Goal: Contribute content

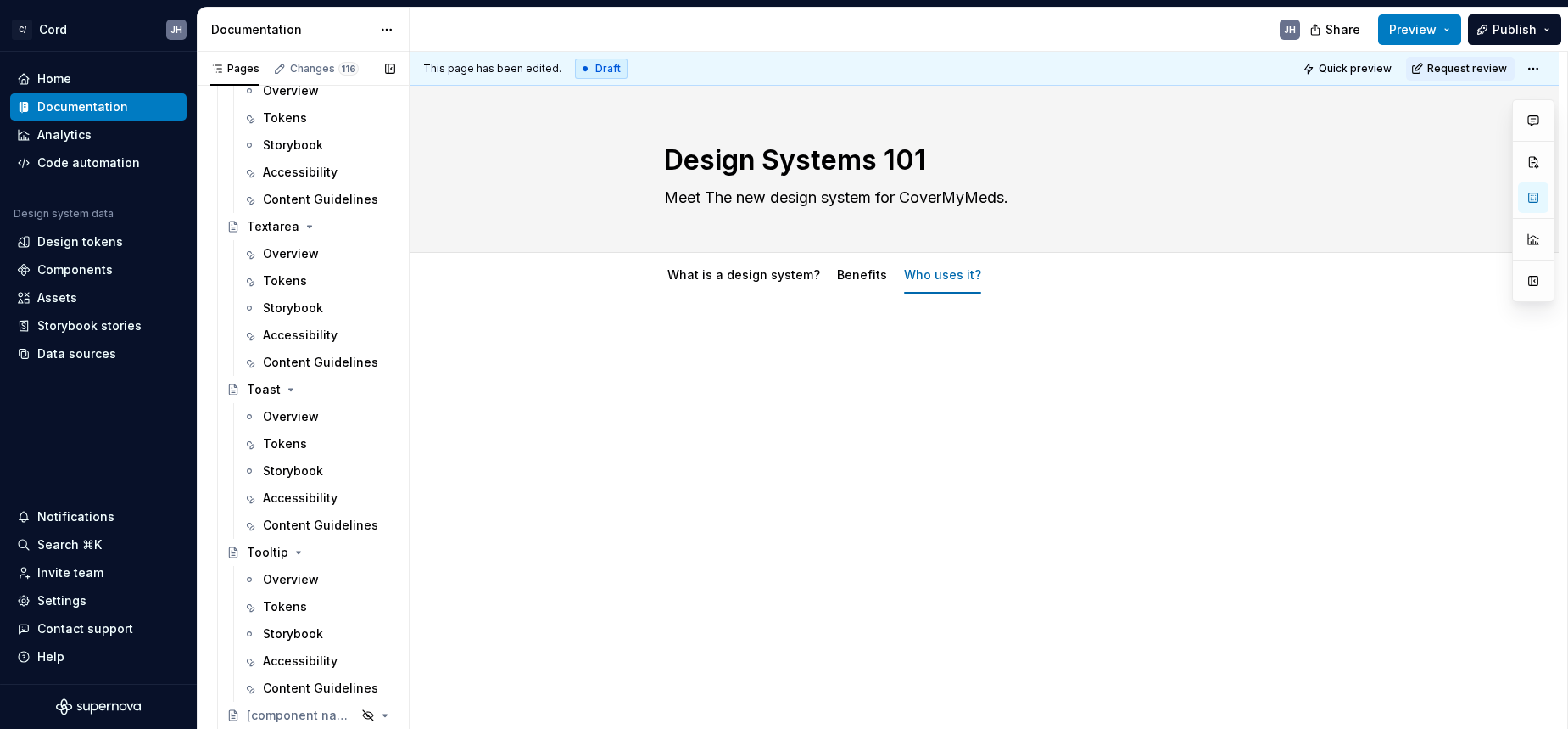
scroll to position [5282, 0]
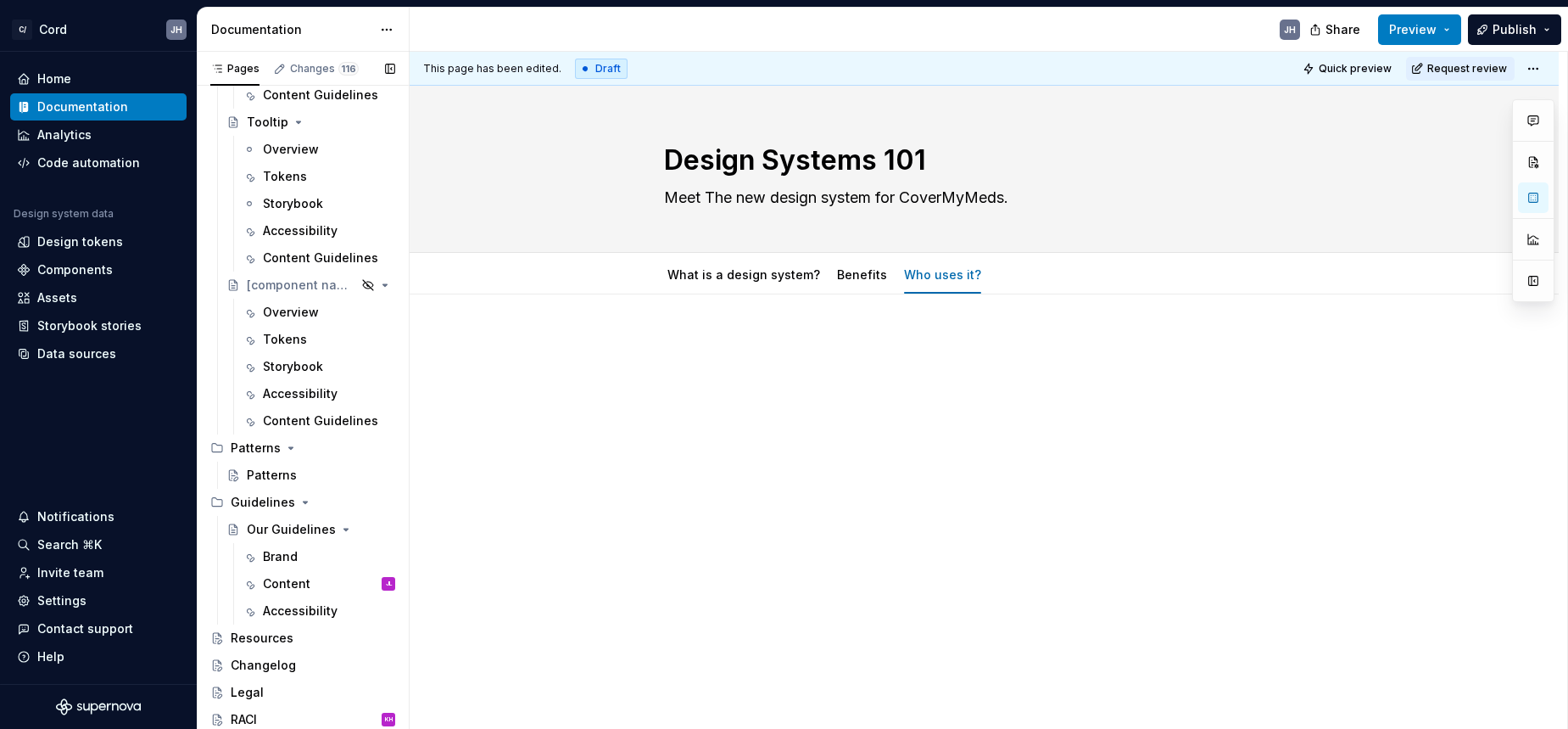
click at [0, 0] on button "Page tree" at bounding box center [0, 0] width 0 height 0
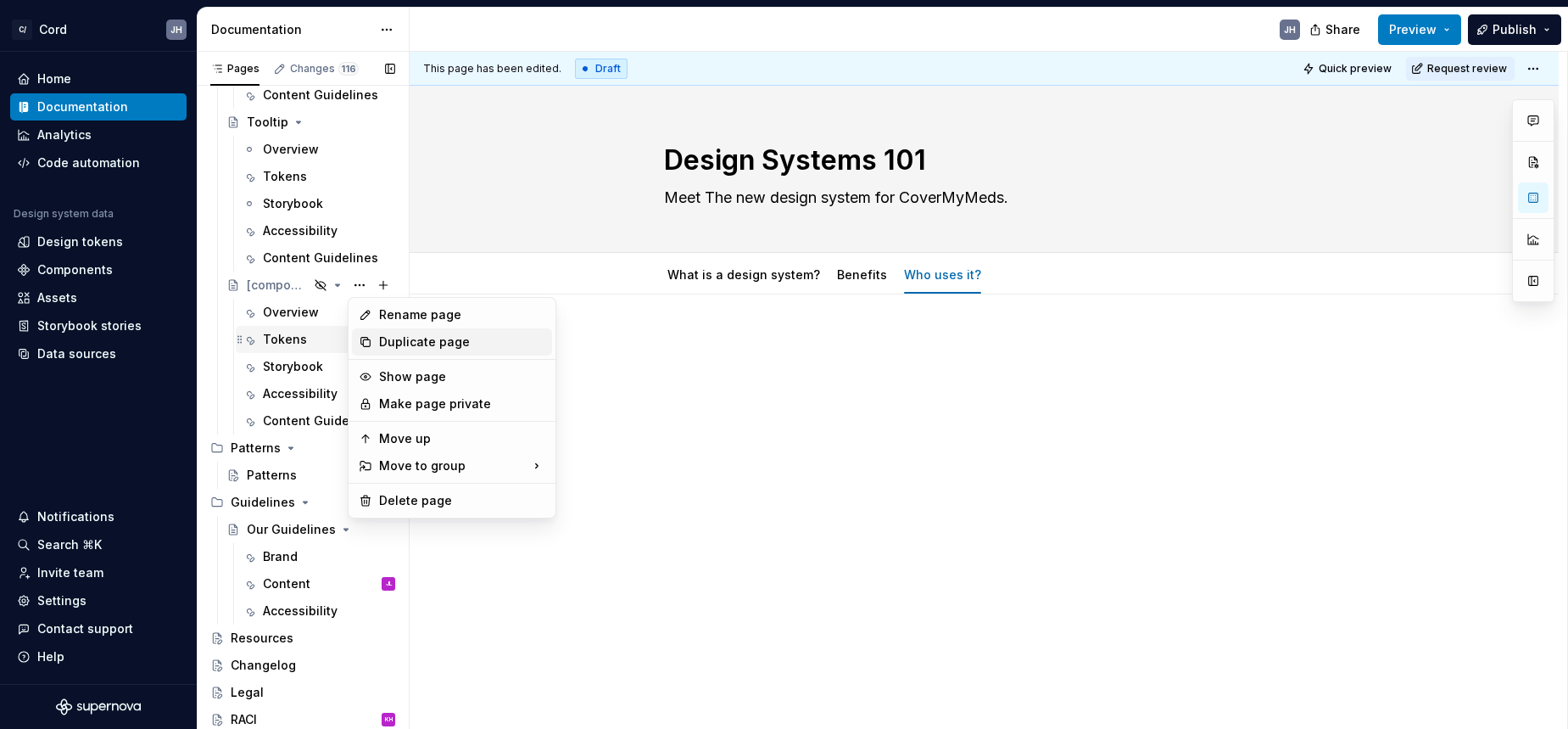
click at [383, 343] on div "Duplicate page" at bounding box center [462, 342] width 167 height 17
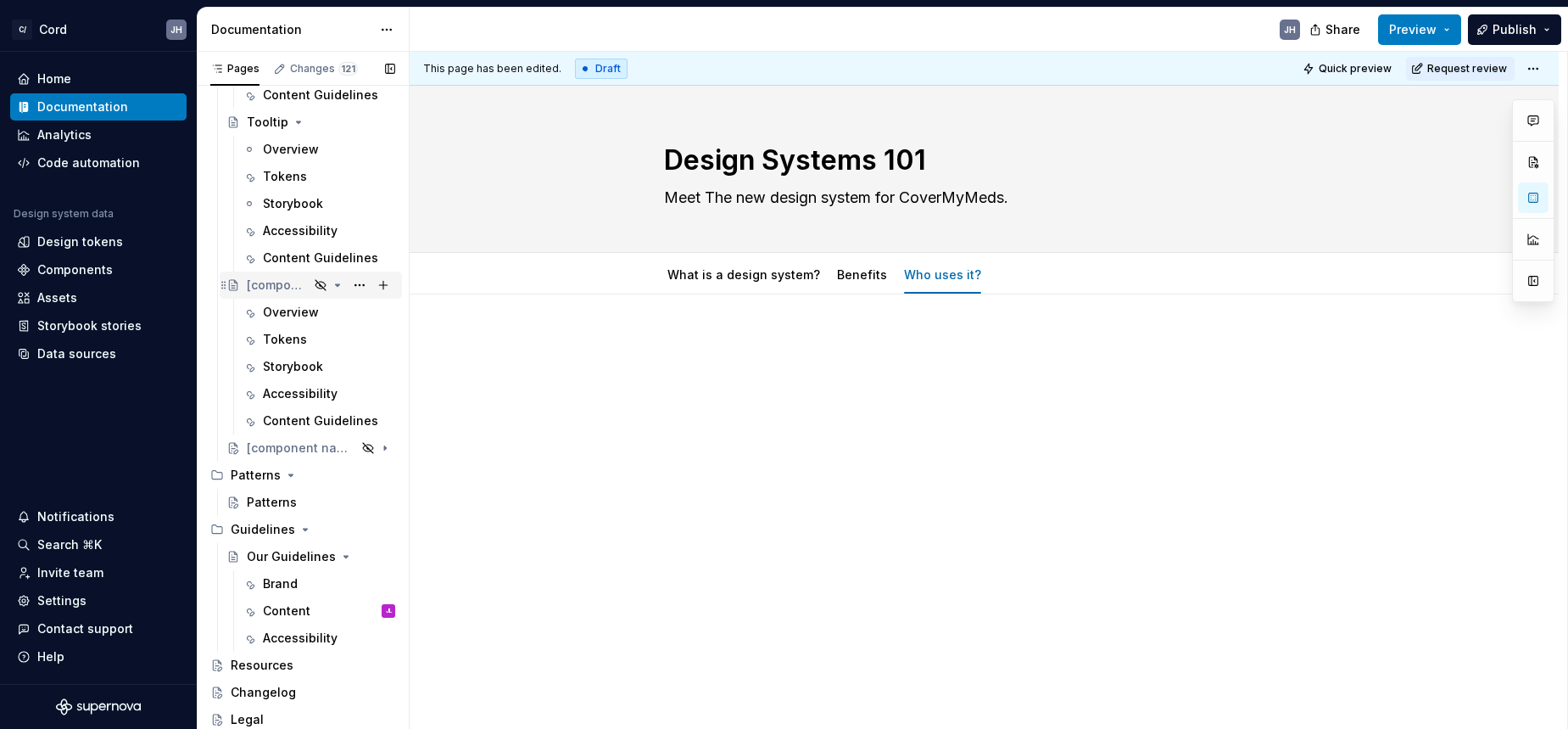
click at [261, 282] on div "[component name]" at bounding box center [278, 285] width 62 height 17
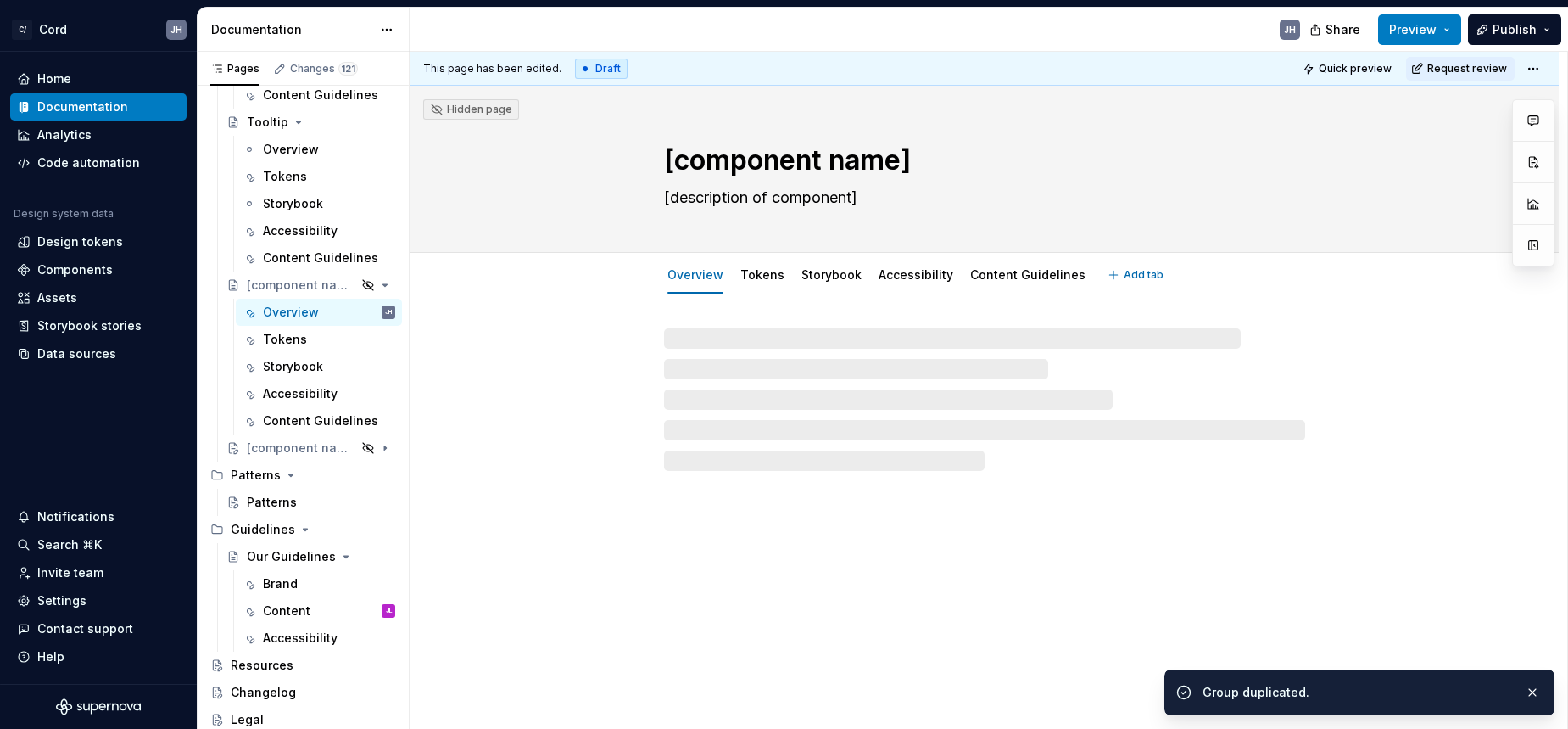
drag, startPoint x: 840, startPoint y: 170, endPoint x: 658, endPoint y: 169, distance: 182.0
click at [658, 169] on div "[component name] [description of component]" at bounding box center [985, 169] width 1014 height 167
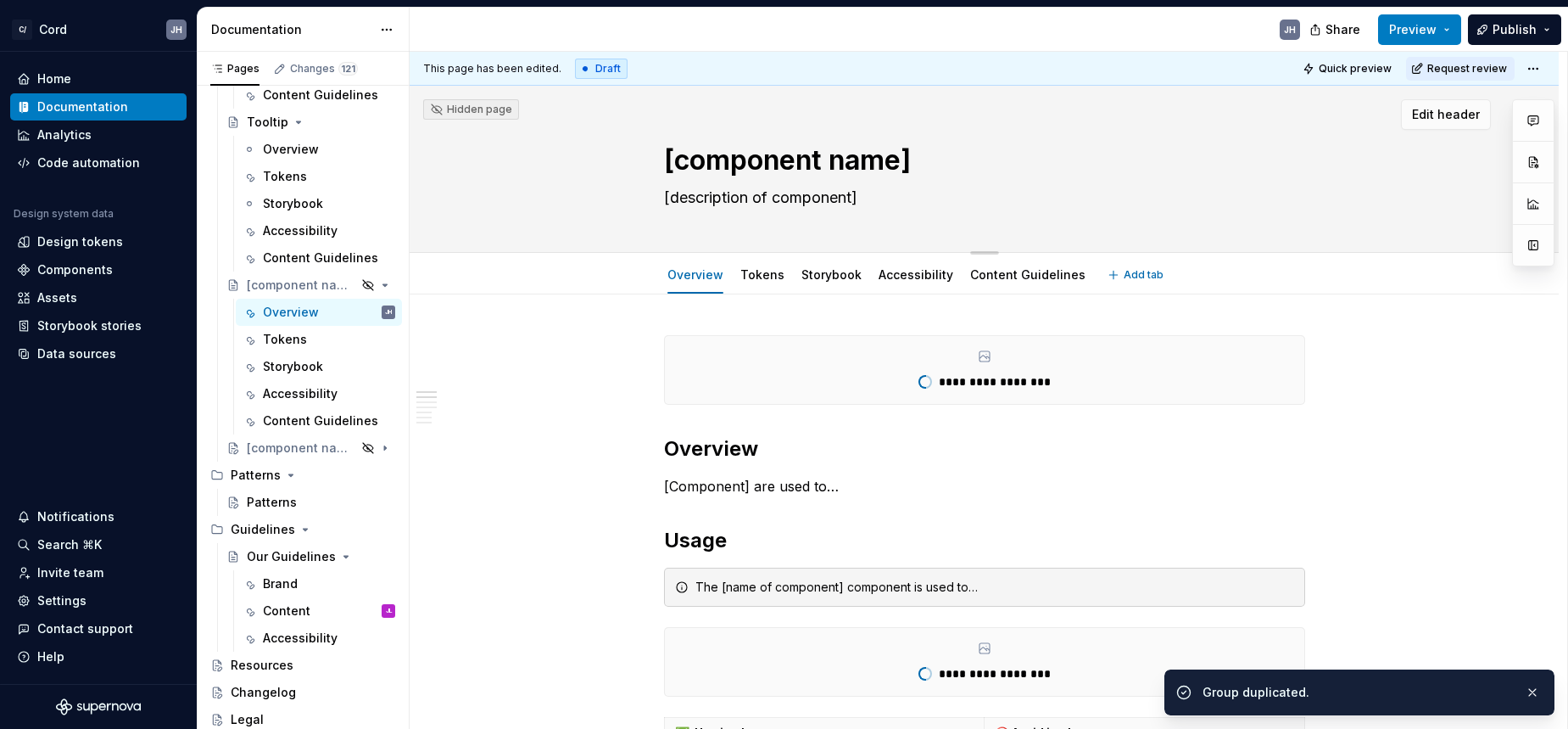
type textarea "*"
type textarea "F"
type textarea "*"
type textarea "Fi"
type textarea "*"
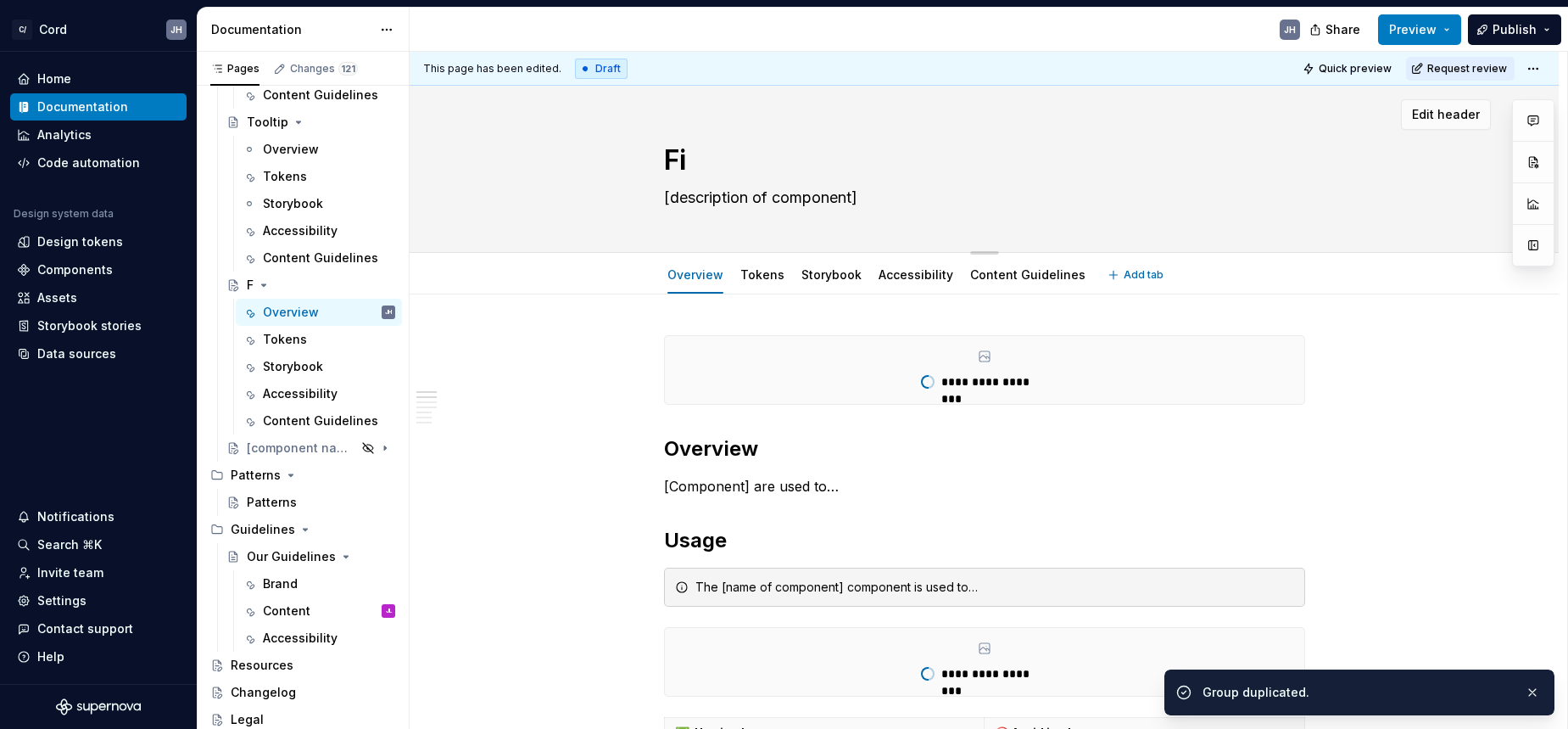
type textarea "Fil"
type textarea "*"
type textarea "File"
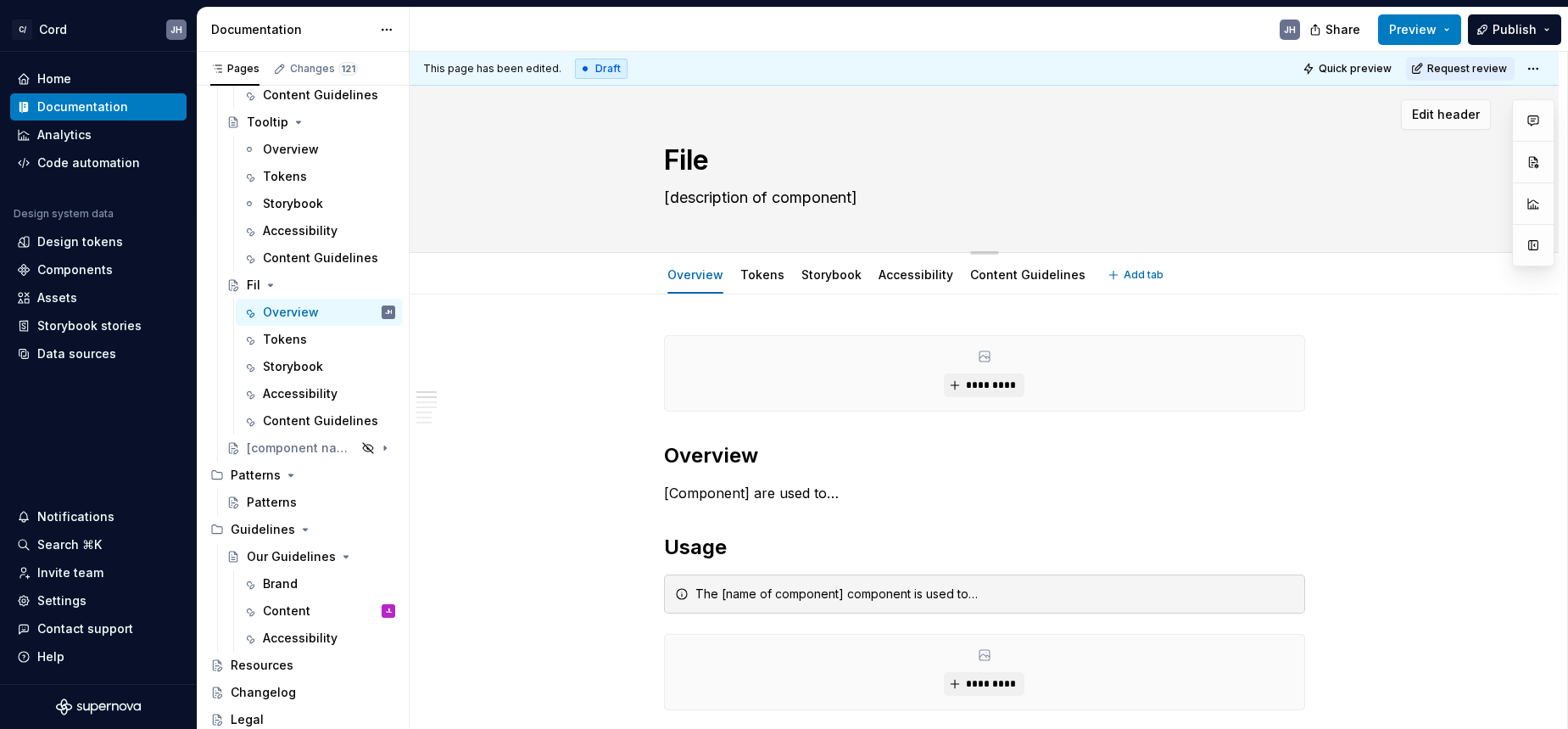
type textarea "*"
type textarea "File"
type textarea "*"
type textarea "File U"
type textarea "*"
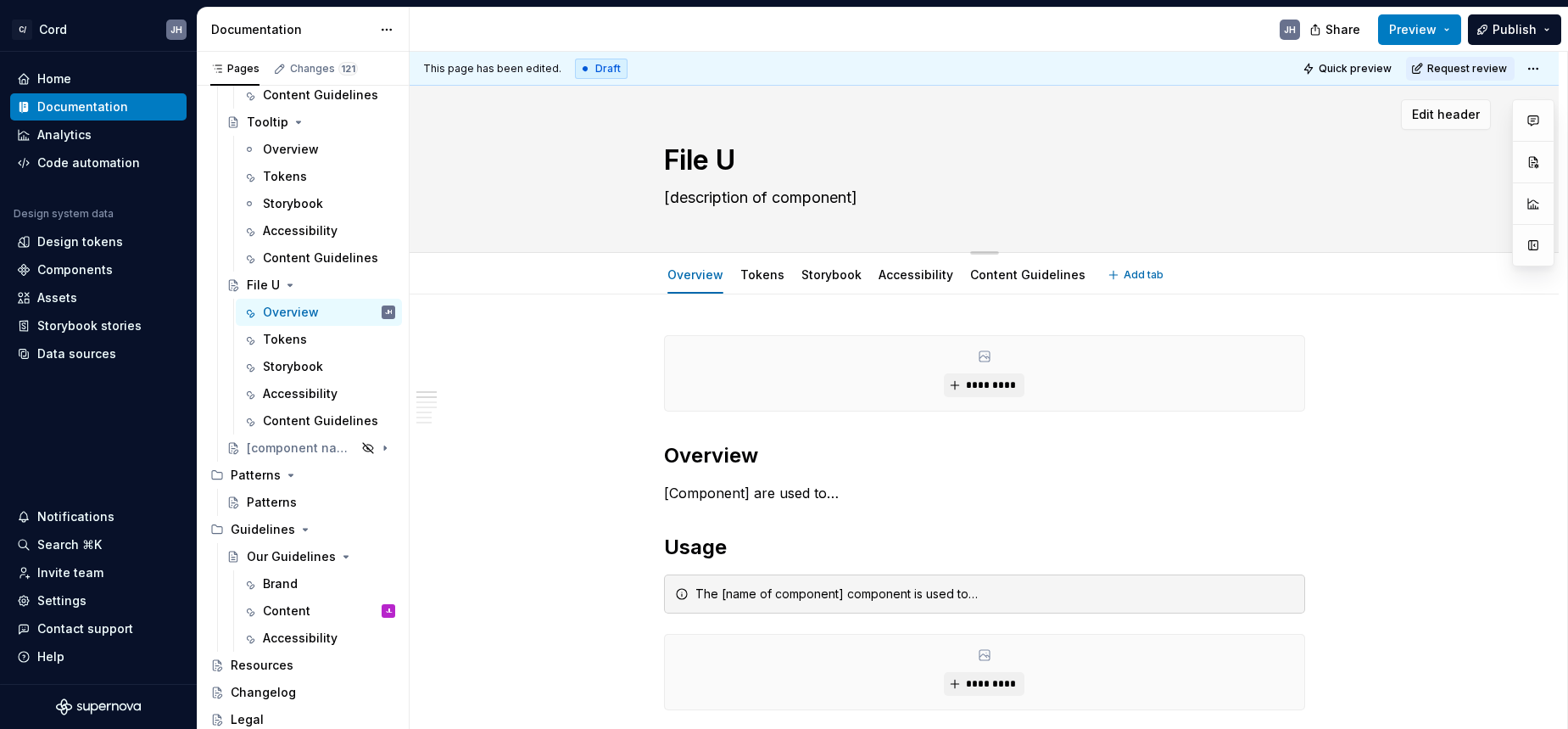
type textarea "File Up"
type textarea "*"
type textarea "File Upl"
type textarea "*"
type textarea "File Uplo"
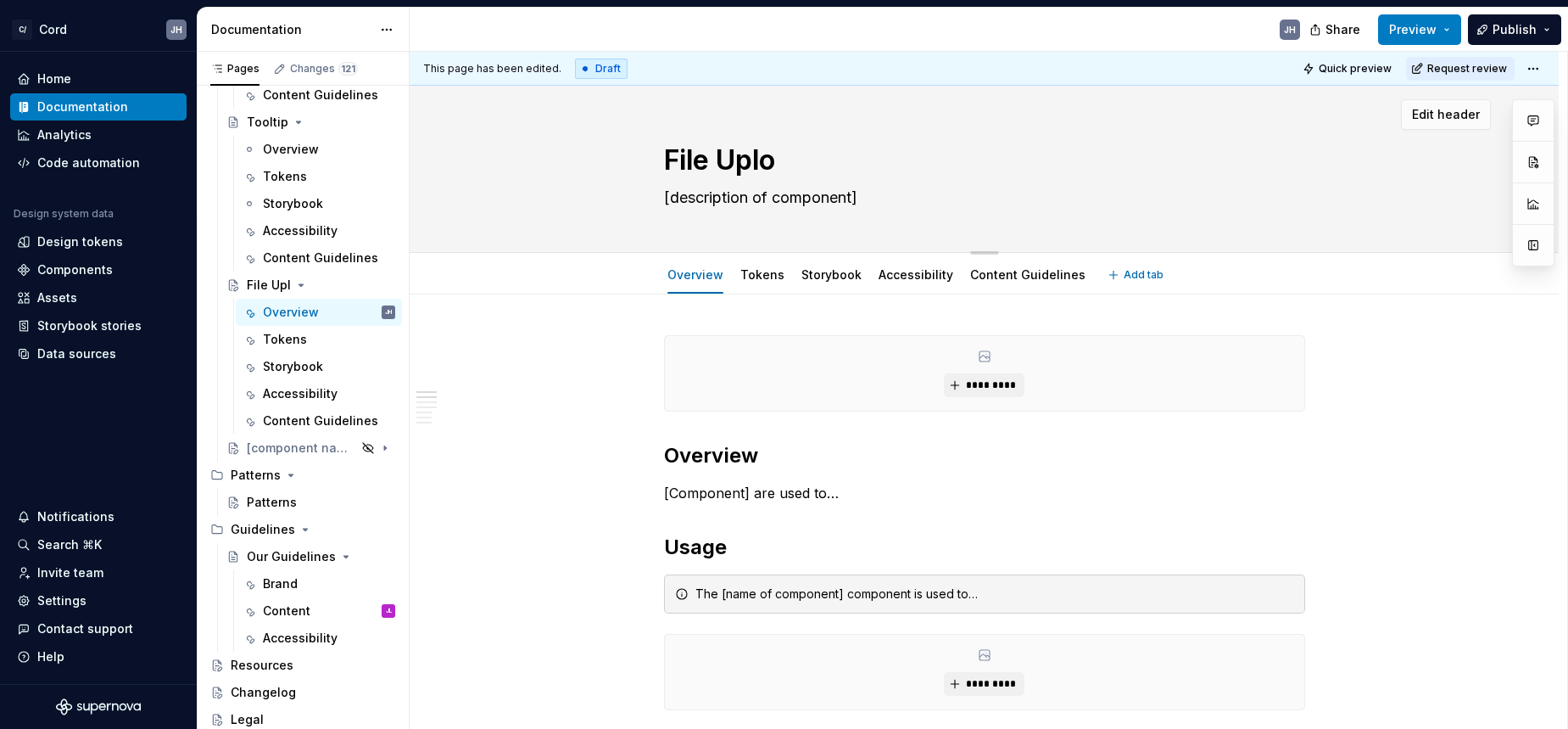
type textarea "*"
type textarea "File Uploa"
type textarea "*"
type textarea "File Upload"
type textarea "*"
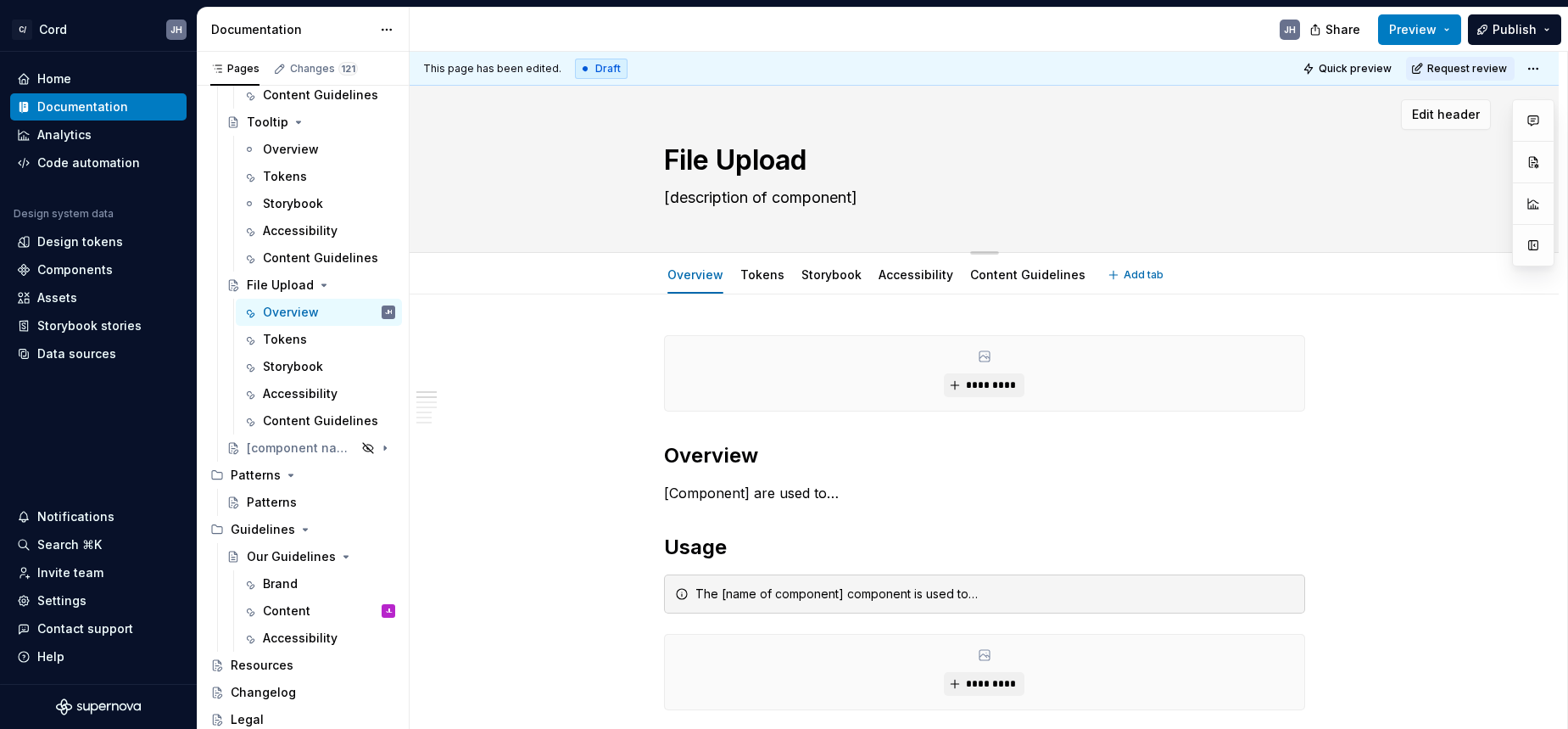
type textarea "File Uploade"
type textarea "*"
type textarea "File Uploader"
type textarea "*"
type textarea "File Uploader"
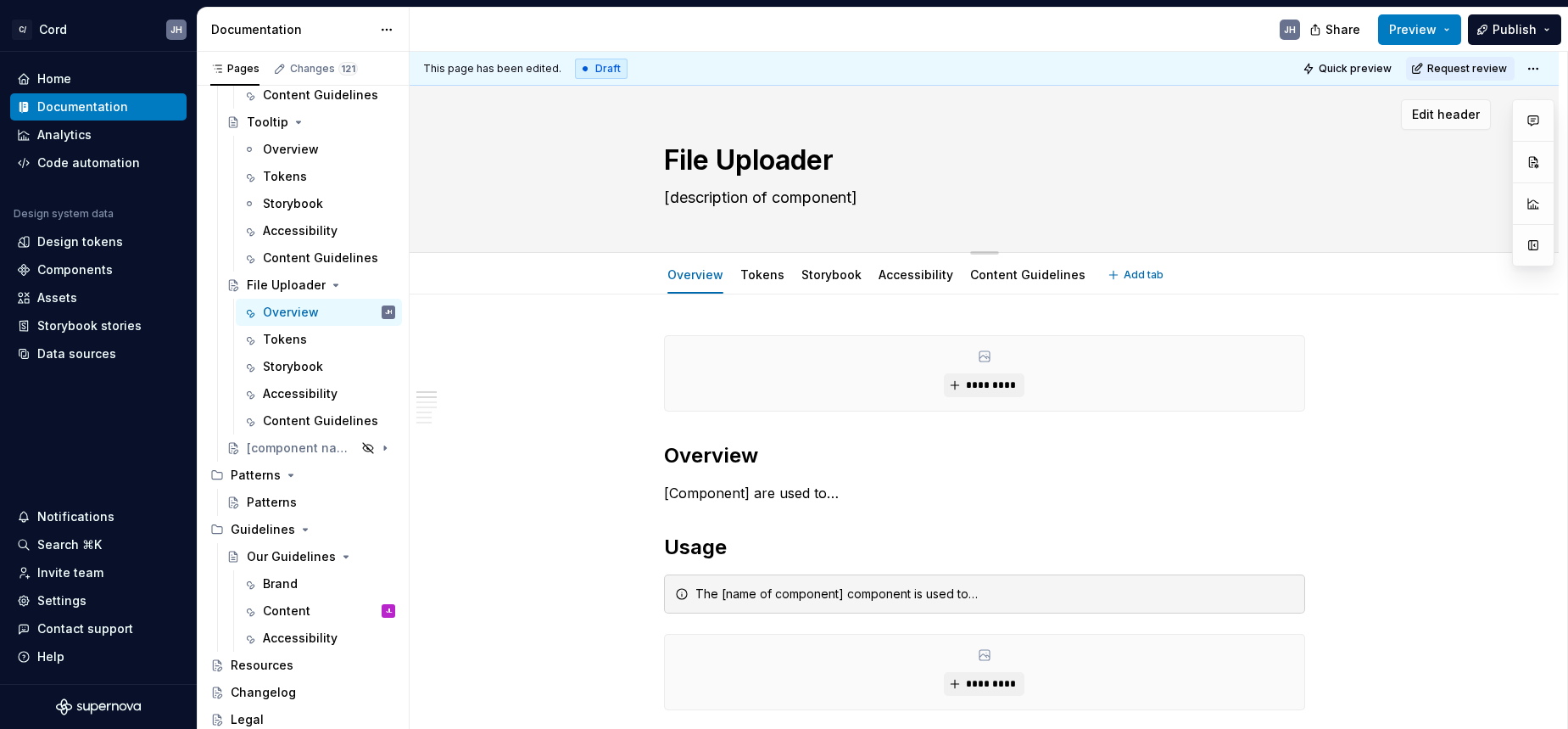
type textarea "*"
type textarea "[description of component"
type textarea "*"
type textarea "[description of componen"
type textarea "*"
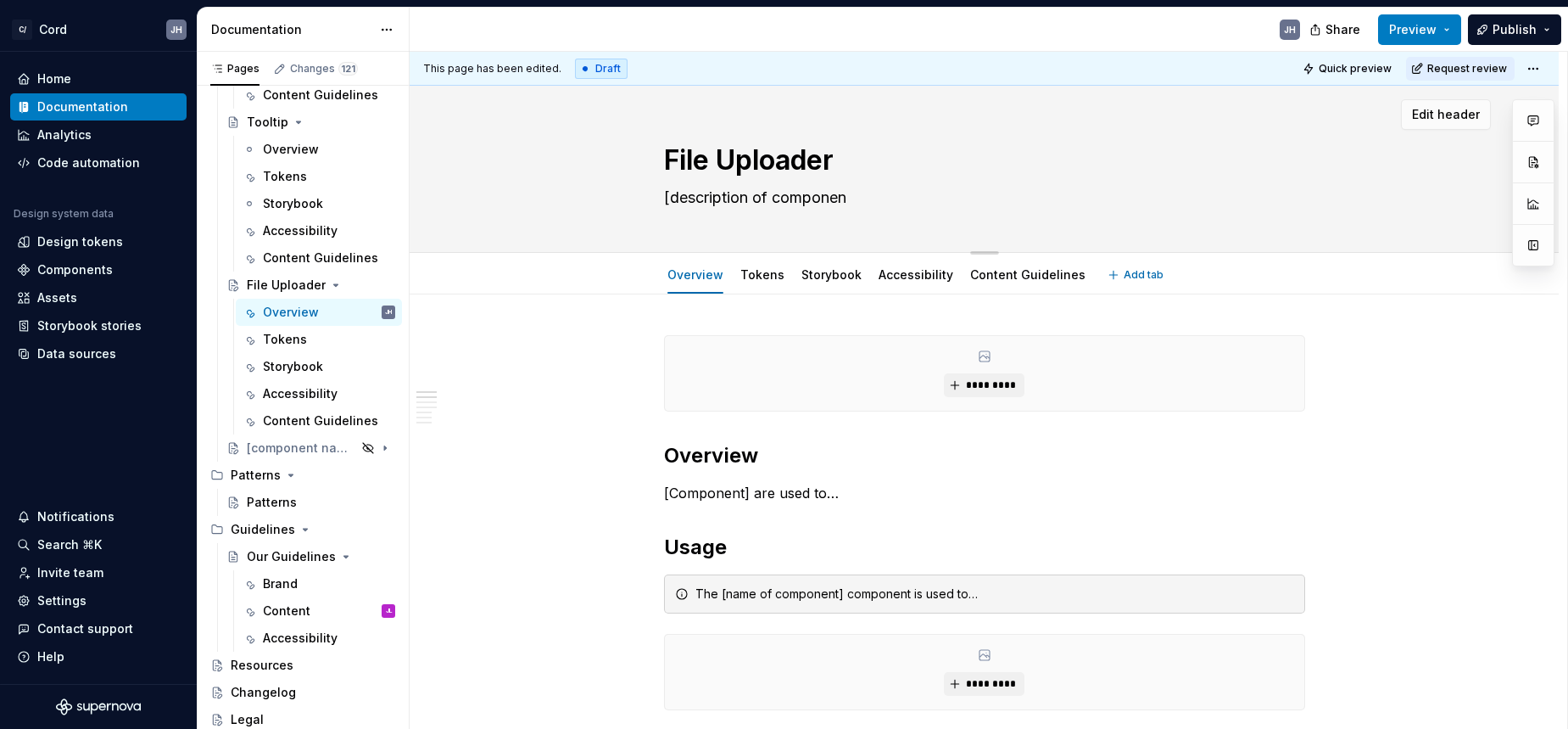
type textarea "[description of compone"
type textarea "*"
type textarea "[description of compon"
type textarea "*"
type textarea "[description of compo"
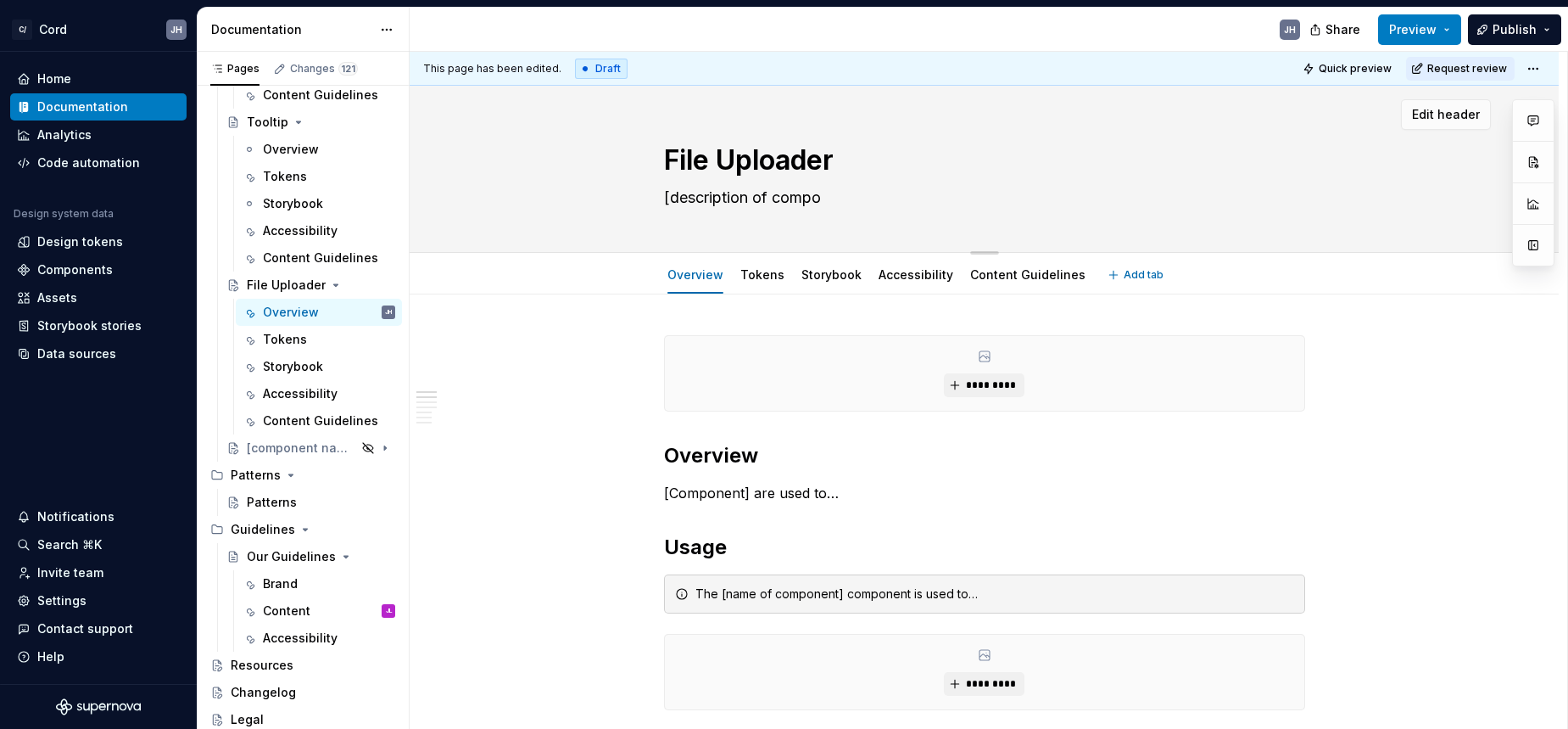
type textarea "*"
type textarea "[description of comp"
type textarea "*"
type textarea "[description of com"
type textarea "*"
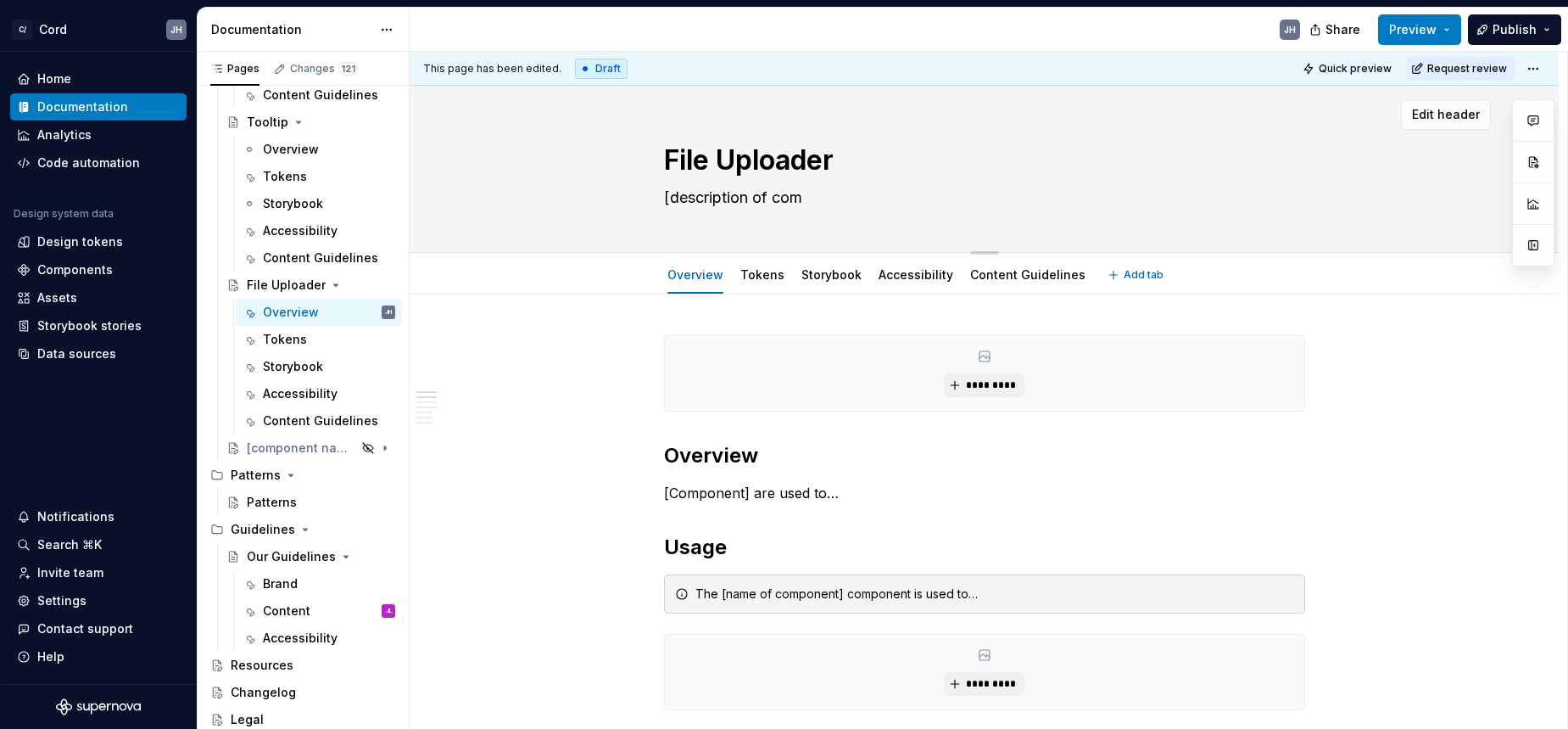
type textarea "[description of co"
type textarea "*"
type textarea "[description of c"
type textarea "*"
type textarea "[description of"
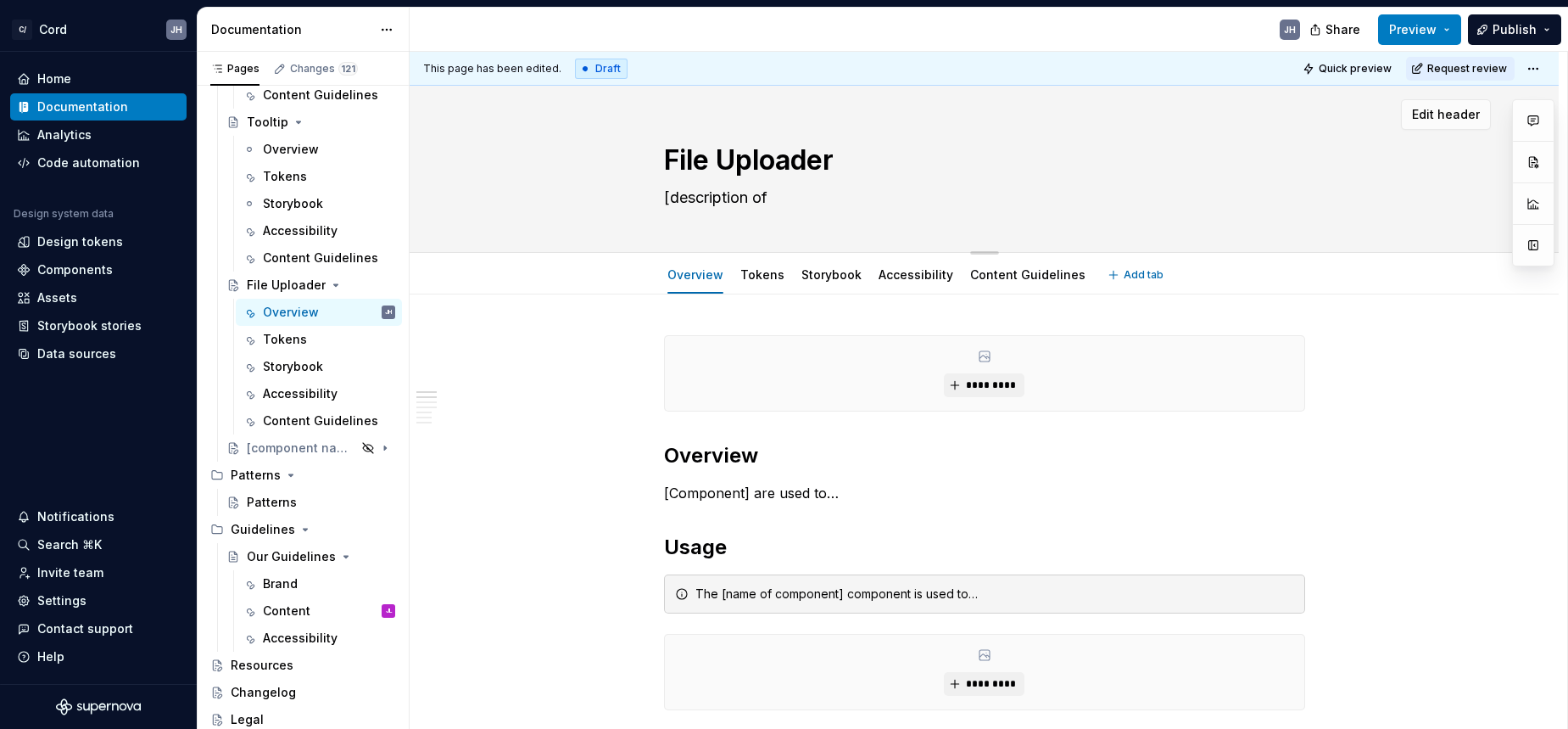
type textarea "*"
type textarea "[description of"
type textarea "*"
type textarea "[description o"
type textarea "*"
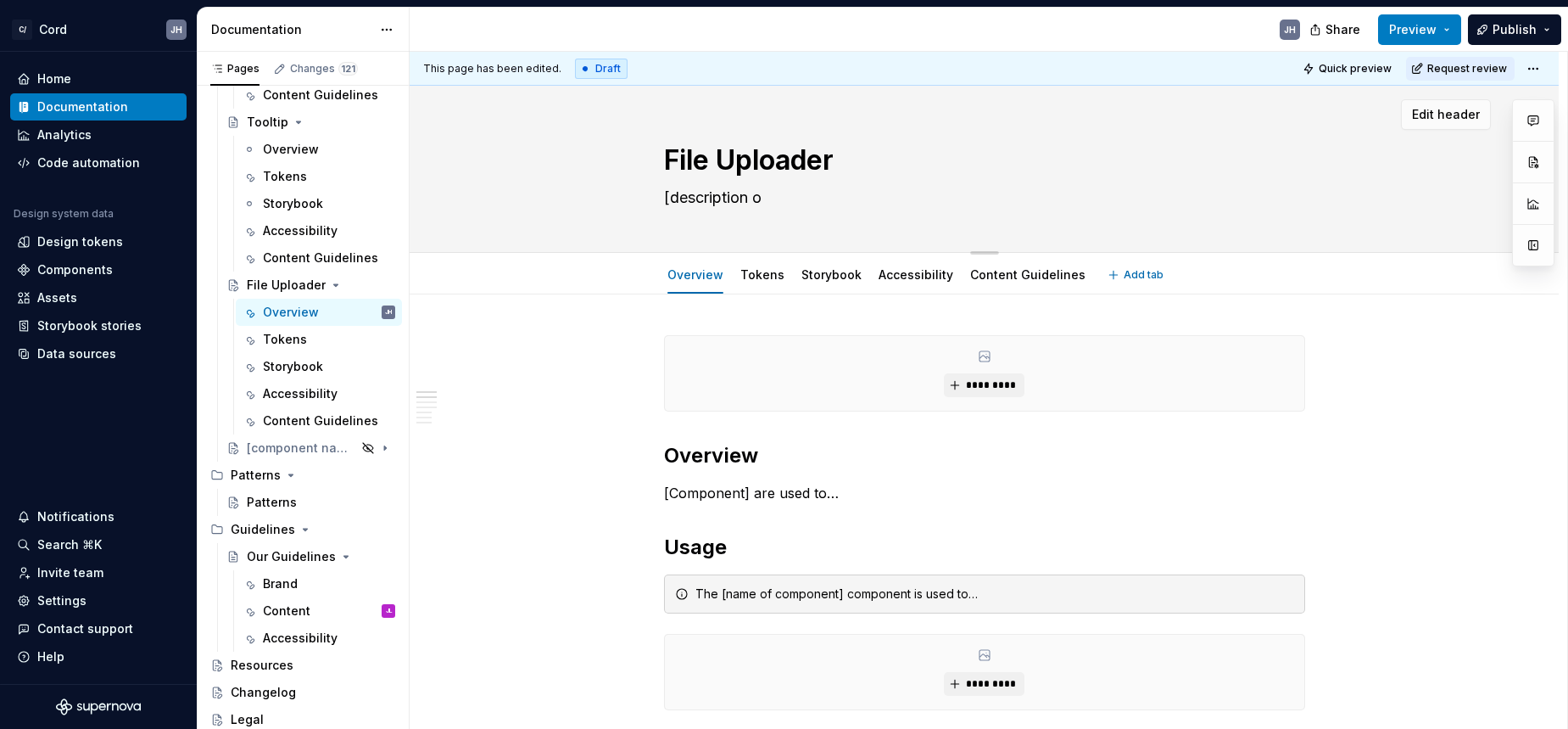
type textarea "[description"
type textarea "*"
type textarea "[description"
type textarea "*"
type textarea "[descriptio"
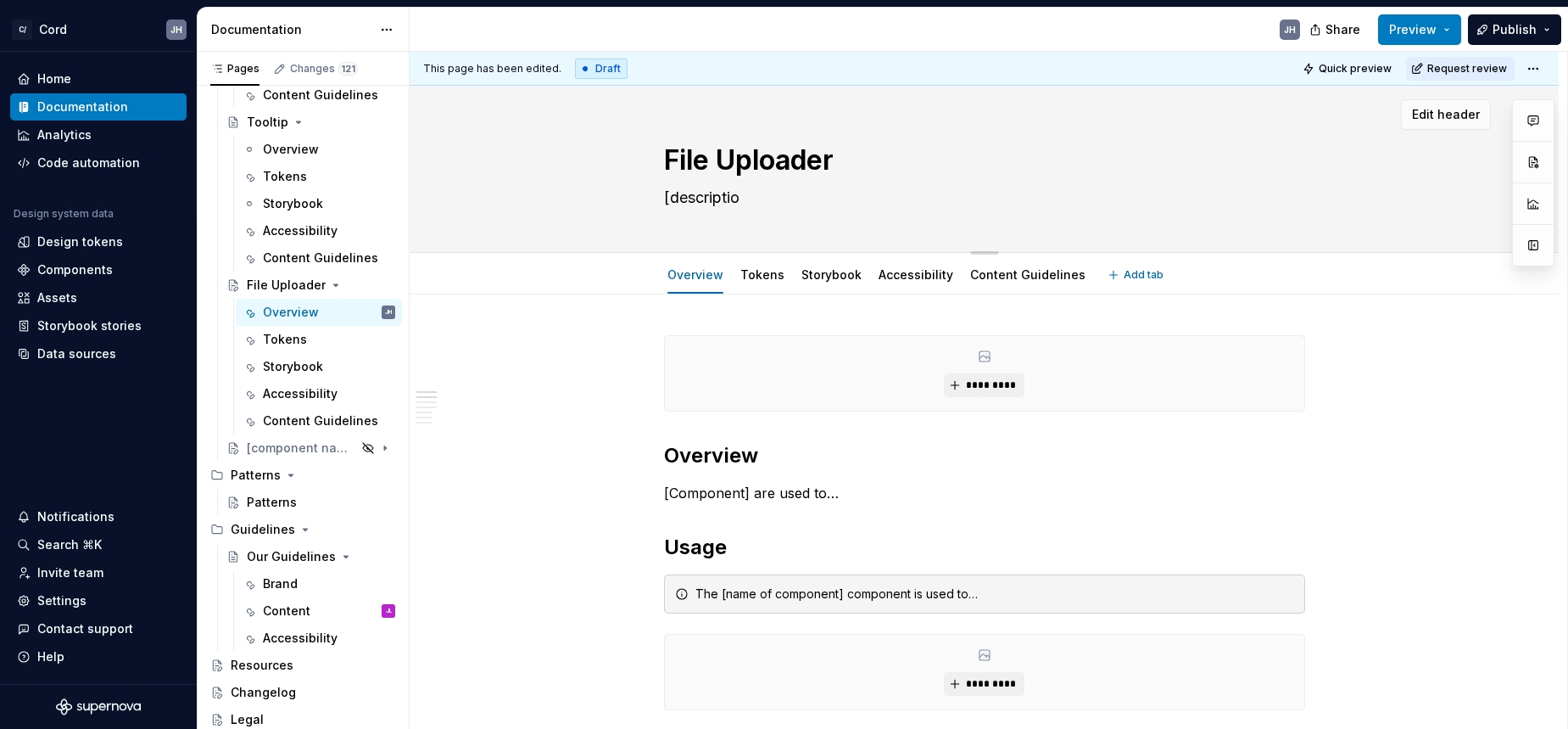
type textarea "*"
type textarea "[descripti"
type textarea "*"
type textarea "[descript"
type textarea "*"
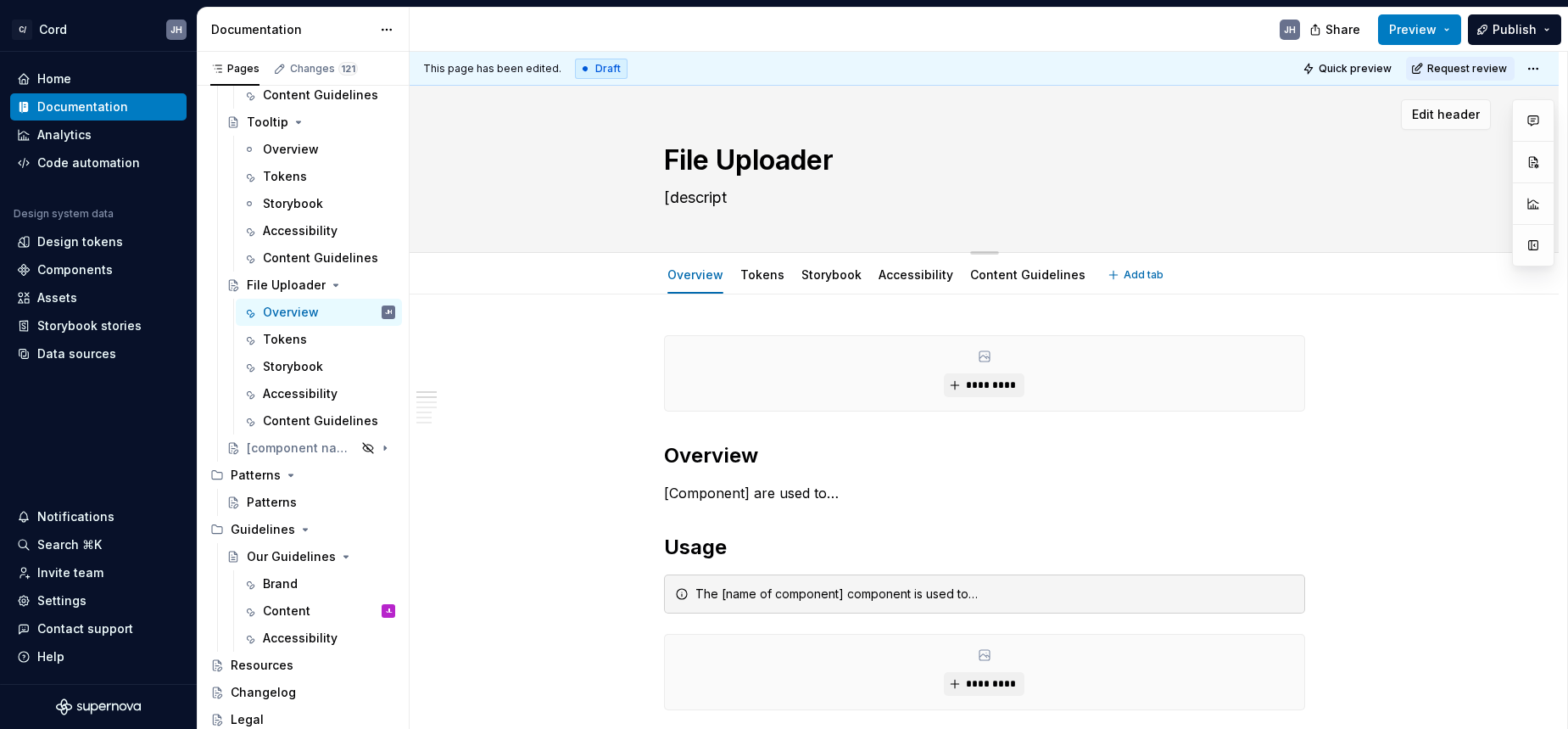
type textarea "[descrip"
type textarea "*"
type textarea "[descri"
type textarea "*"
type textarea "[descr"
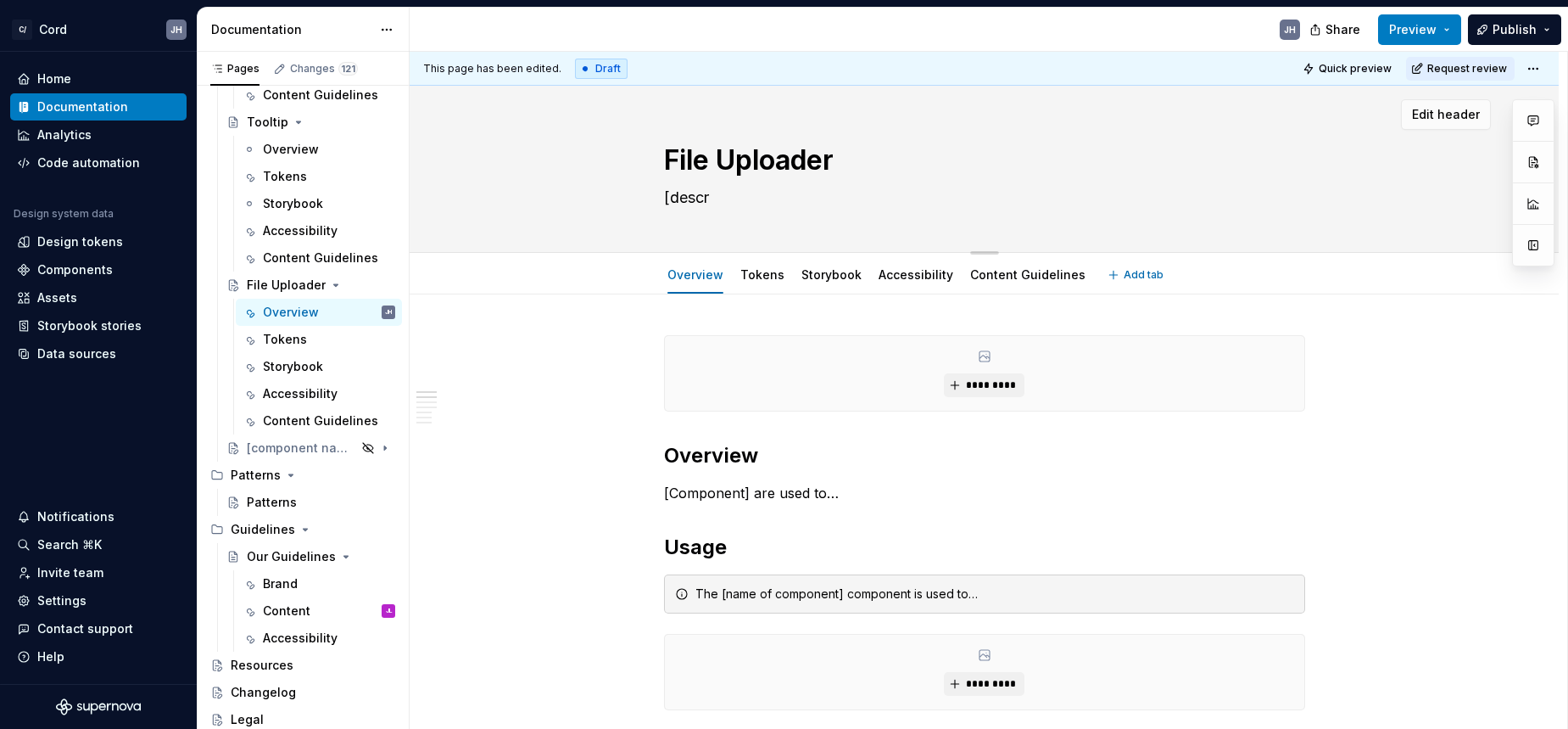
type textarea "*"
type textarea "[desc"
type textarea "*"
type textarea "[des"
type textarea "*"
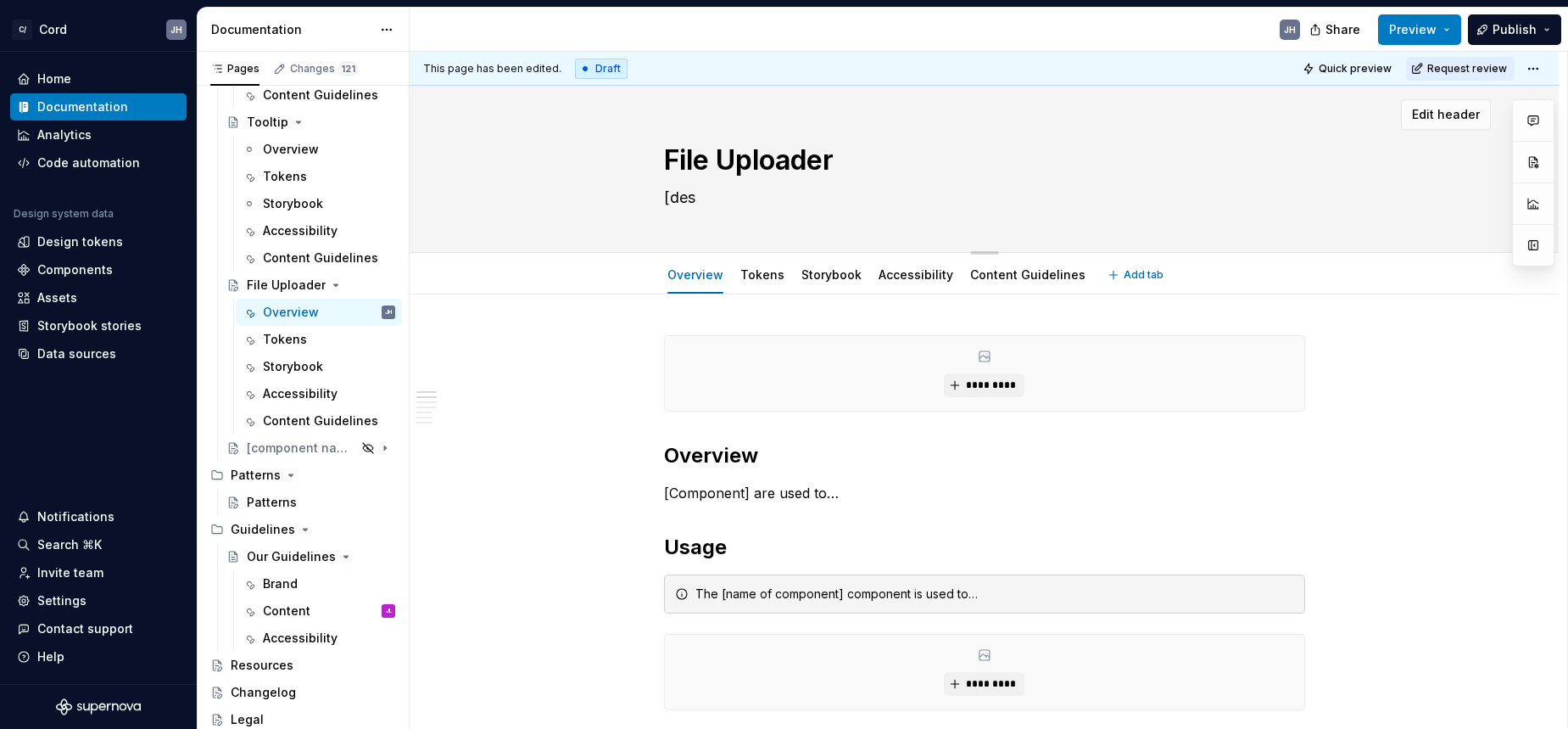
type textarea "[de"
type textarea "*"
type textarea "[d"
type textarea "*"
type textarea "["
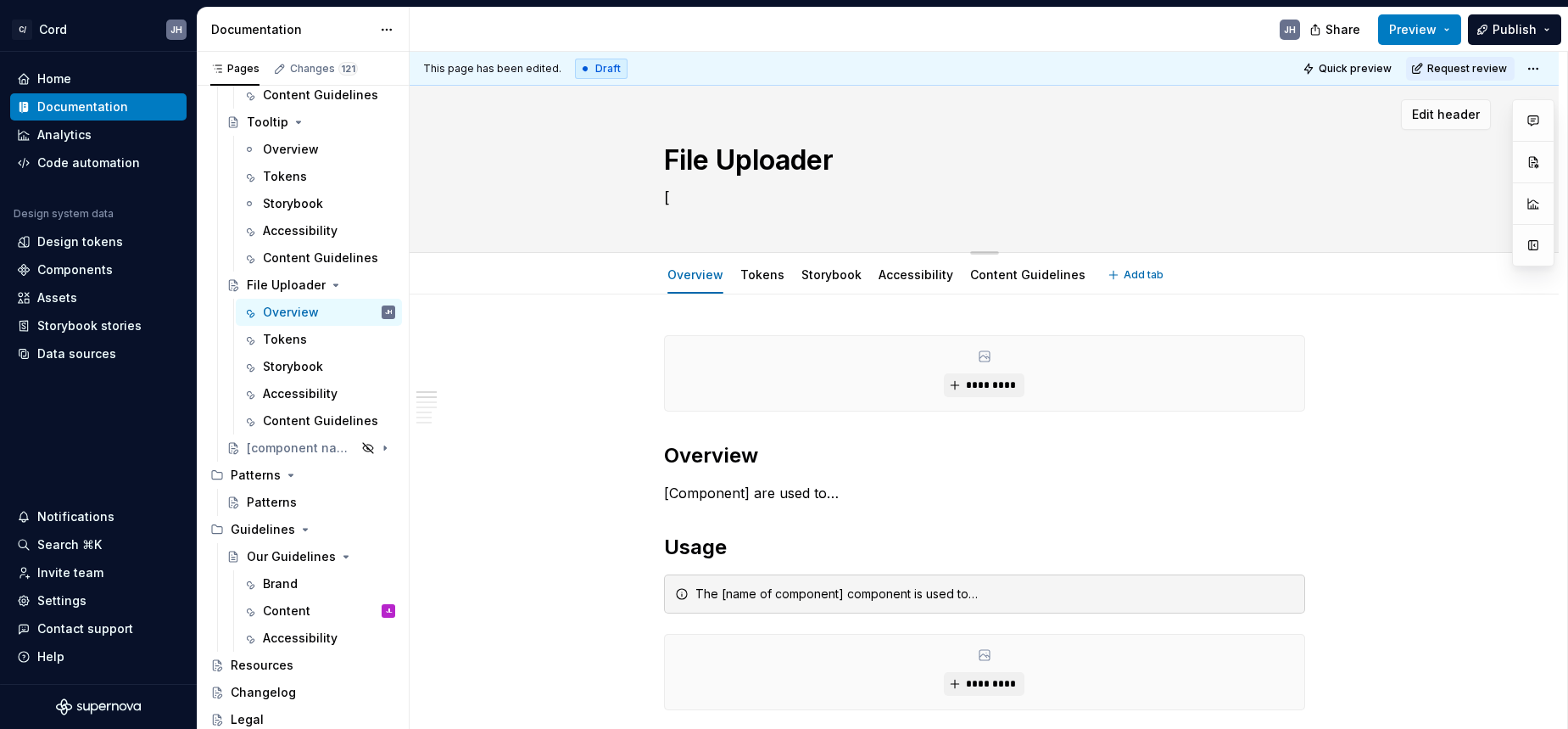
type textarea "*"
type textarea "A"
type textarea "*"
type textarea "A"
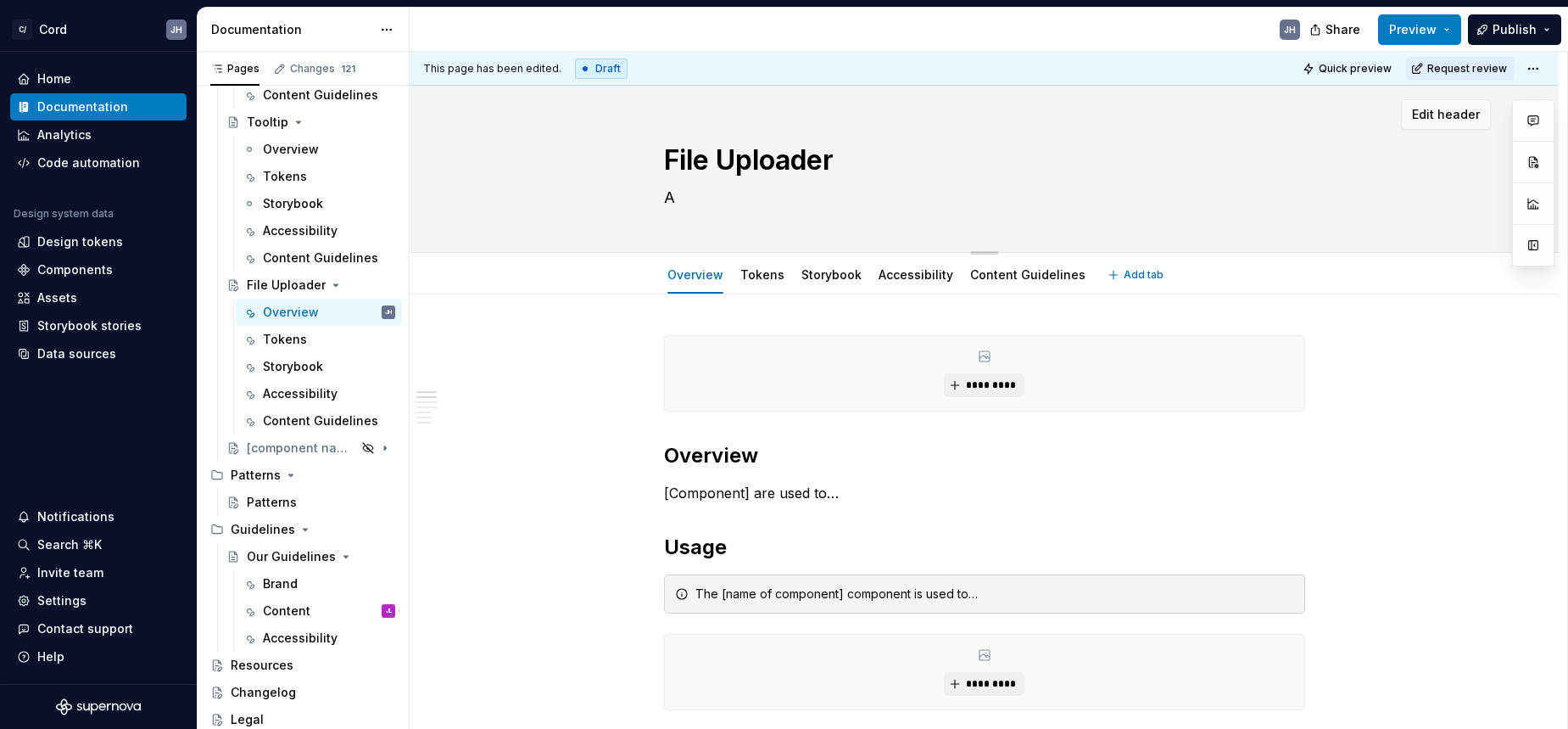
type textarea "*"
type textarea "A c"
type textarea "*"
type textarea "A co"
type textarea "*"
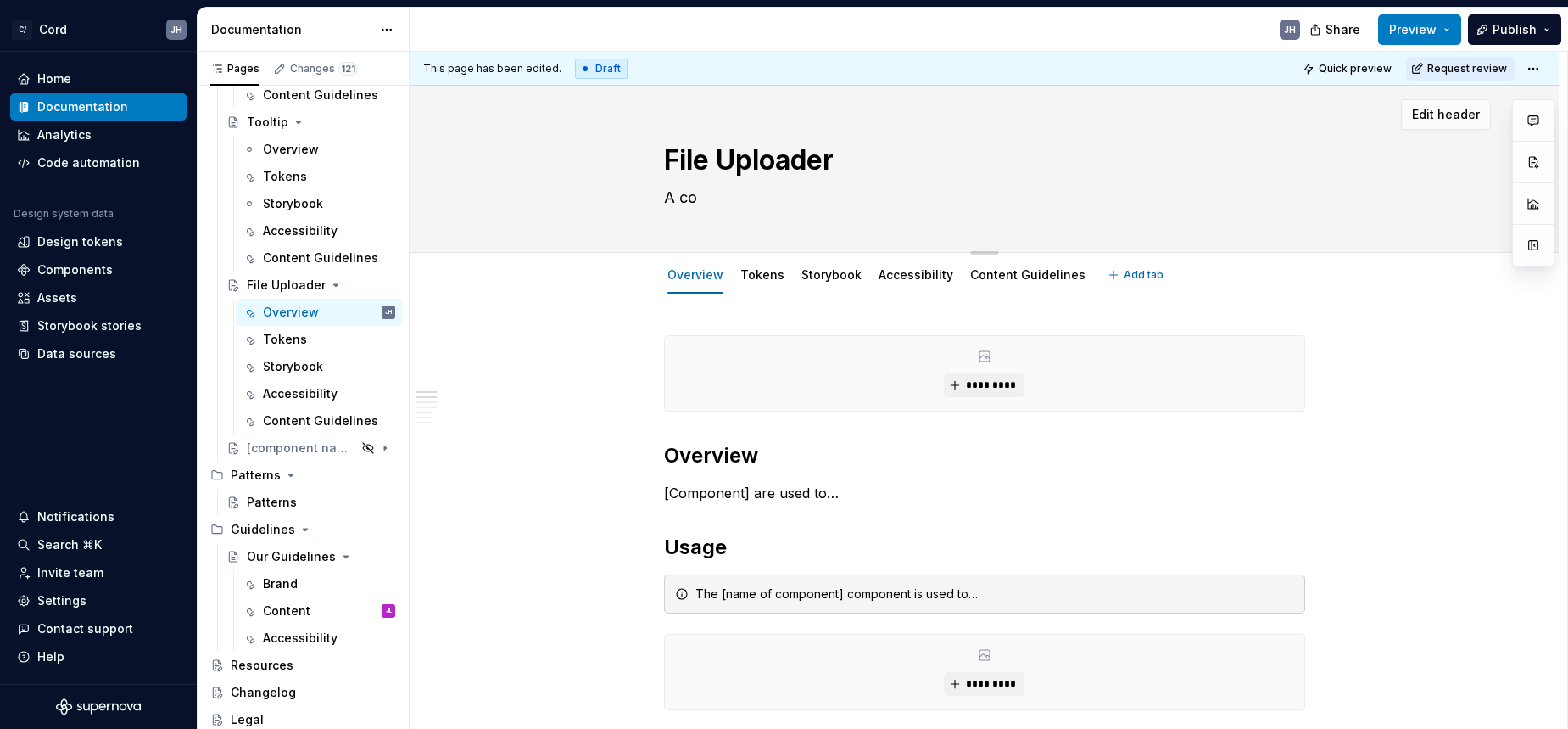
type textarea "A com"
type textarea "*"
type textarea "A co"
type textarea "*"
type textarea "A c"
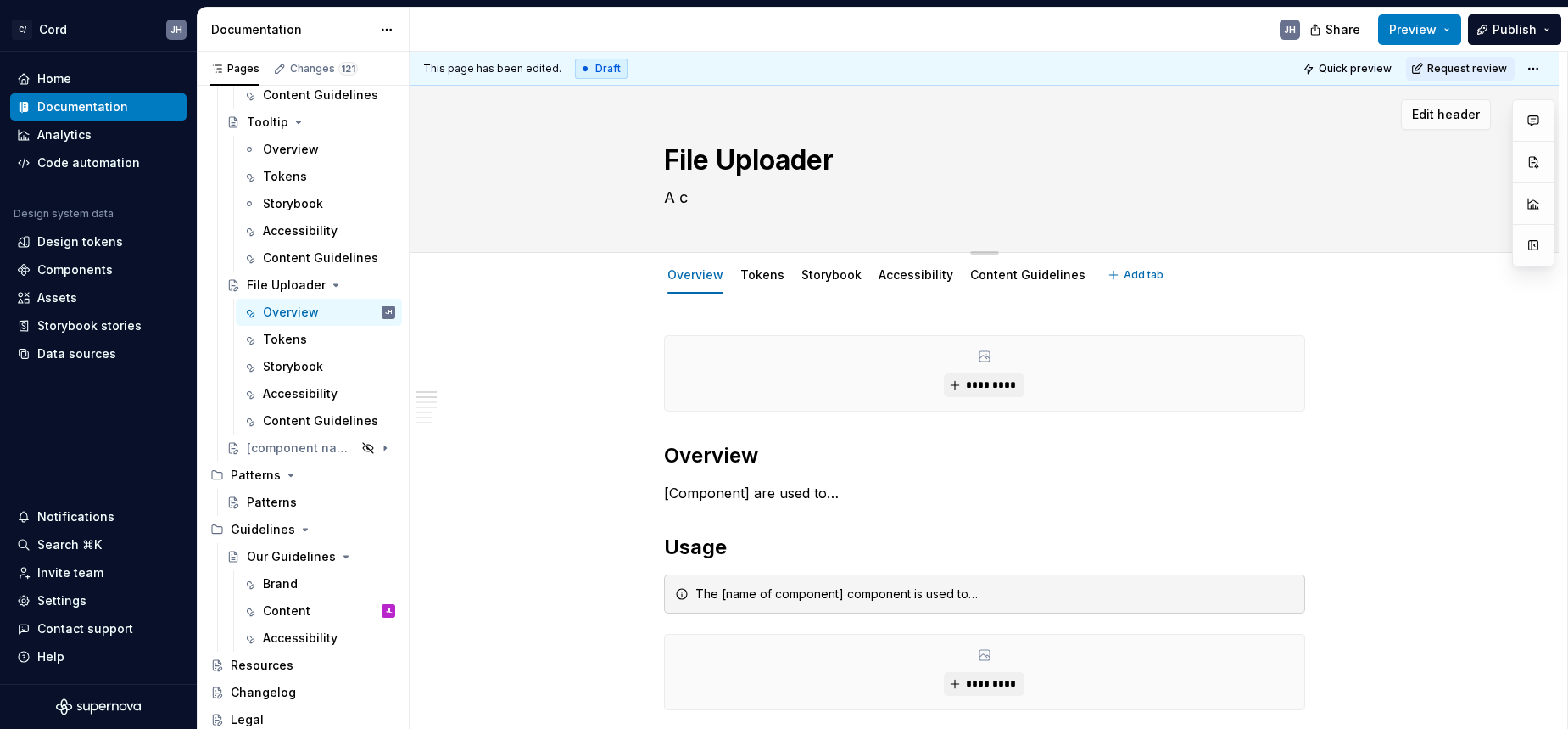
type textarea "*"
type textarea "A"
type textarea "*"
type textarea "A m"
type textarea "*"
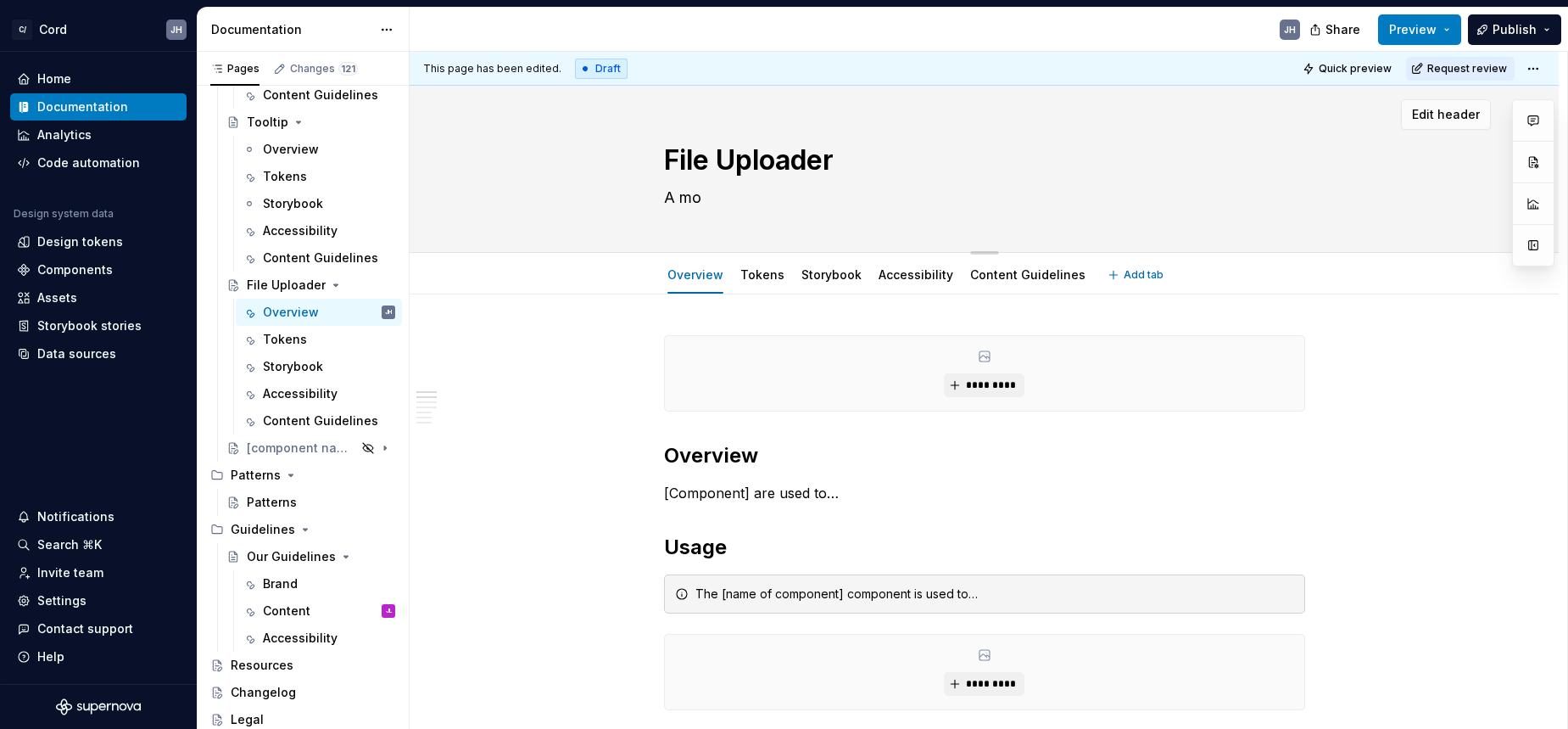
type textarea "A mor"
type textarea "*"
type textarea "A more"
type textarea "*"
type textarea "A more"
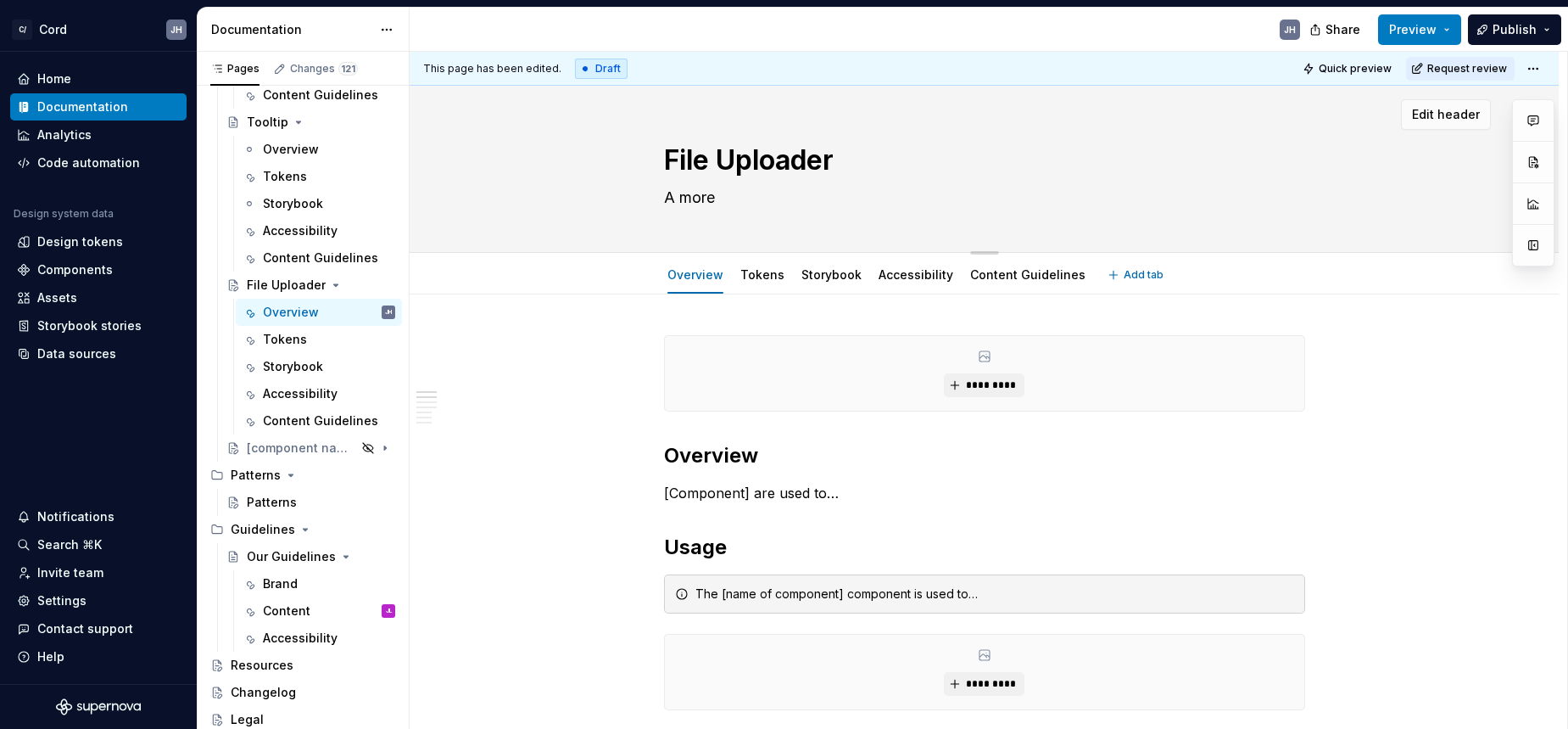
type textarea "*"
type textarea "A more c"
type textarea "*"
type textarea "A more com"
type textarea "*"
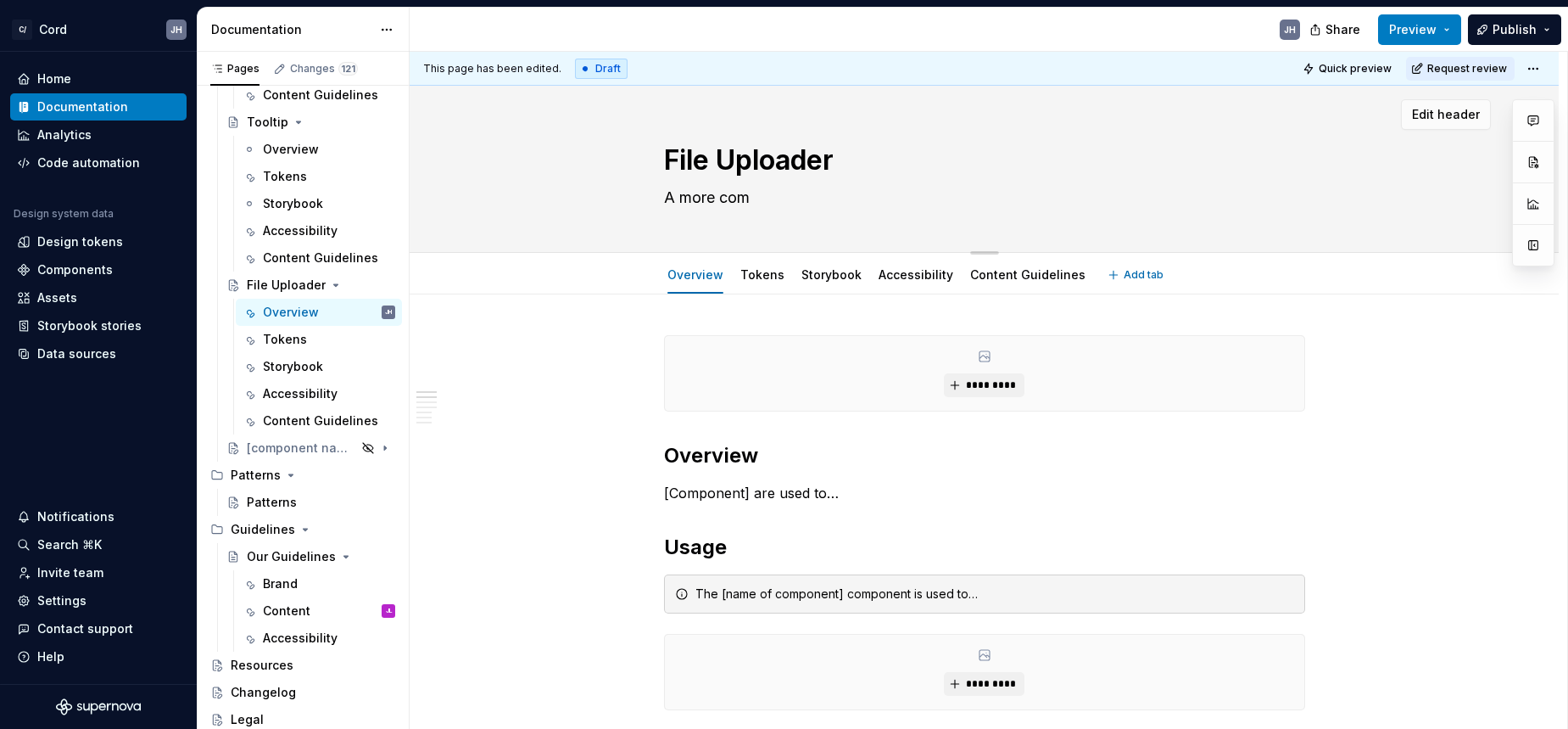
type textarea "A more comp"
type textarea "*"
type textarea "A more compl"
type textarea "*"
type textarea "A more comple"
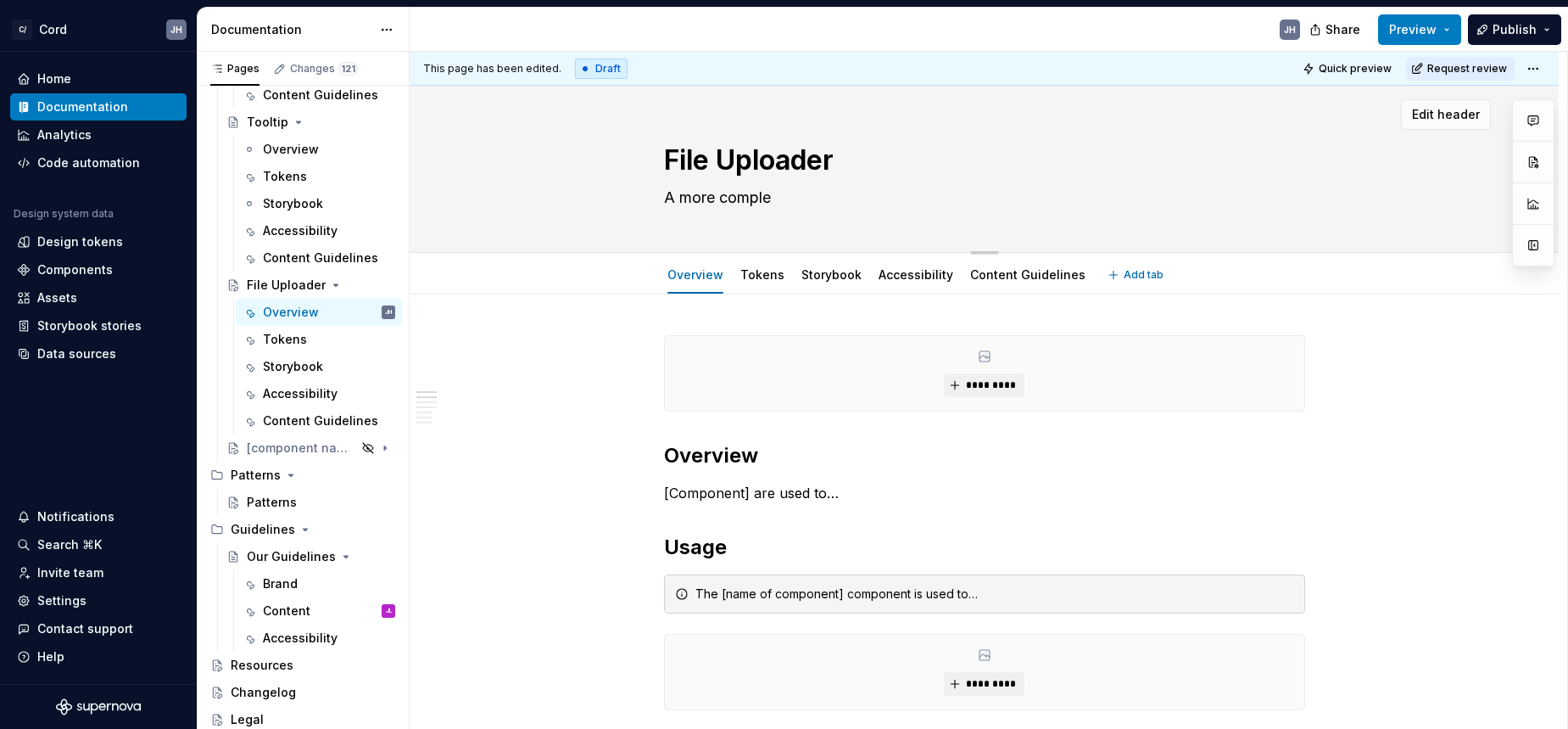
type textarea "*"
type textarea "A more complex"
type textarea "*"
type textarea "A more complex"
type textarea "*"
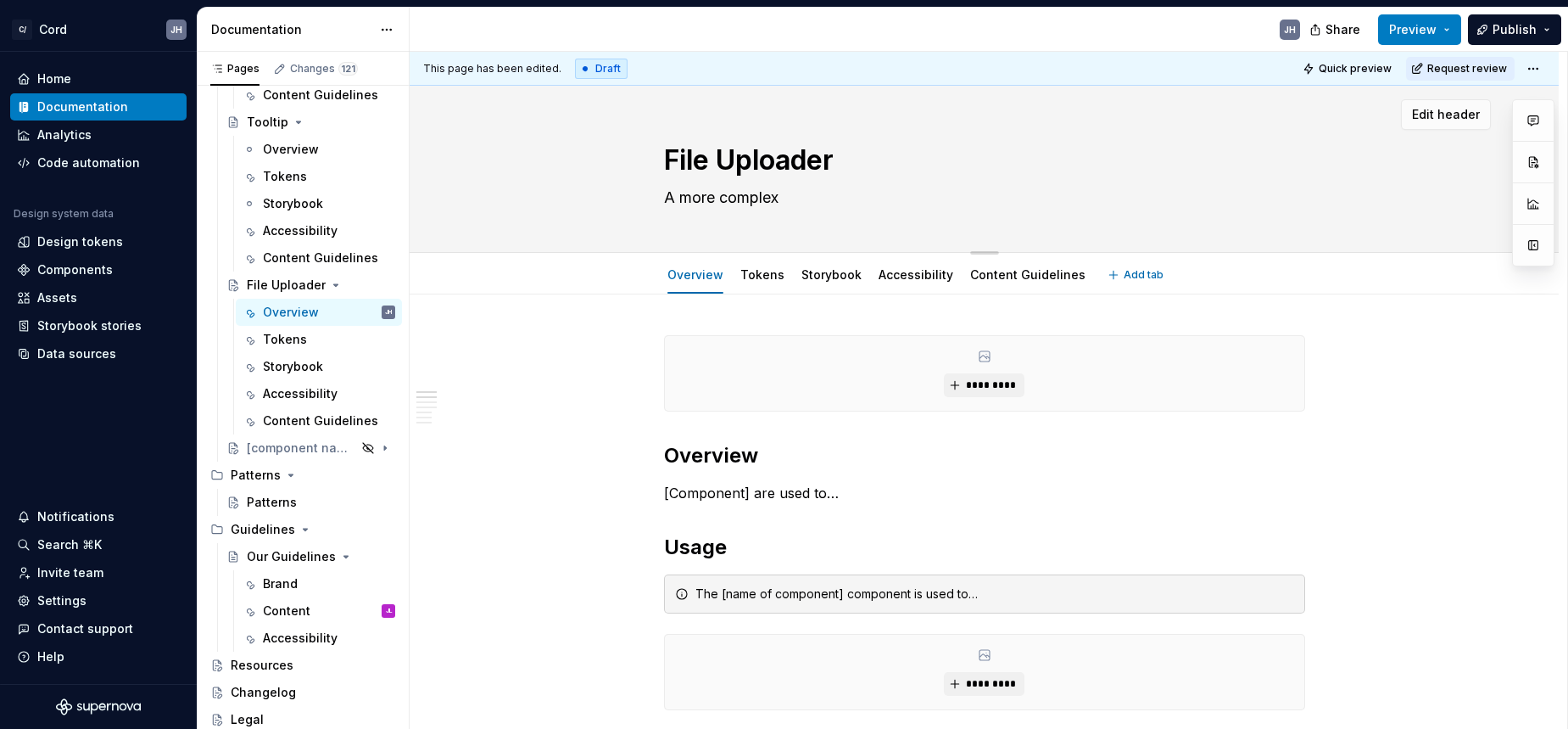
type textarea "A more complex v"
type textarea "*"
type textarea "A more complex ve"
type textarea "*"
type textarea "A more complex vers"
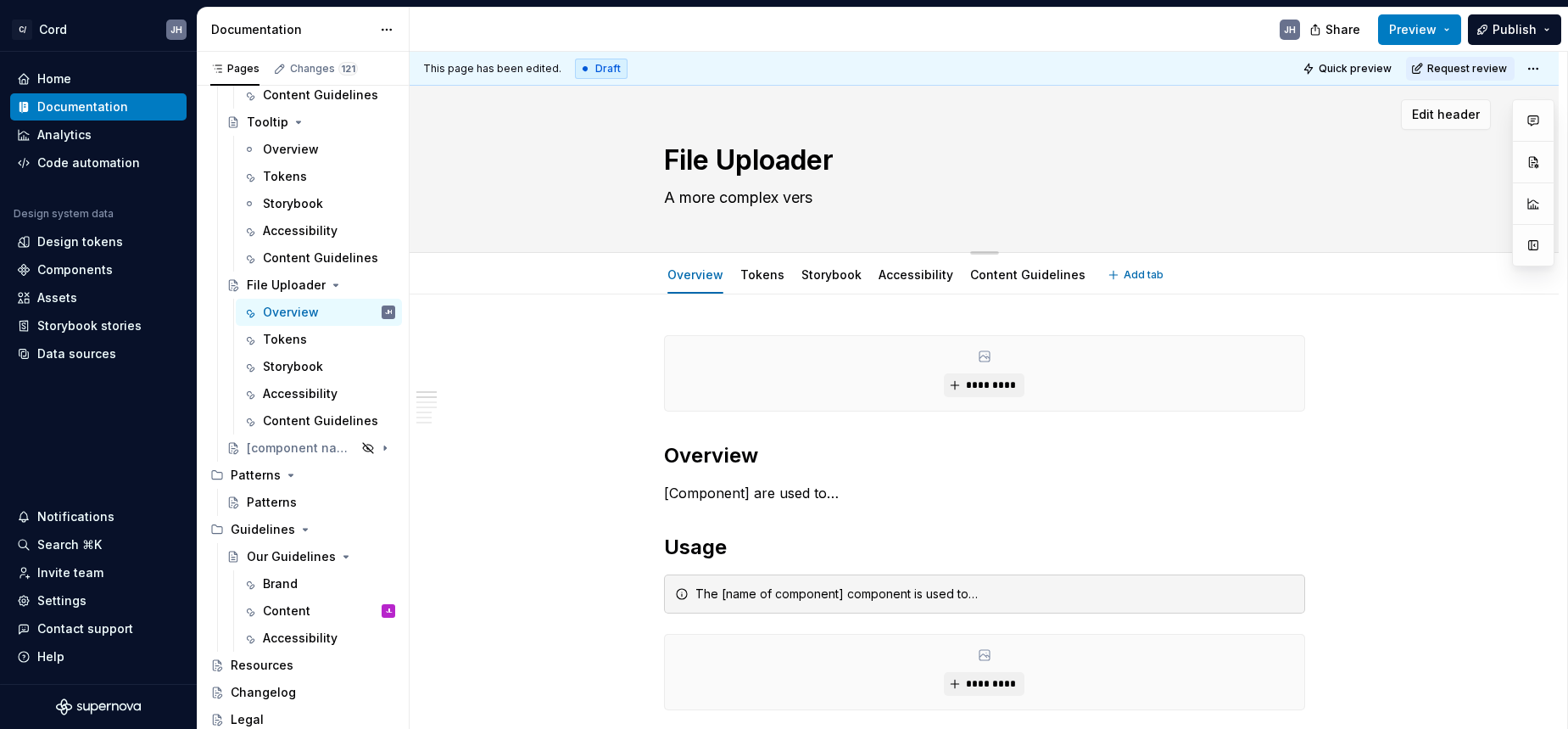
type textarea "*"
type textarea "A more complex versi"
type textarea "*"
type textarea "A more complex versio"
type textarea "*"
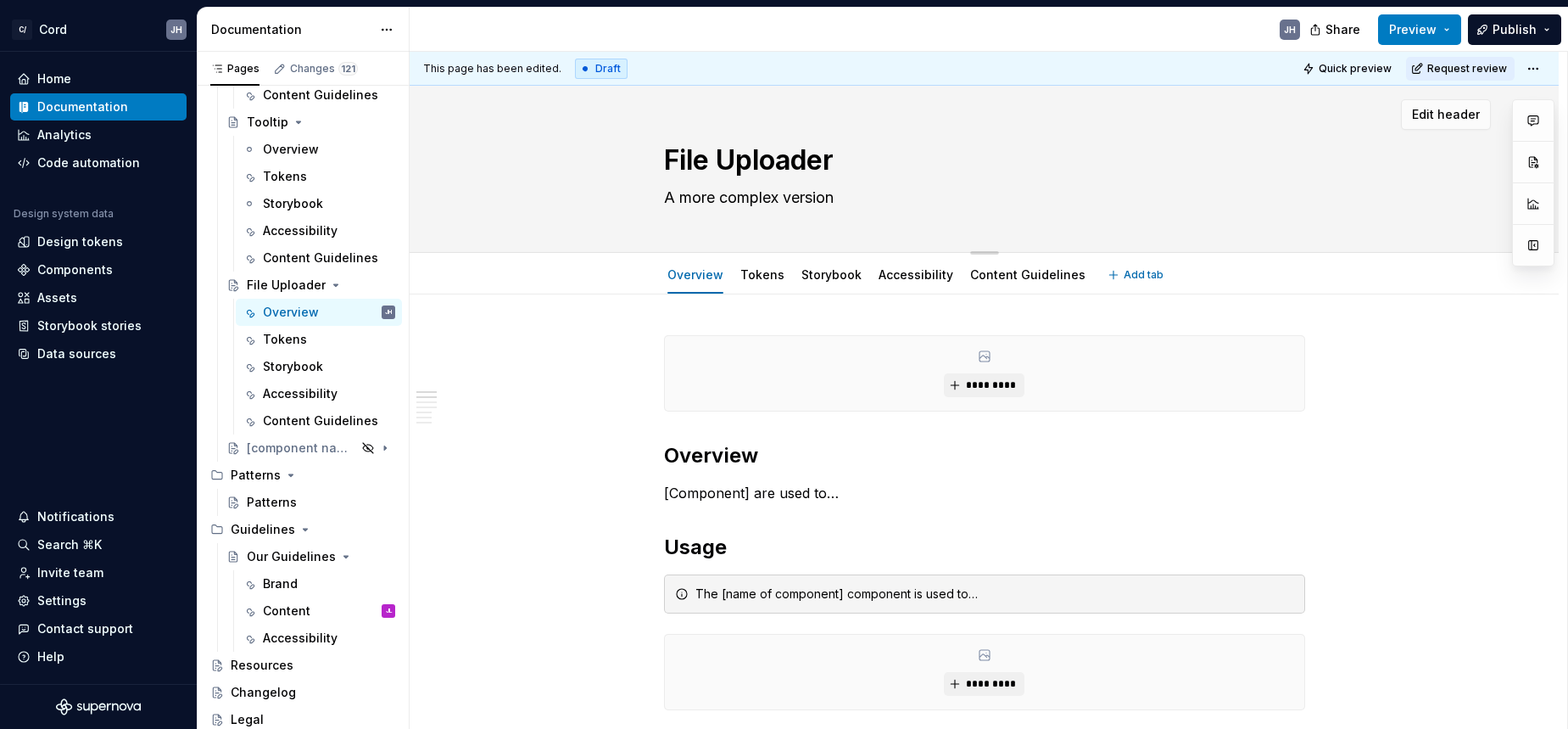
type textarea "A more complex version"
type textarea "*"
type textarea "A more complex version o"
type textarea "*"
type textarea "A more complex version of"
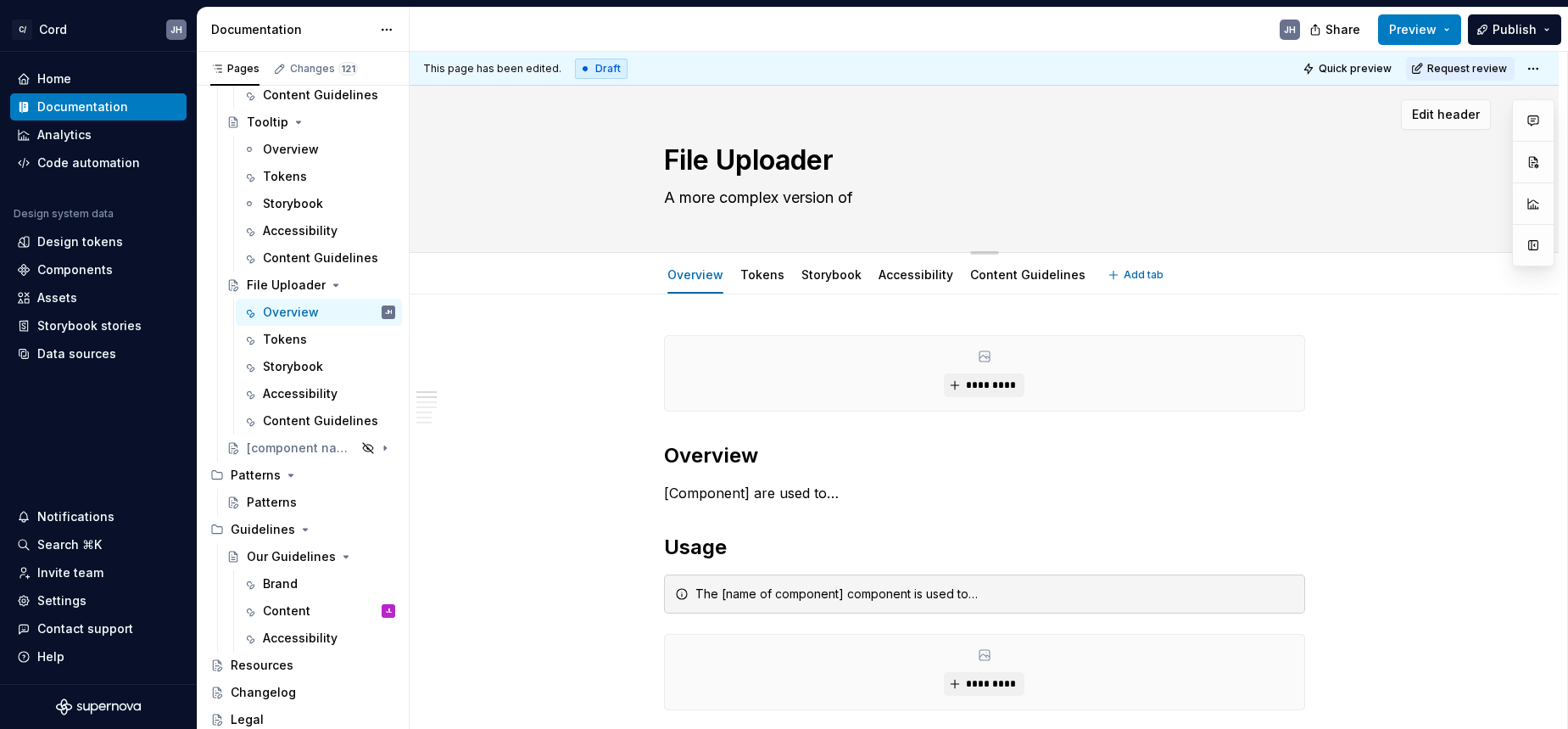
type textarea "*"
type textarea "A more complex version of"
type textarea "*"
type textarea "A more complex version of f"
type textarea "*"
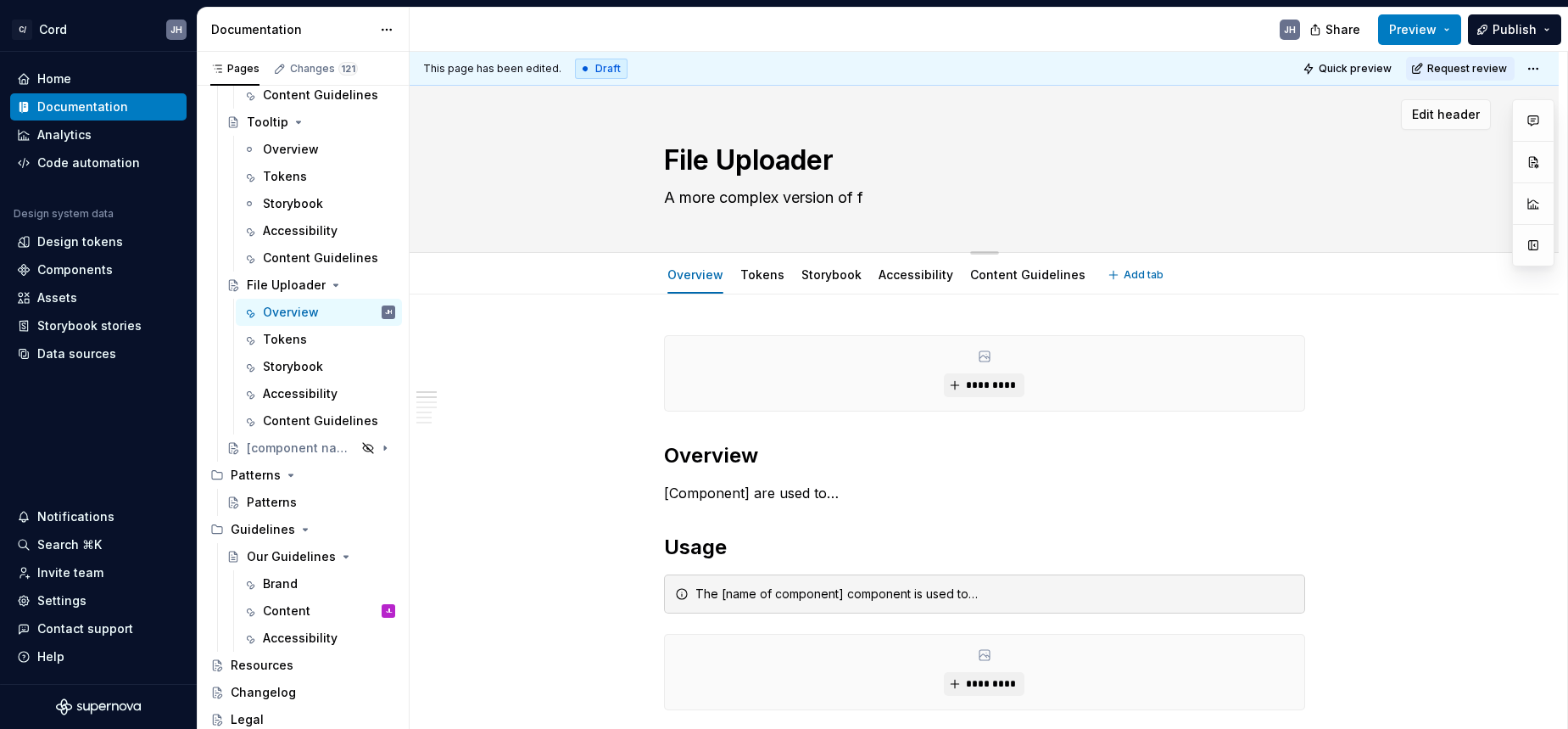
type textarea "A more complex version of fi"
type textarea "*"
type textarea "A more complex version of fil"
type textarea "*"
type textarea "A more complex version of file"
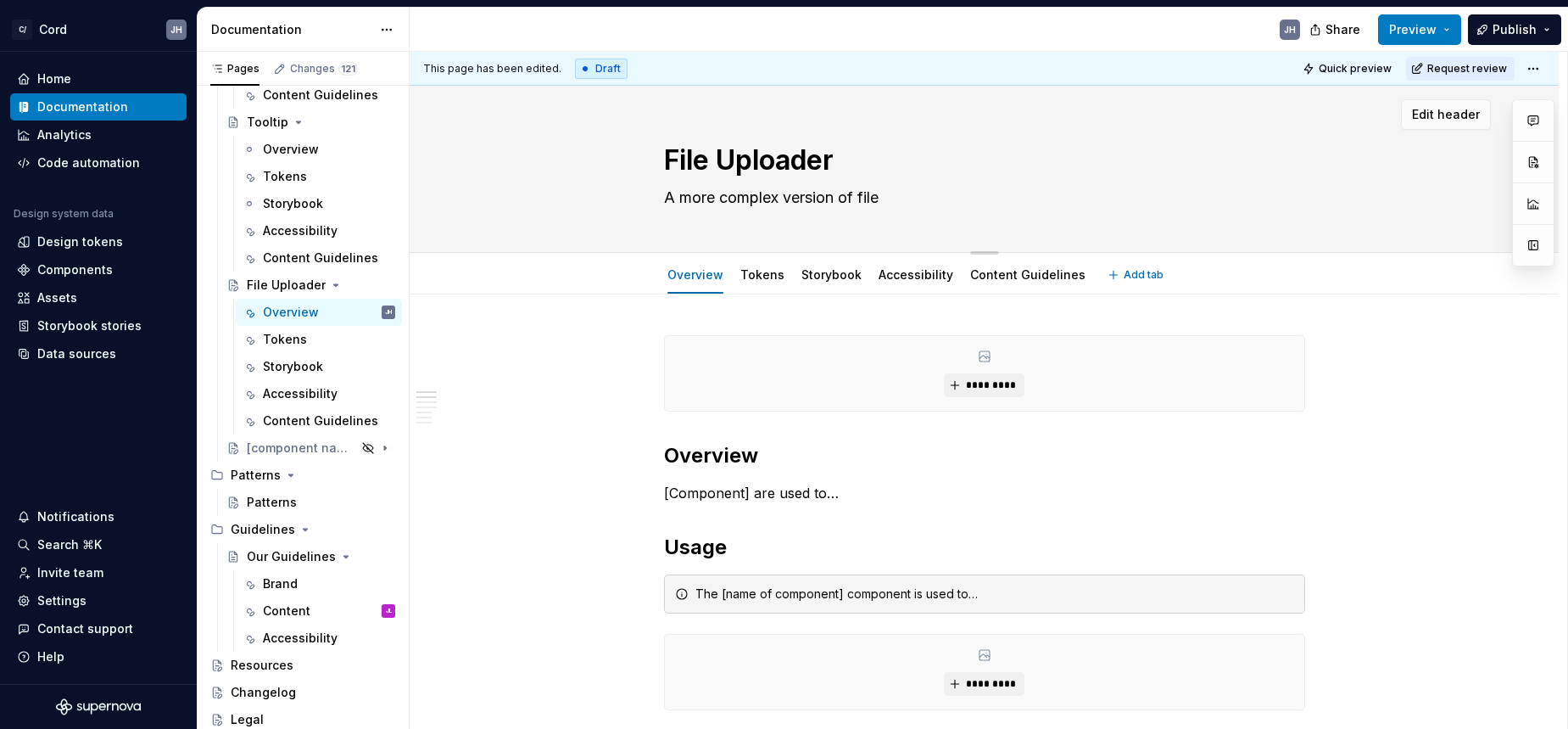
type textarea "*"
type textarea "A more complex version of fil"
type textarea "*"
type textarea "A more complex version of fi"
type textarea "*"
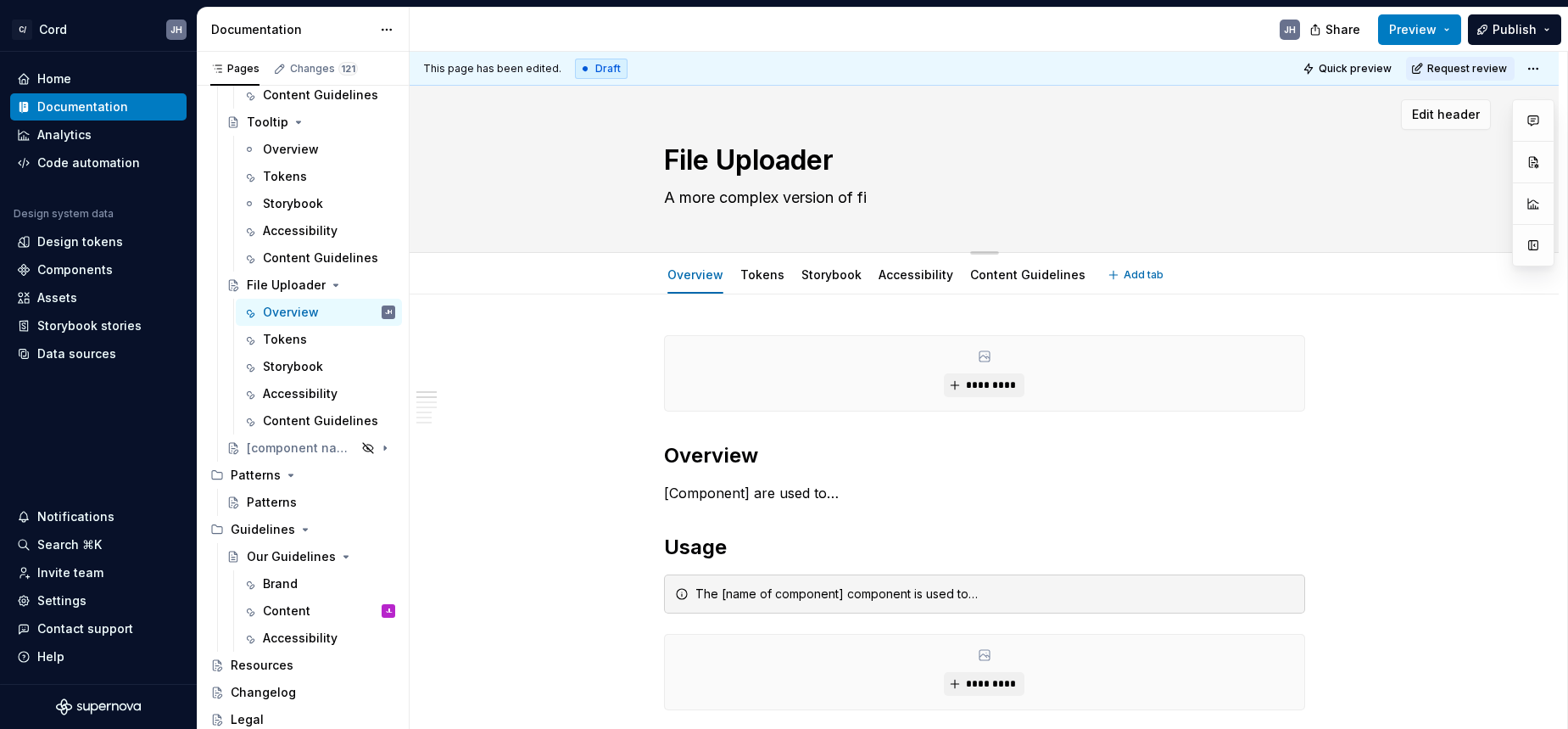
type textarea "A more complex version of f"
type textarea "*"
type textarea "A more complex version of"
type textarea "*"
type textarea "A more complex version of t"
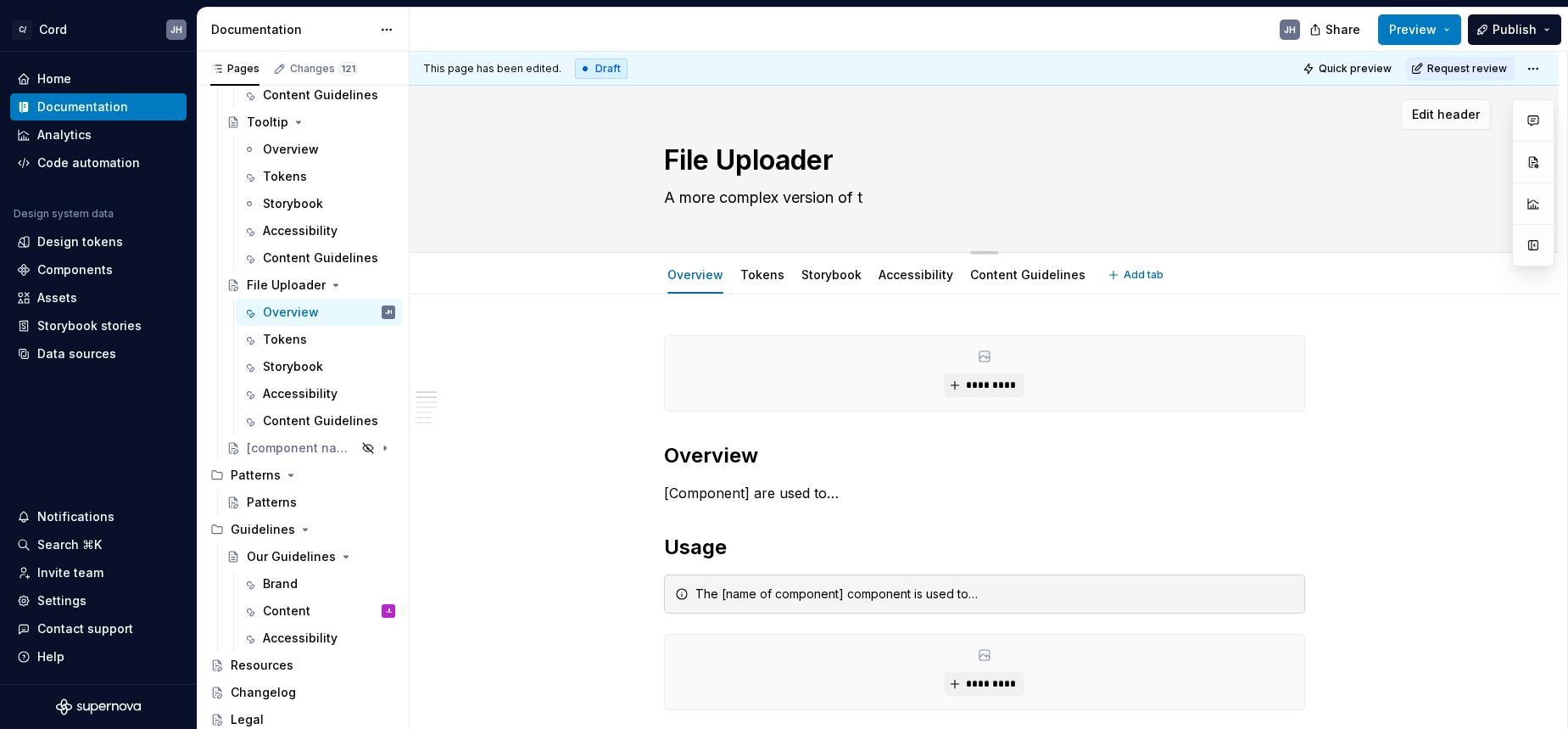
type textarea "*"
type textarea "A more complex version of th"
type textarea "*"
type textarea "A more complex version of the"
type textarea "*"
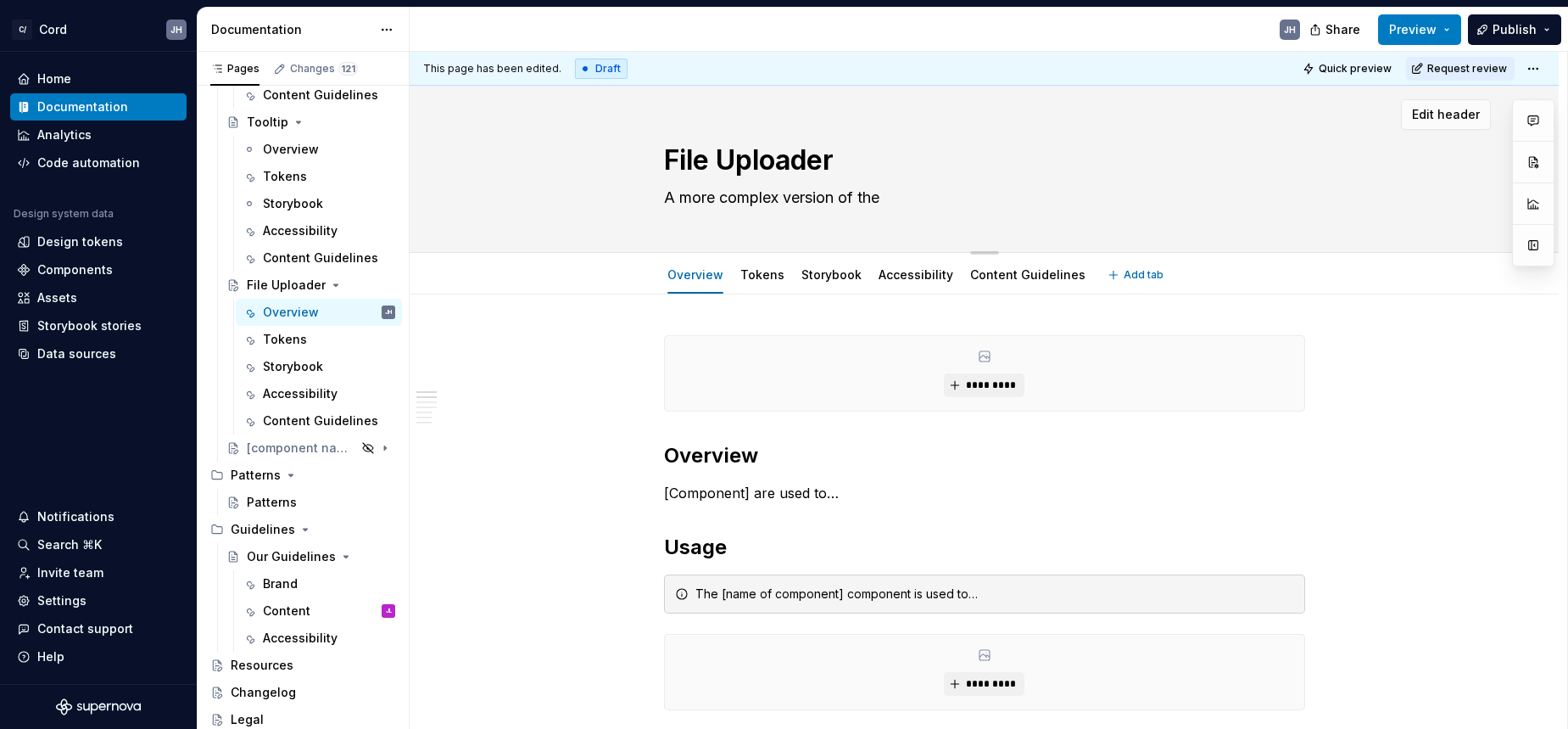
type textarea "A more complex version of the"
type textarea "*"
type textarea "A more complex version of the i"
type textarea "*"
type textarea "A more complex version of the in"
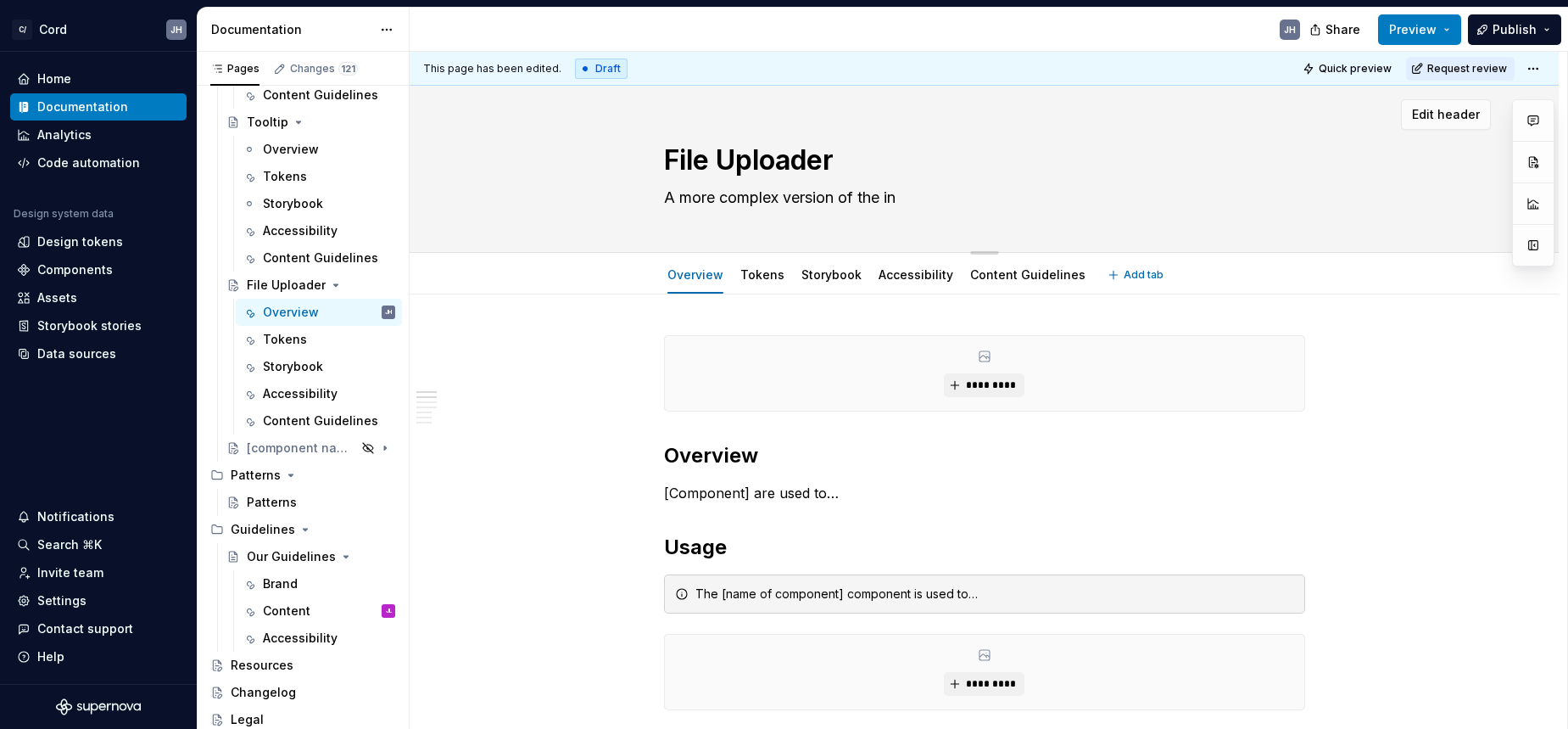
type textarea "*"
type textarea "A more complex version of the inp"
type textarea "*"
type textarea "A more complex version of the inpu"
type textarea "*"
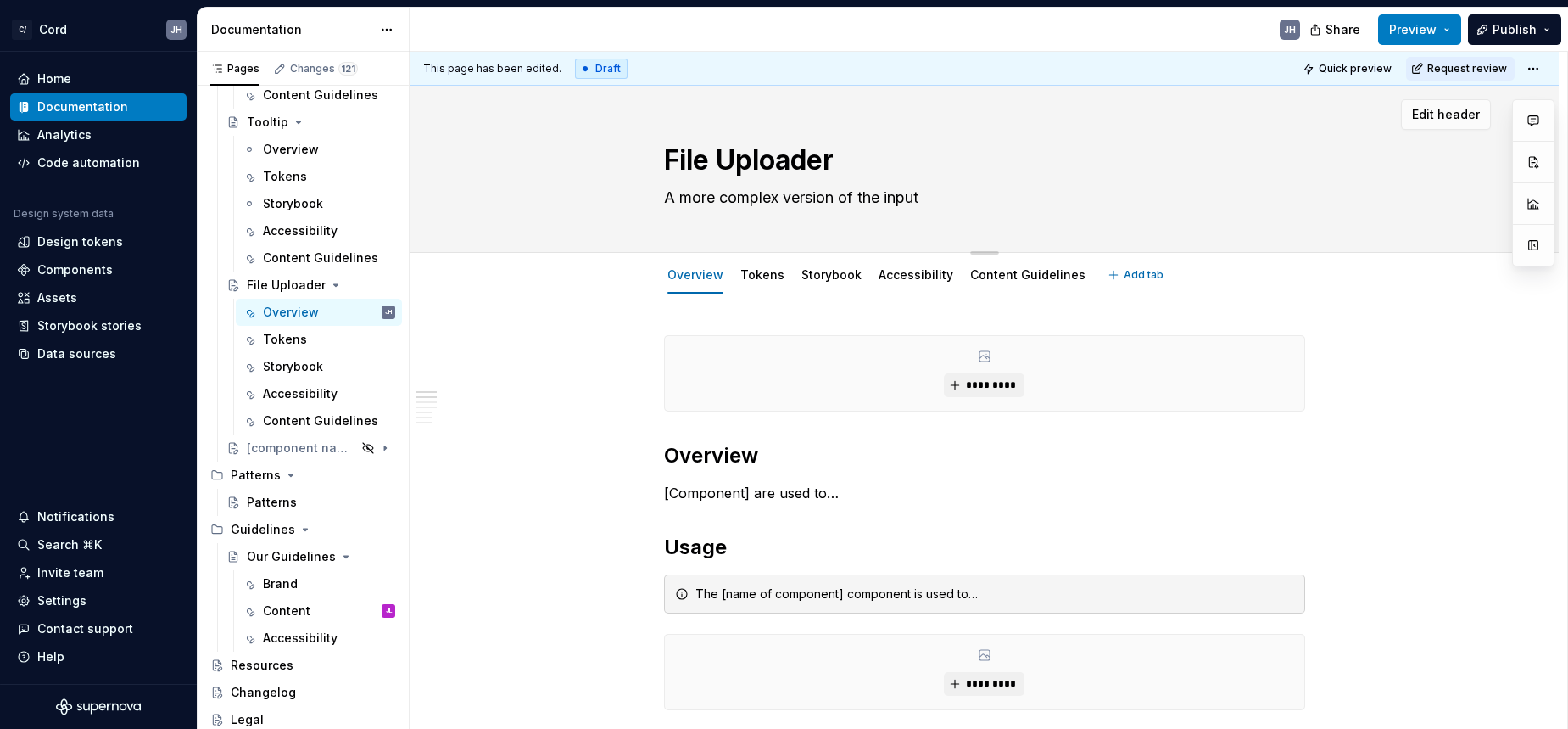
type textarea "A more complex version of the input"
type textarea "*"
type textarea "A more complex version of the input f"
type textarea "*"
type textarea "A more complex version of the input"
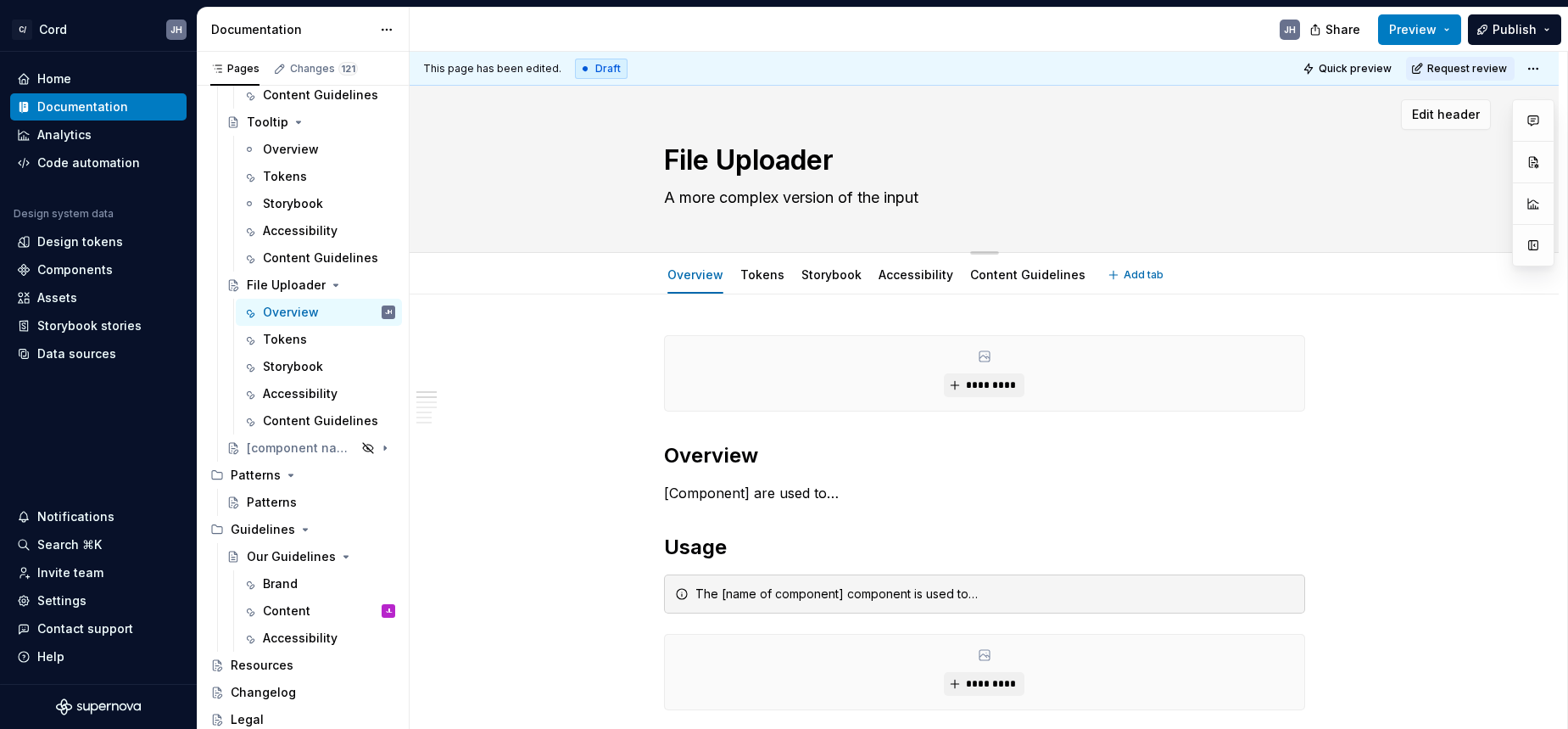
type textarea "*"
type textarea "A more complex version of the input u"
type textarea "*"
type textarea "A more complex version of the input up"
type textarea "*"
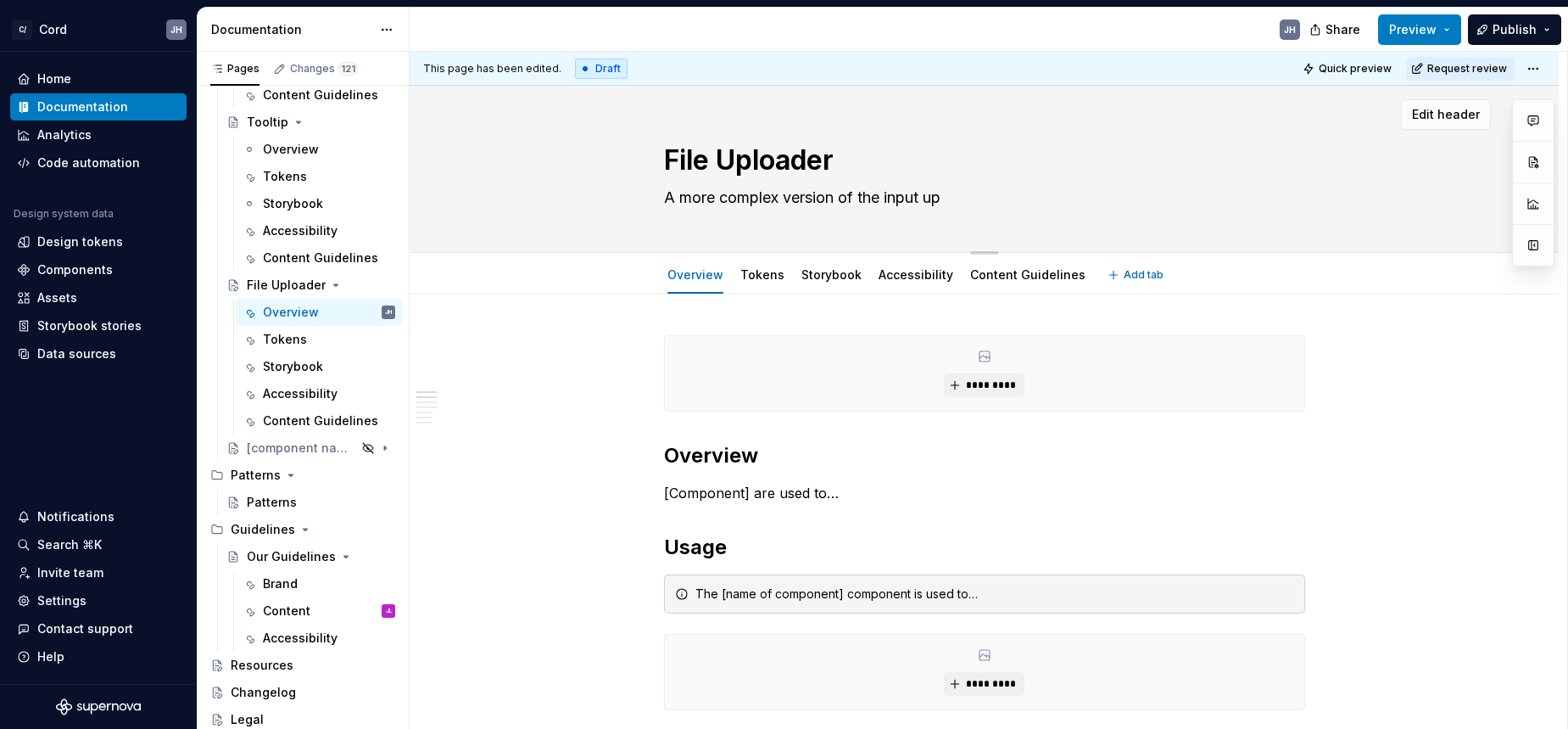
type textarea "A more complex version of the input upl"
type textarea "*"
type textarea "A more complex version of the input uplo"
type textarea "*"
type textarea "A more complex version of the input upload"
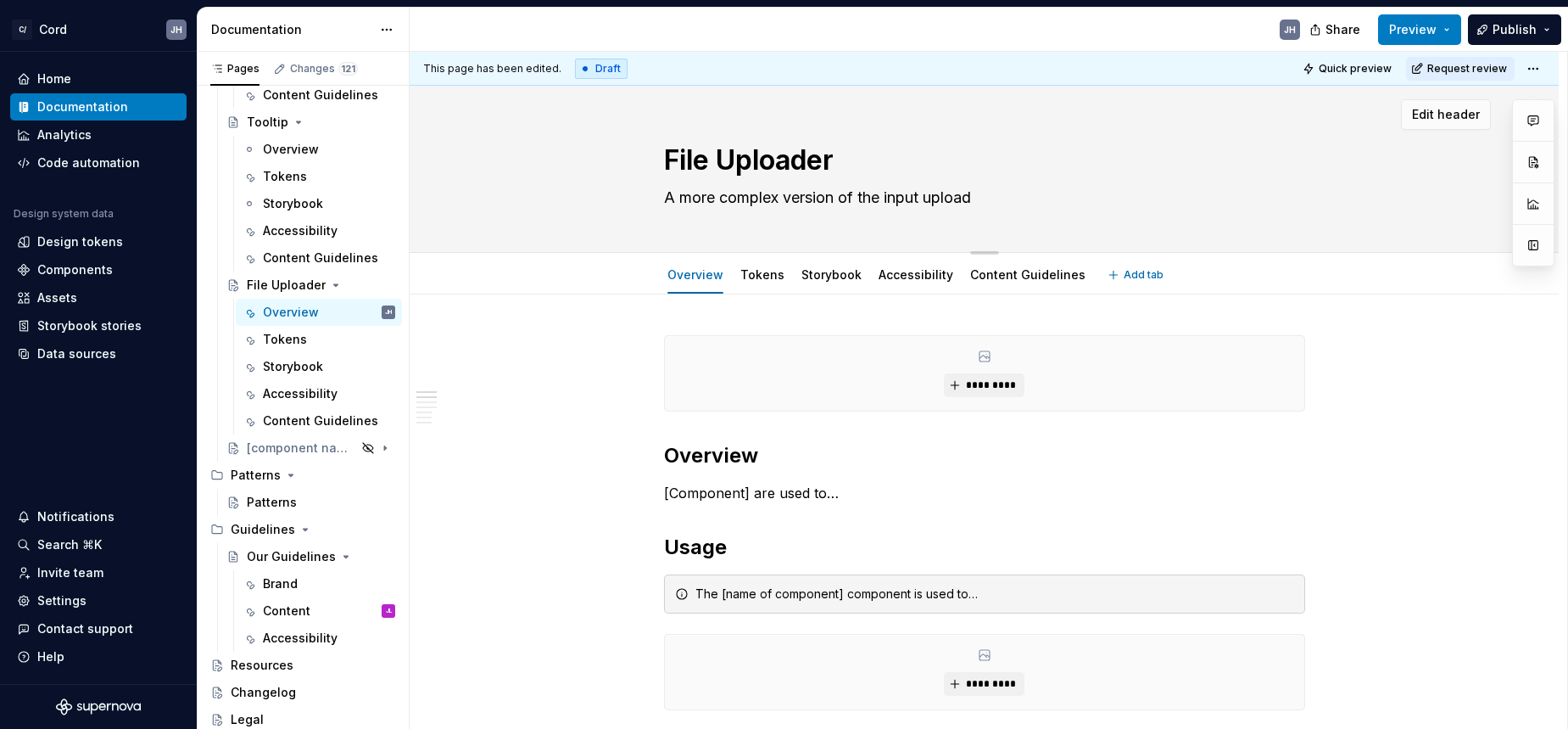
type textarea "*"
type textarea "A more complex version of the input upload"
type textarea "*"
type textarea "A more complex version of the input upload v"
type textarea "*"
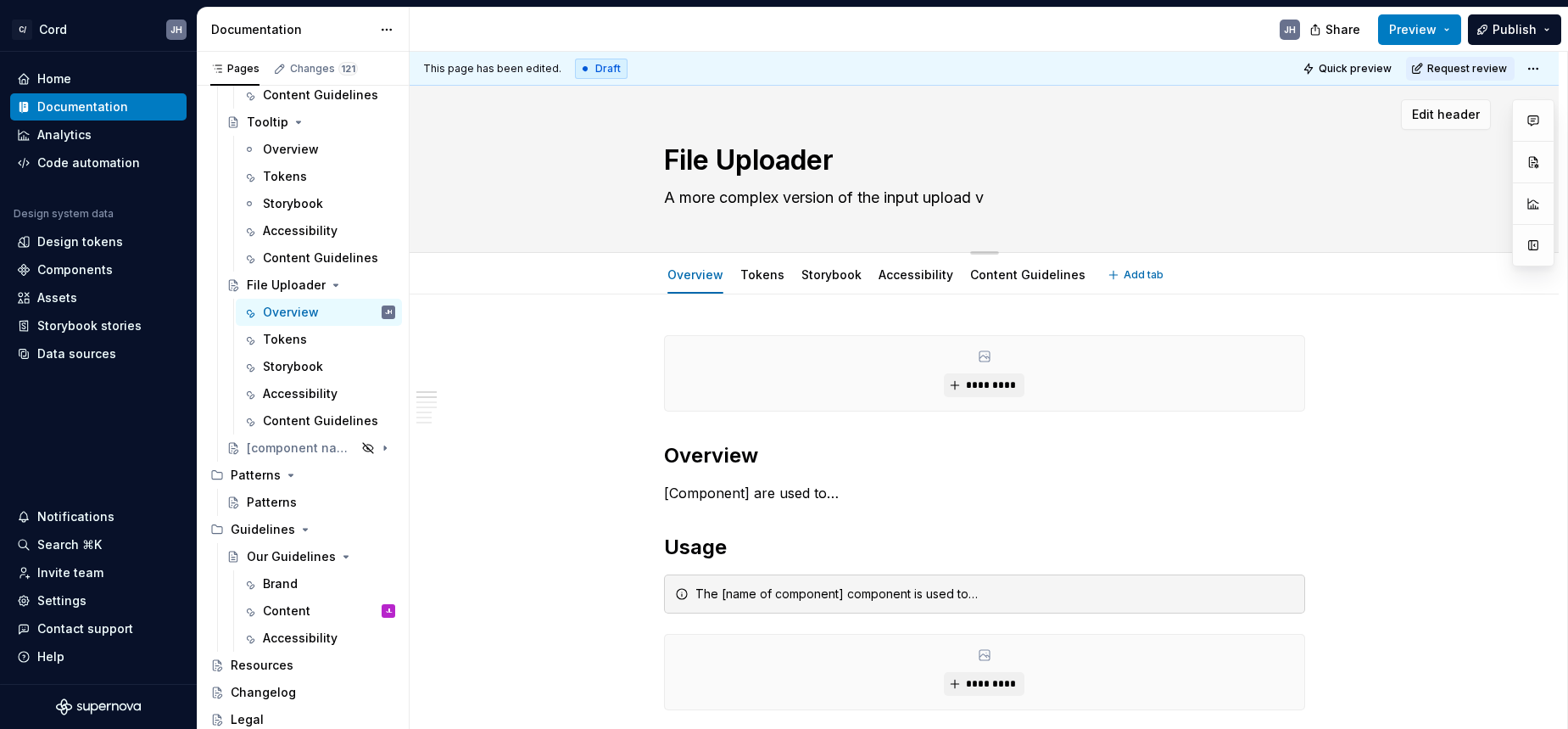
type textarea "A more complex version of the input upload va"
type textarea "*"
type textarea "A more complex version of the input upload var"
type textarea "*"
type textarea "A more complex version of the input upload vari"
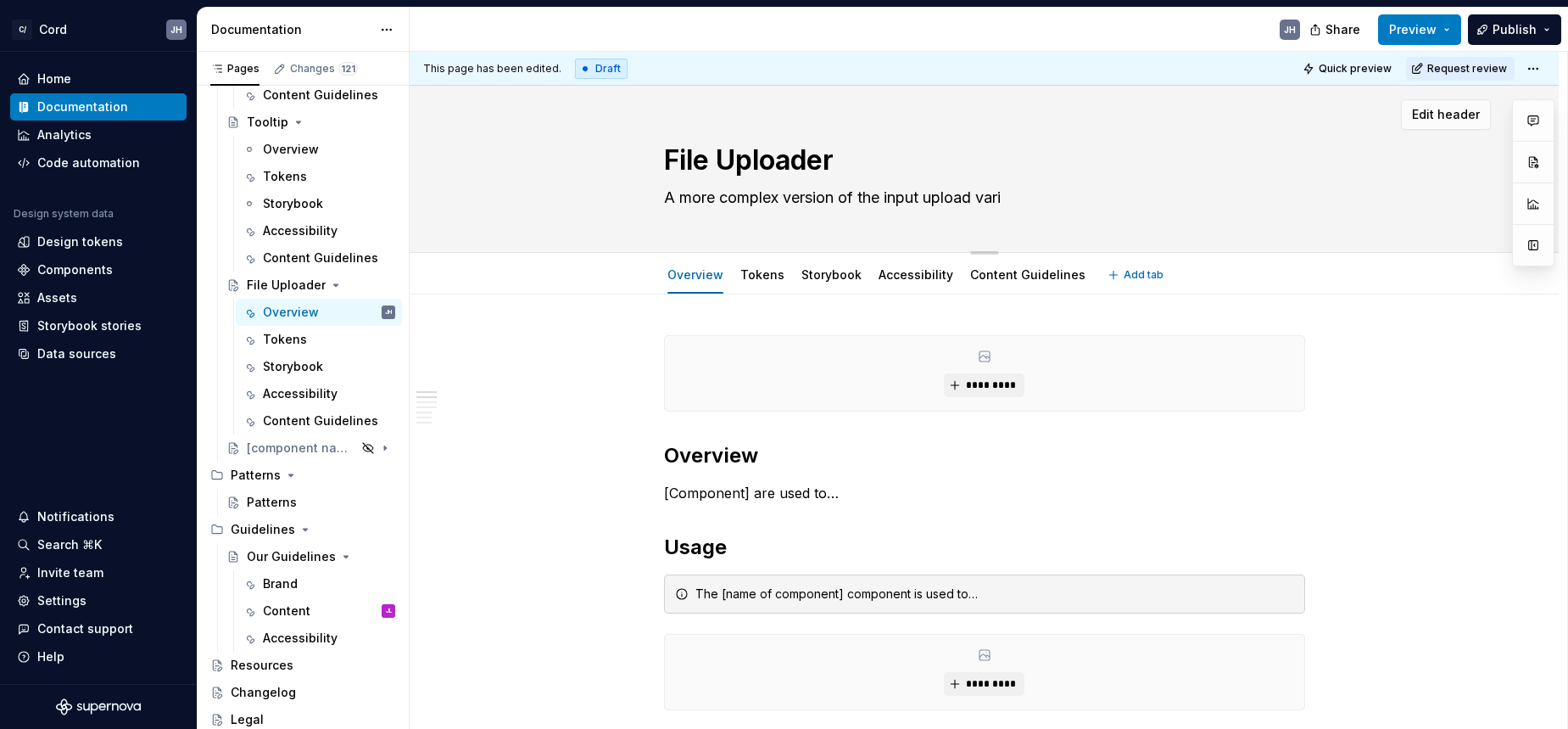
type textarea "*"
type textarea "A more complex version of the input upload varian"
type textarea "*"
type textarea "A more complex version of the input upload variant"
type textarea "*"
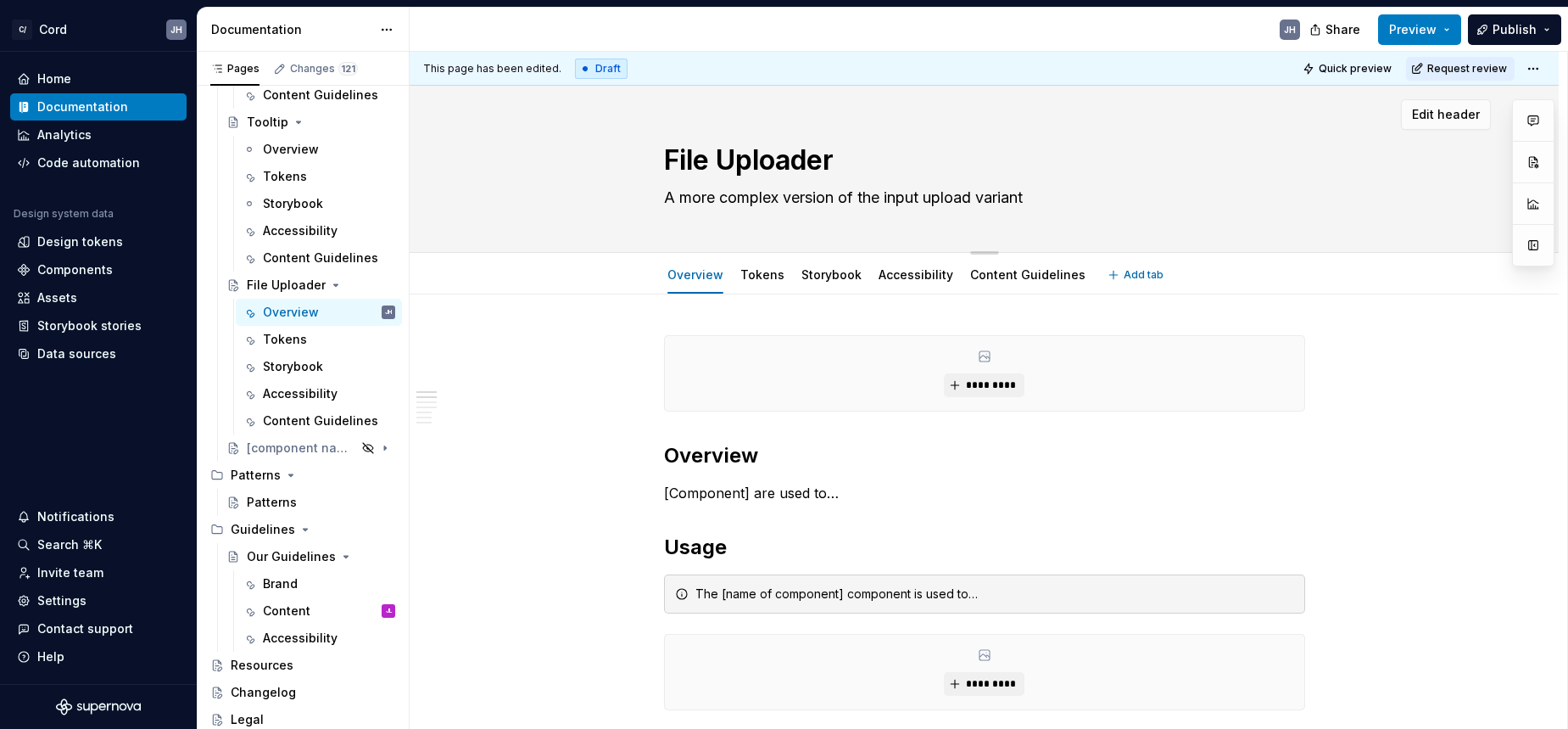
type textarea "A more complex version of the input upload variant"
click at [291, 368] on div "Storybook" at bounding box center [293, 366] width 60 height 17
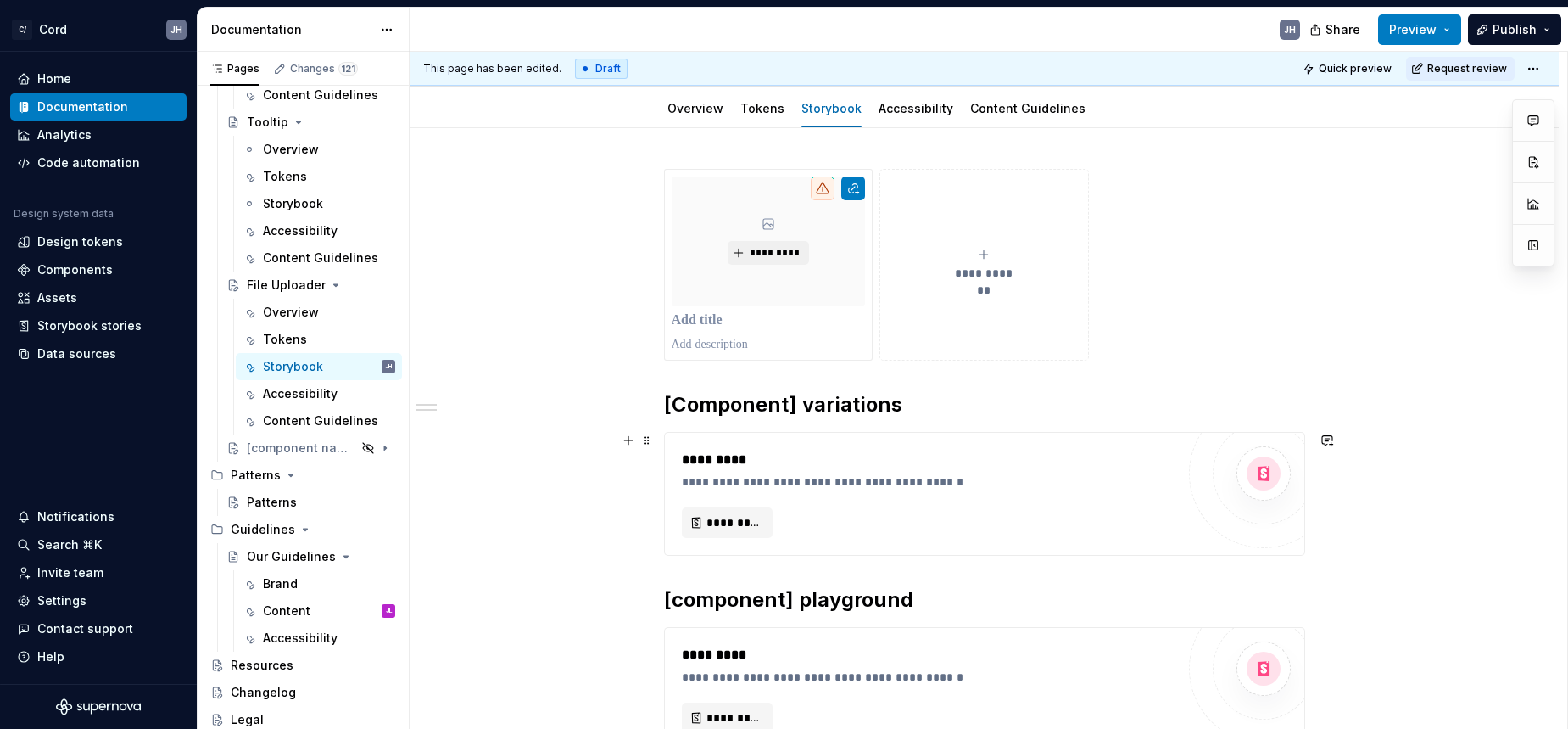
scroll to position [166, 0]
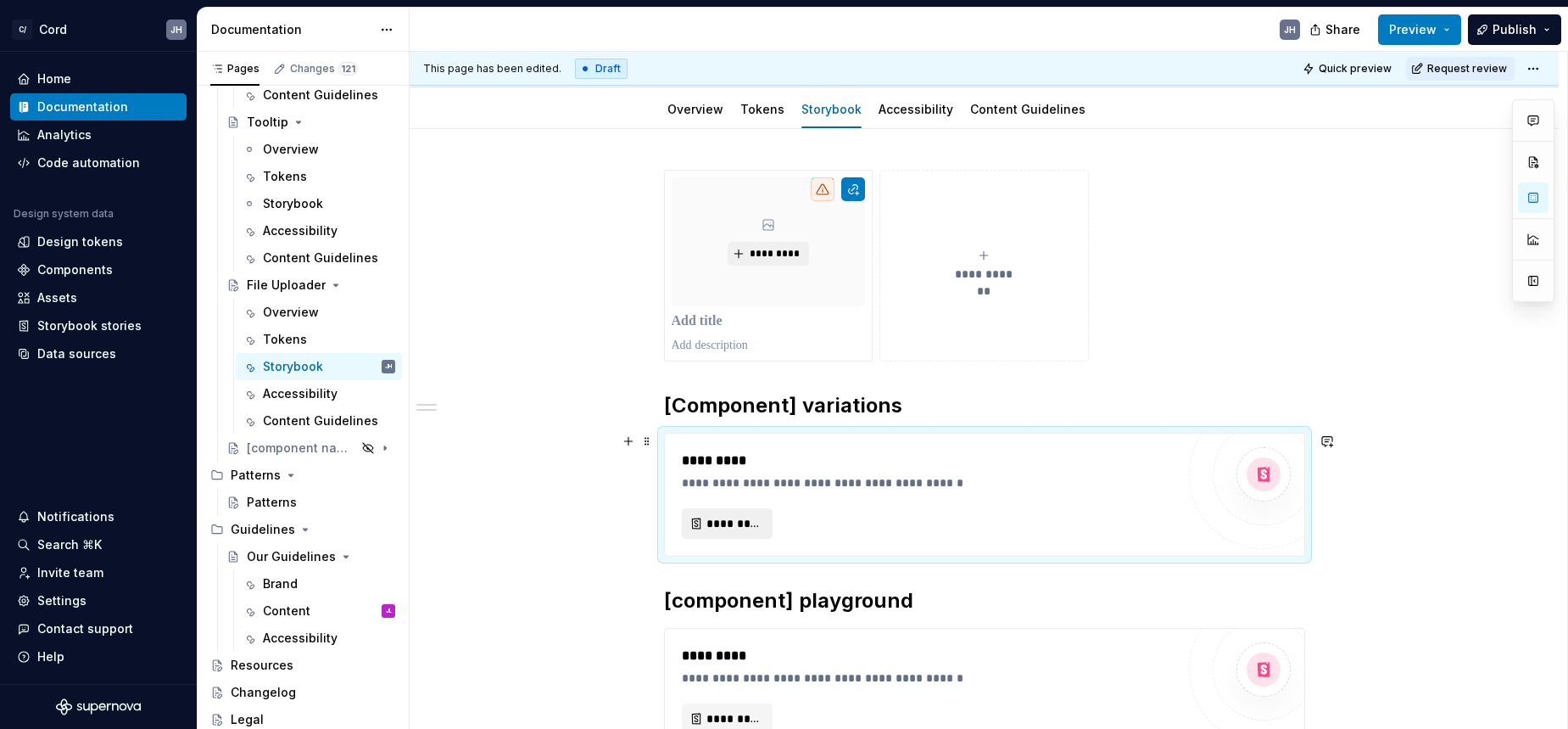
click at [739, 518] on span "*********" at bounding box center [734, 523] width 55 height 17
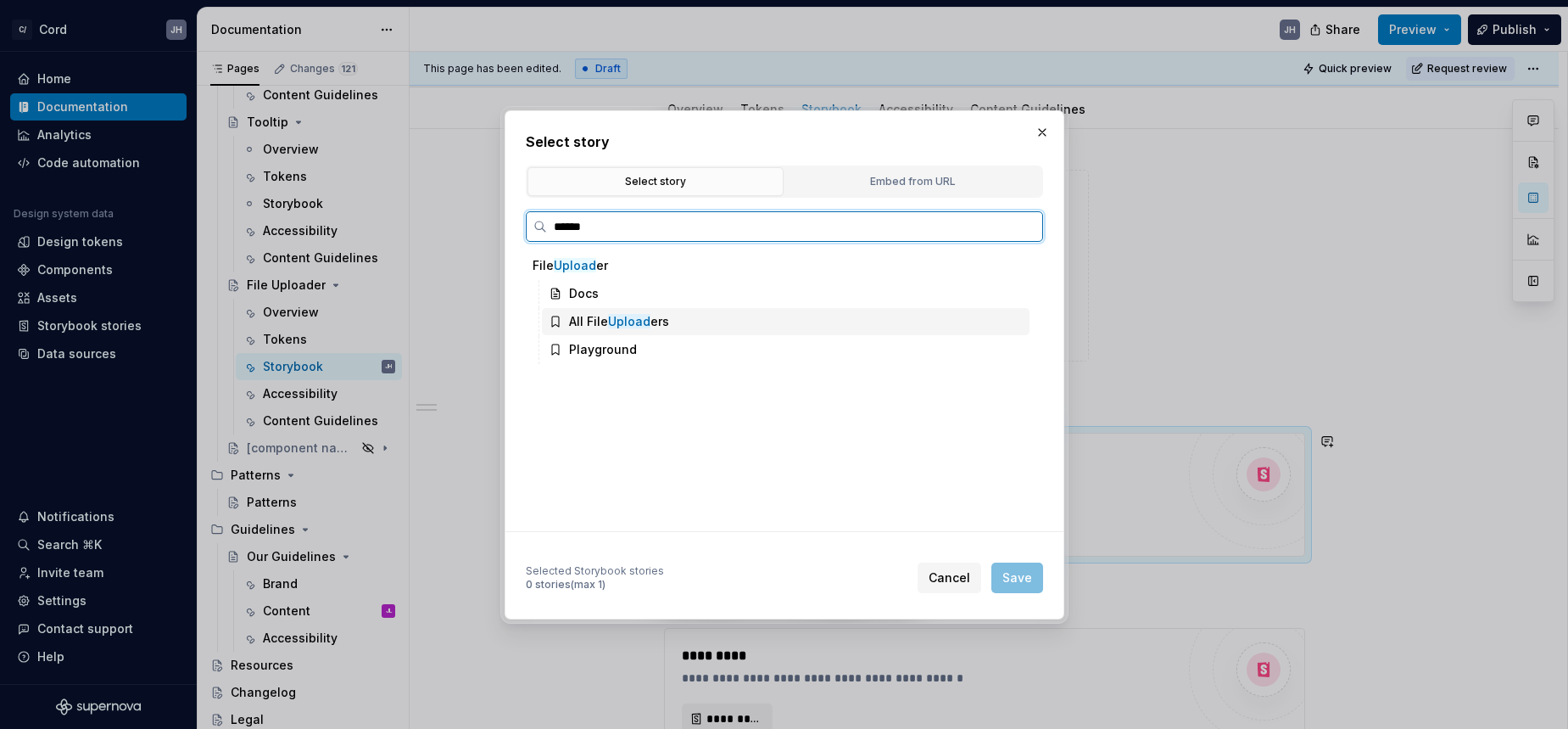
click at [607, 323] on div "All File Upload ers" at bounding box center [618, 322] width 100 height 17
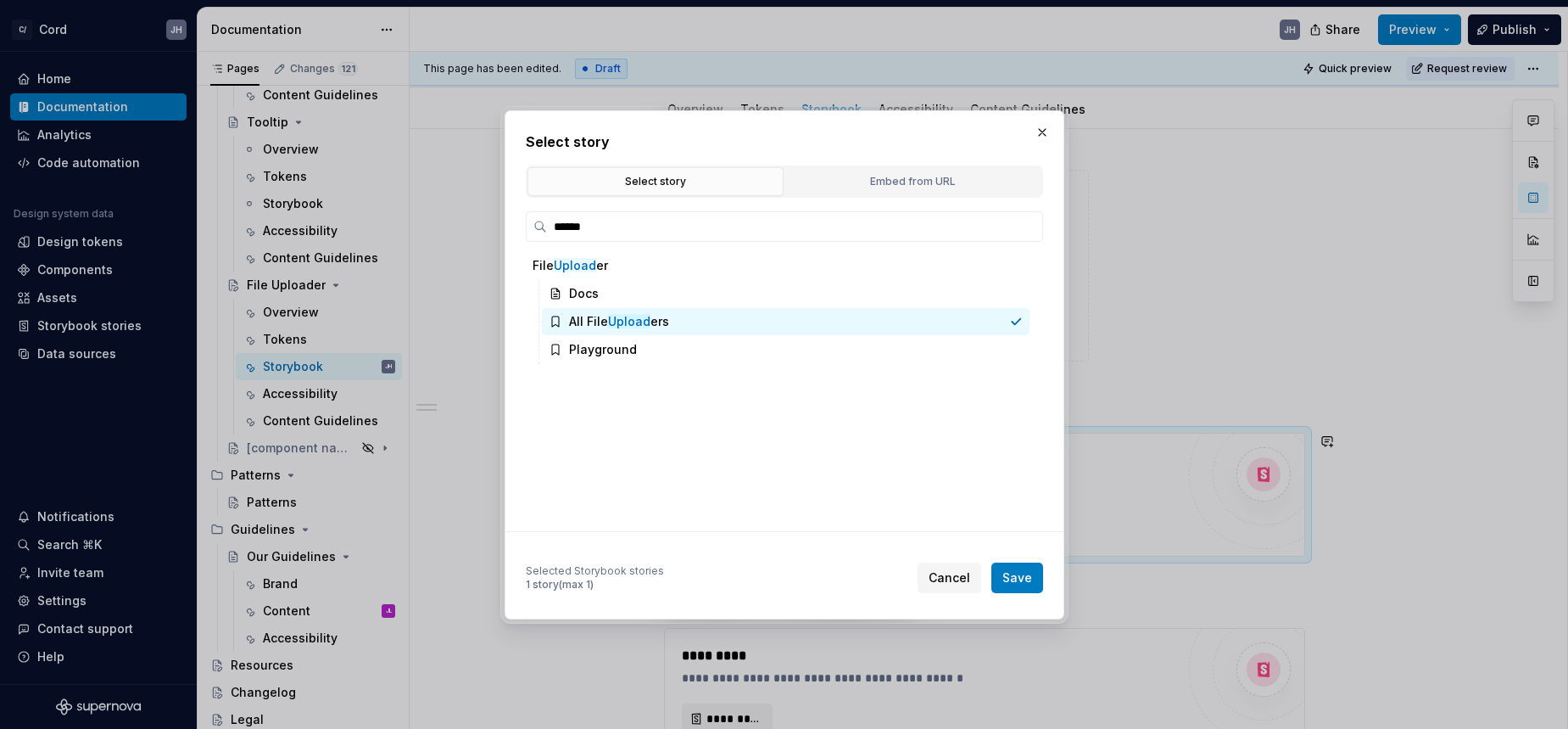
drag, startPoint x: 1006, startPoint y: 586, endPoint x: 982, endPoint y: 574, distance: 26.8
click at [1006, 586] on button "Save" at bounding box center [1017, 578] width 51 height 31
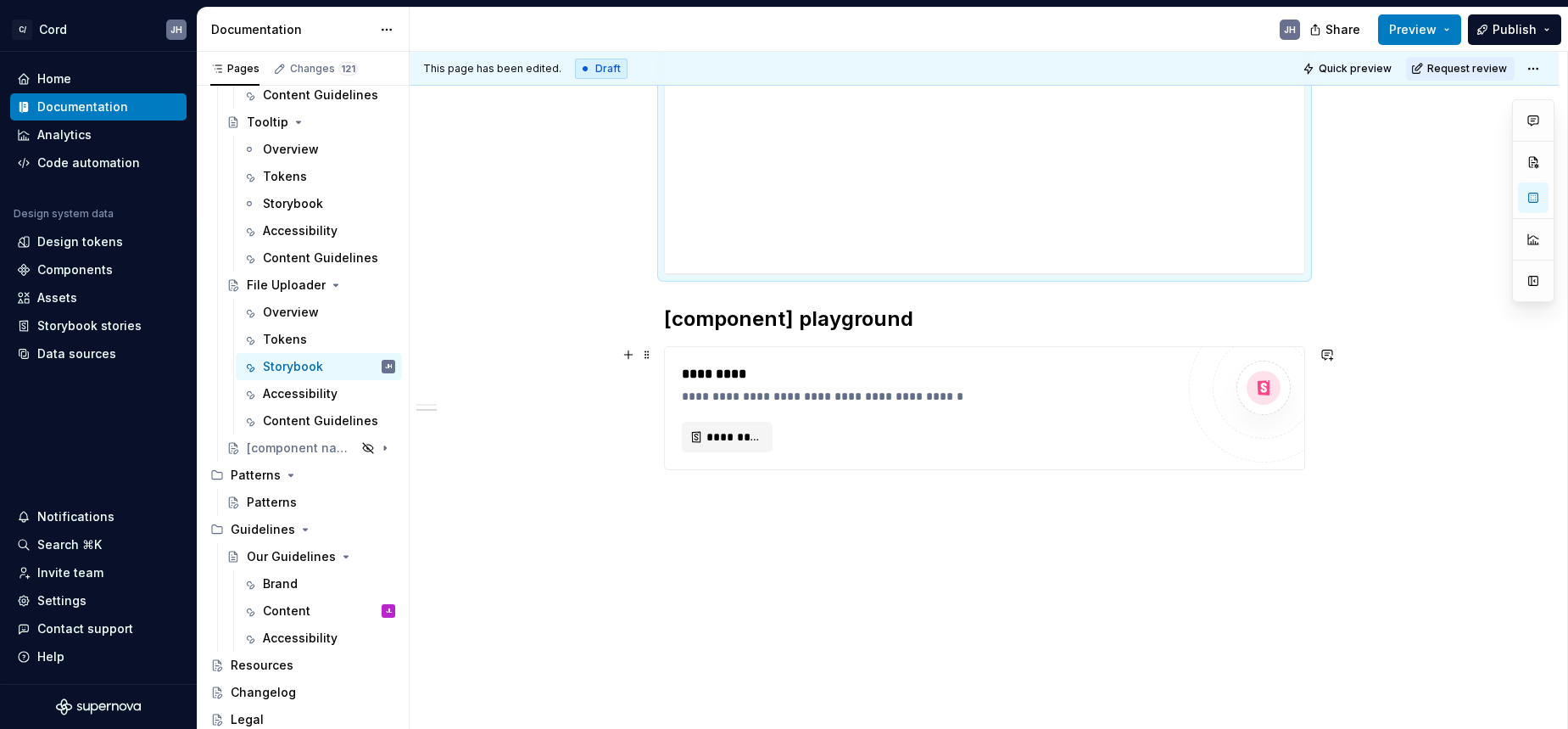
scroll to position [681, 0]
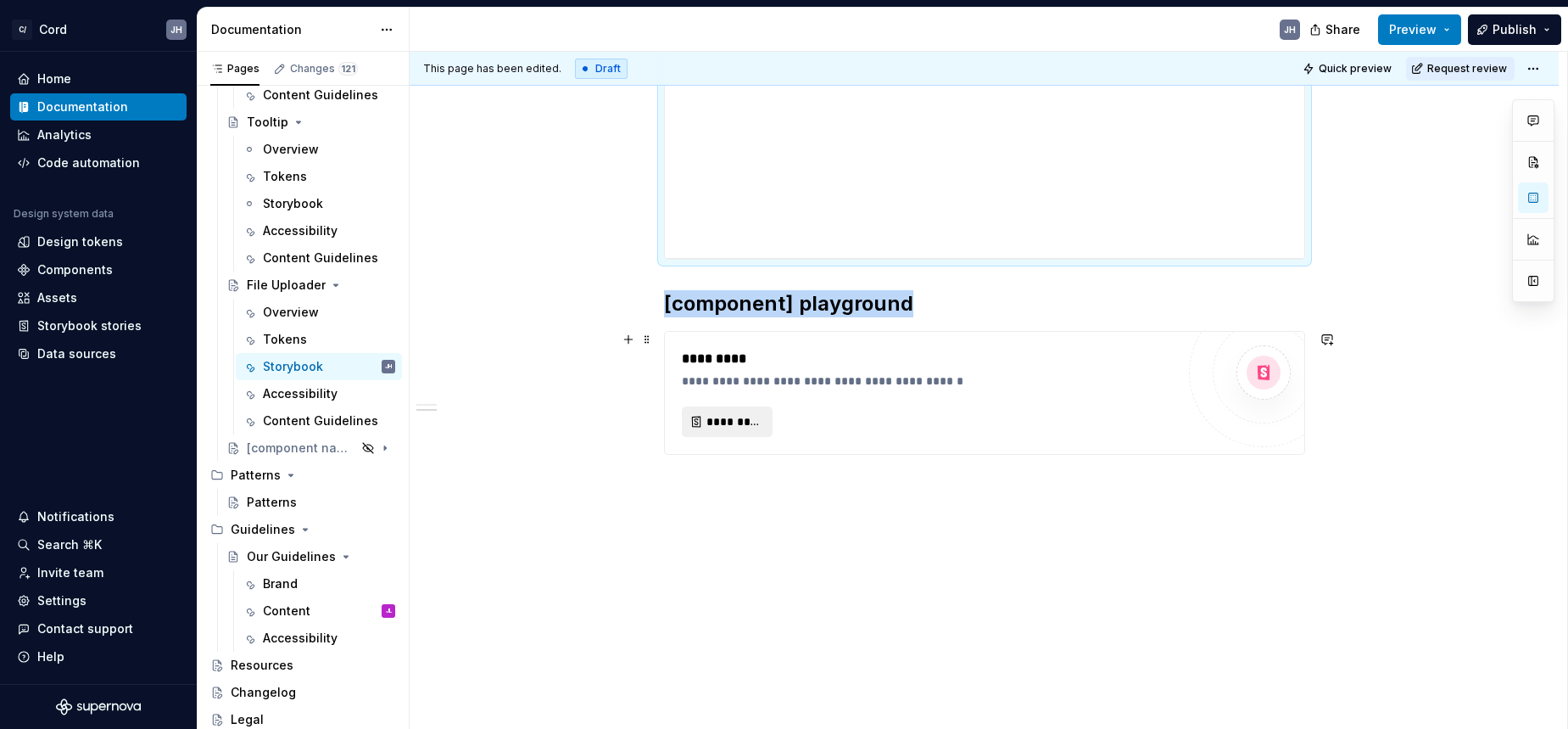
click at [754, 420] on span "*********" at bounding box center [734, 422] width 55 height 17
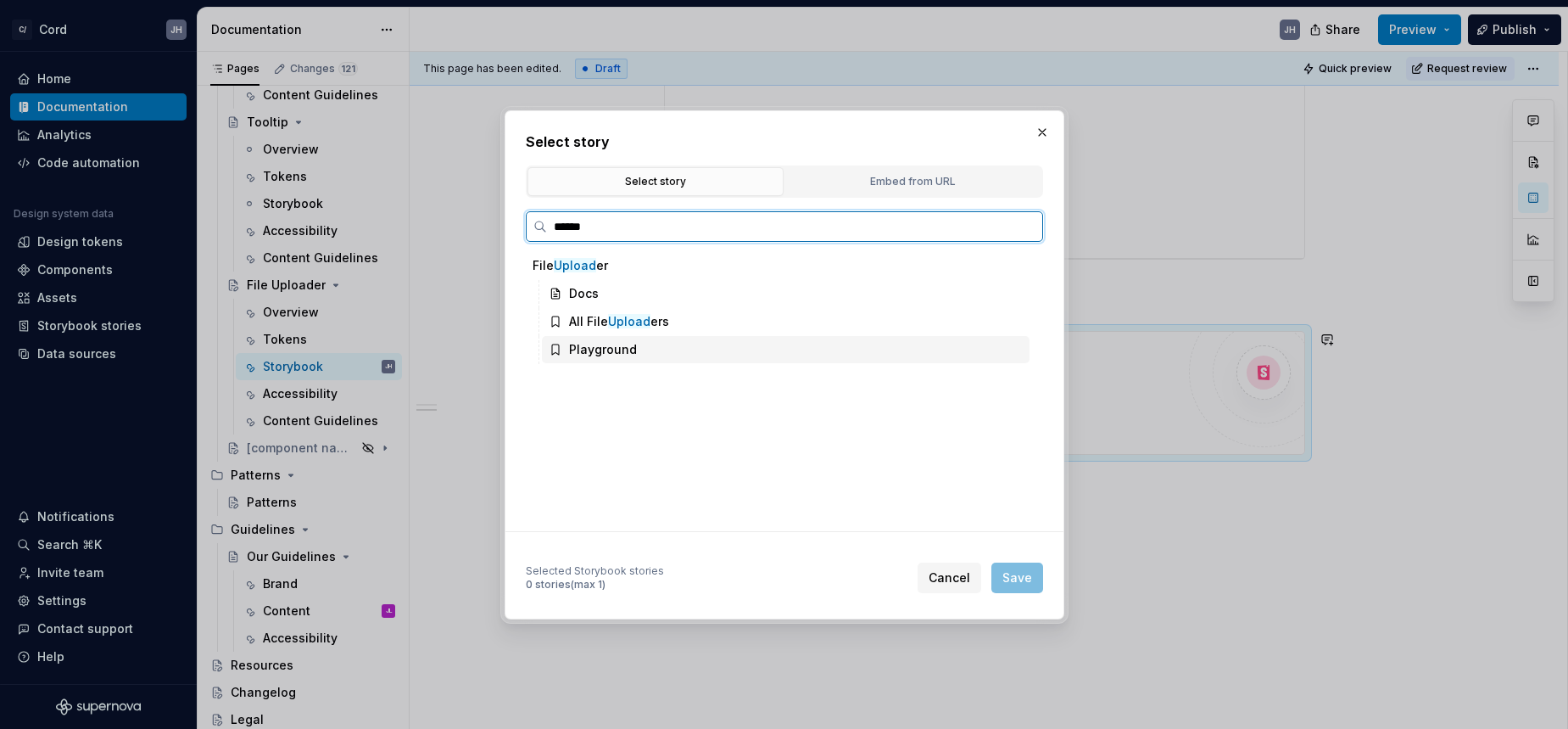
click at [615, 353] on div "Playground" at bounding box center [603, 350] width 68 height 17
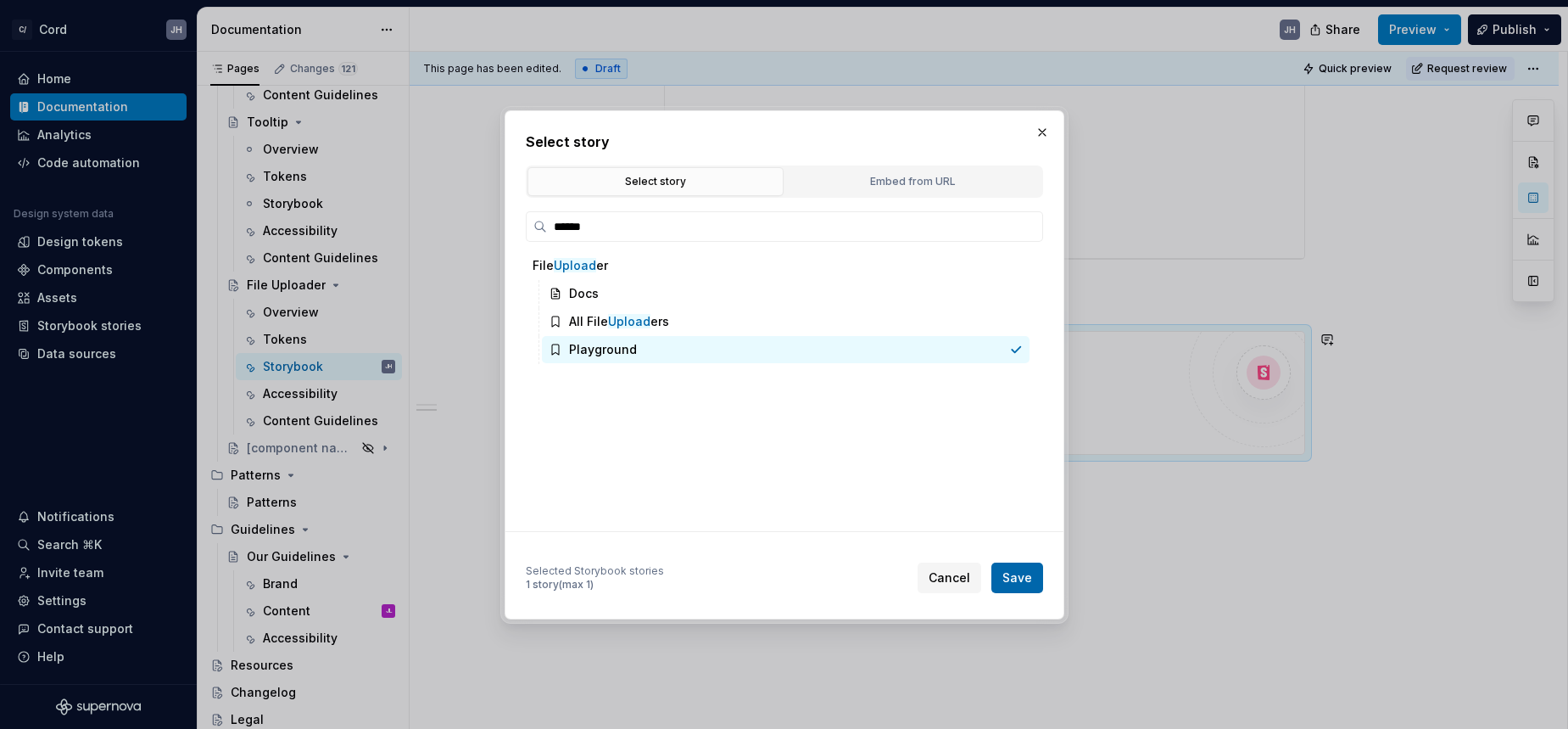
click at [1019, 582] on span "Save" at bounding box center [1018, 578] width 30 height 17
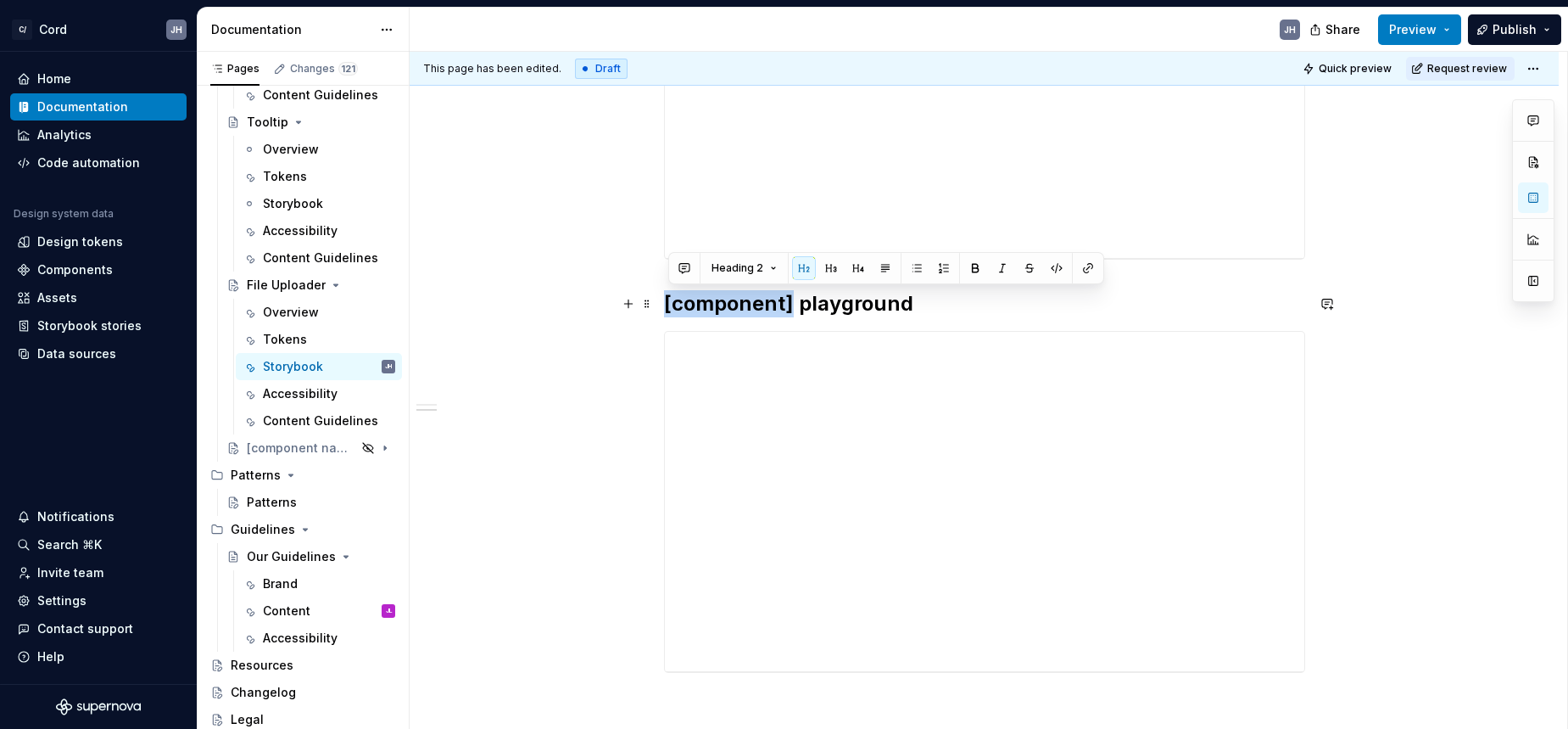
drag, startPoint x: 798, startPoint y: 297, endPoint x: 667, endPoint y: 296, distance: 131.0
click at [667, 296] on h2 "[component] playground" at bounding box center [985, 303] width 642 height 27
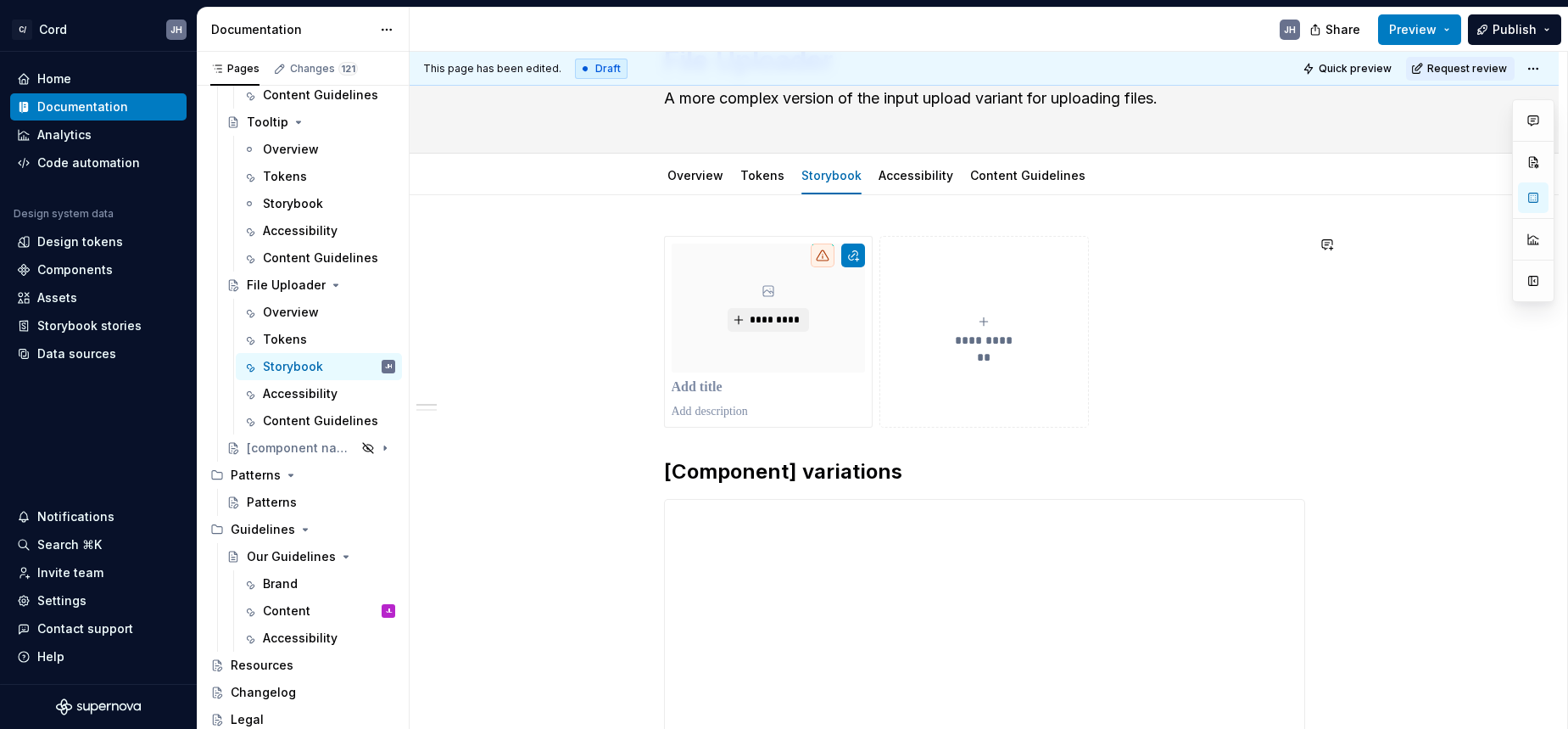
scroll to position [113, 0]
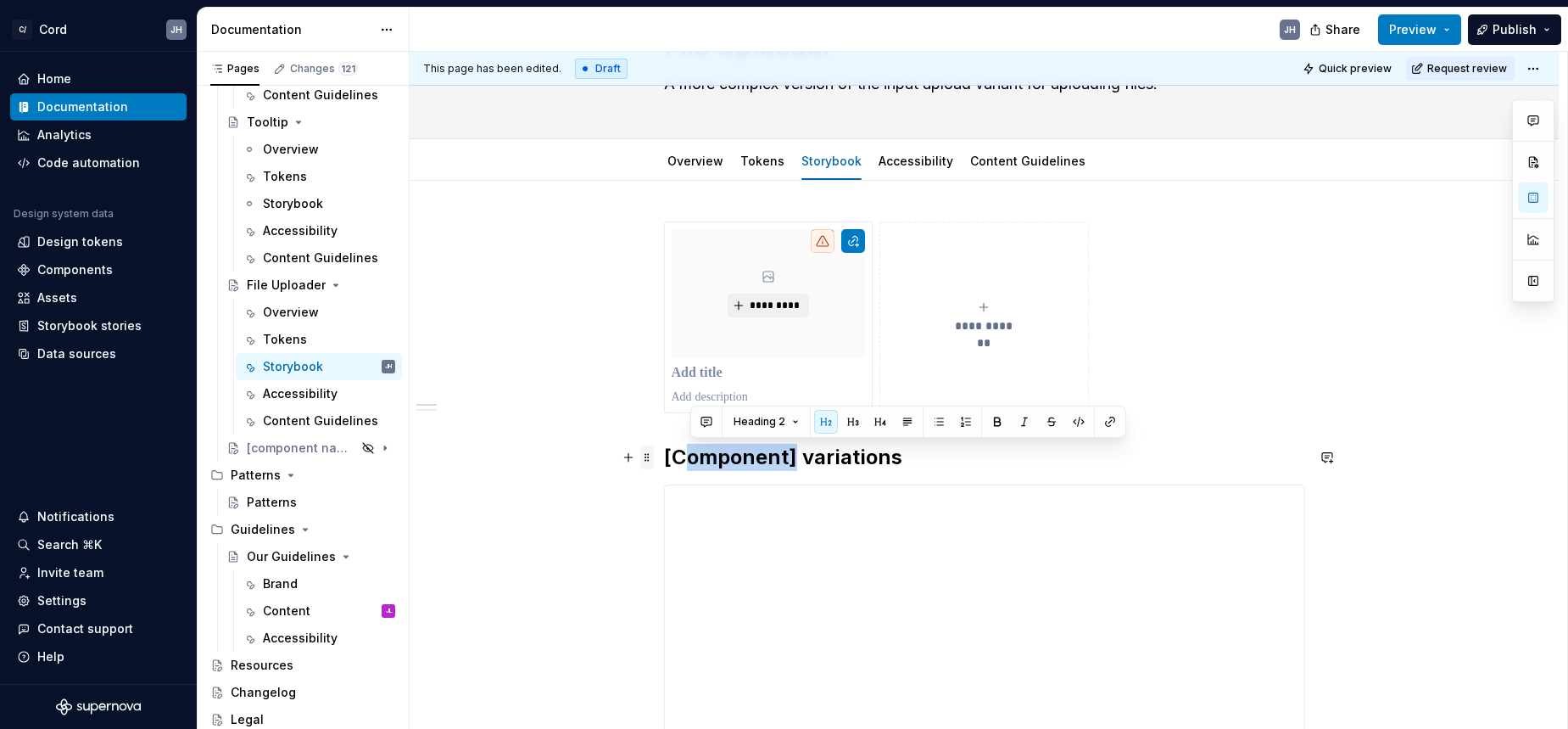
drag, startPoint x: 768, startPoint y: 460, endPoint x: 649, endPoint y: 453, distance: 119.2
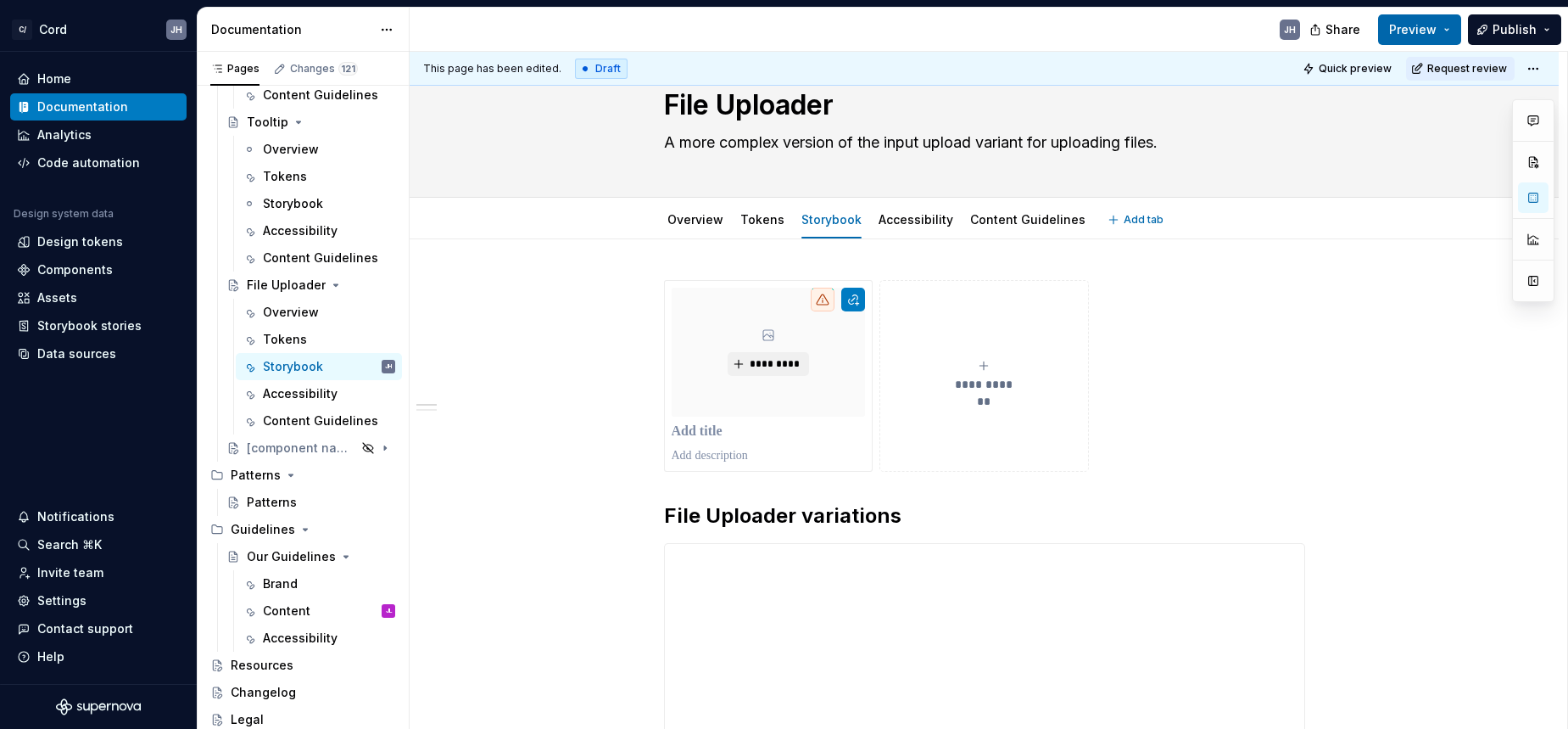
scroll to position [71, 0]
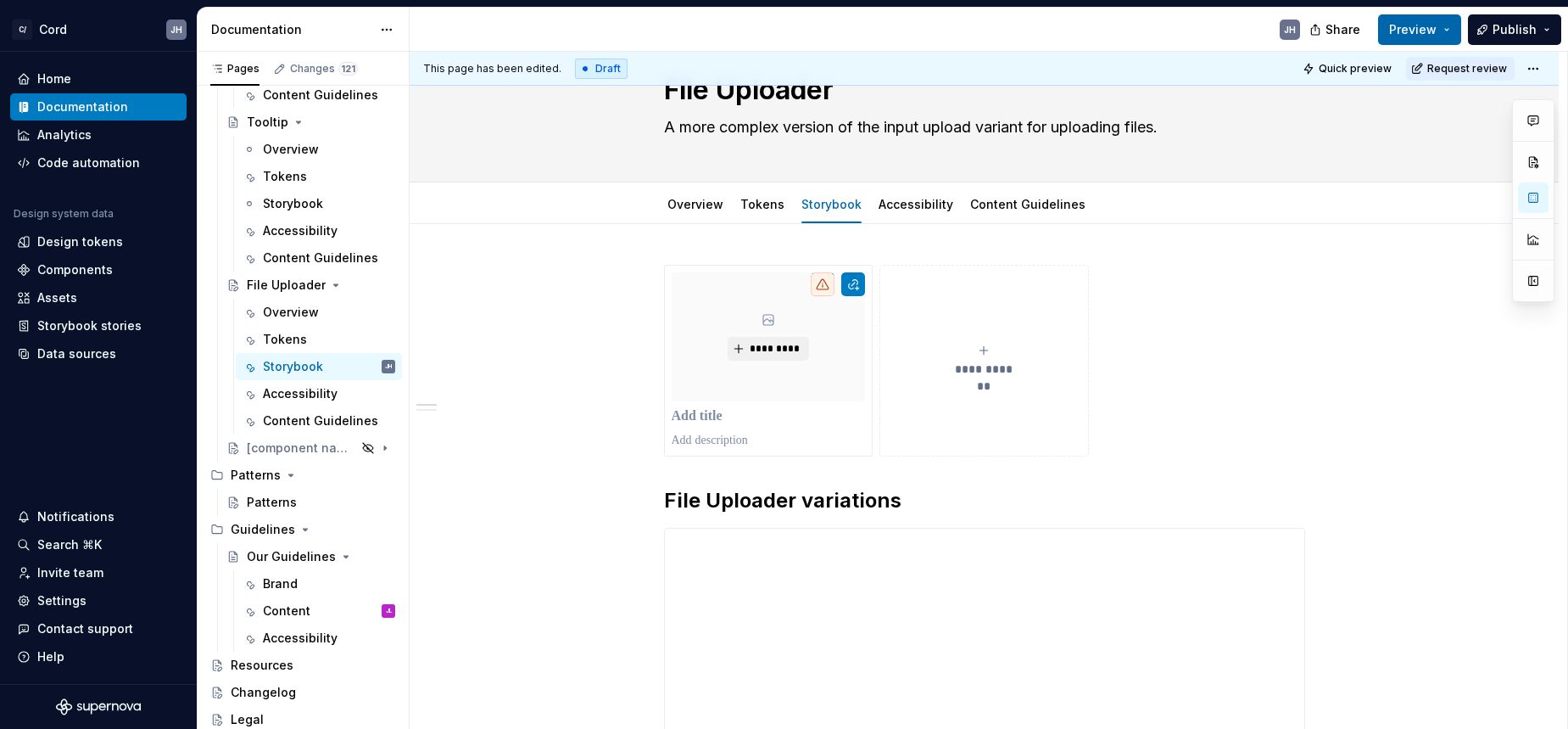
click at [1417, 28] on span "Preview" at bounding box center [1413, 30] width 47 height 17
drag, startPoint x: 1481, startPoint y: 403, endPoint x: 1473, endPoint y: 393, distance: 12.8
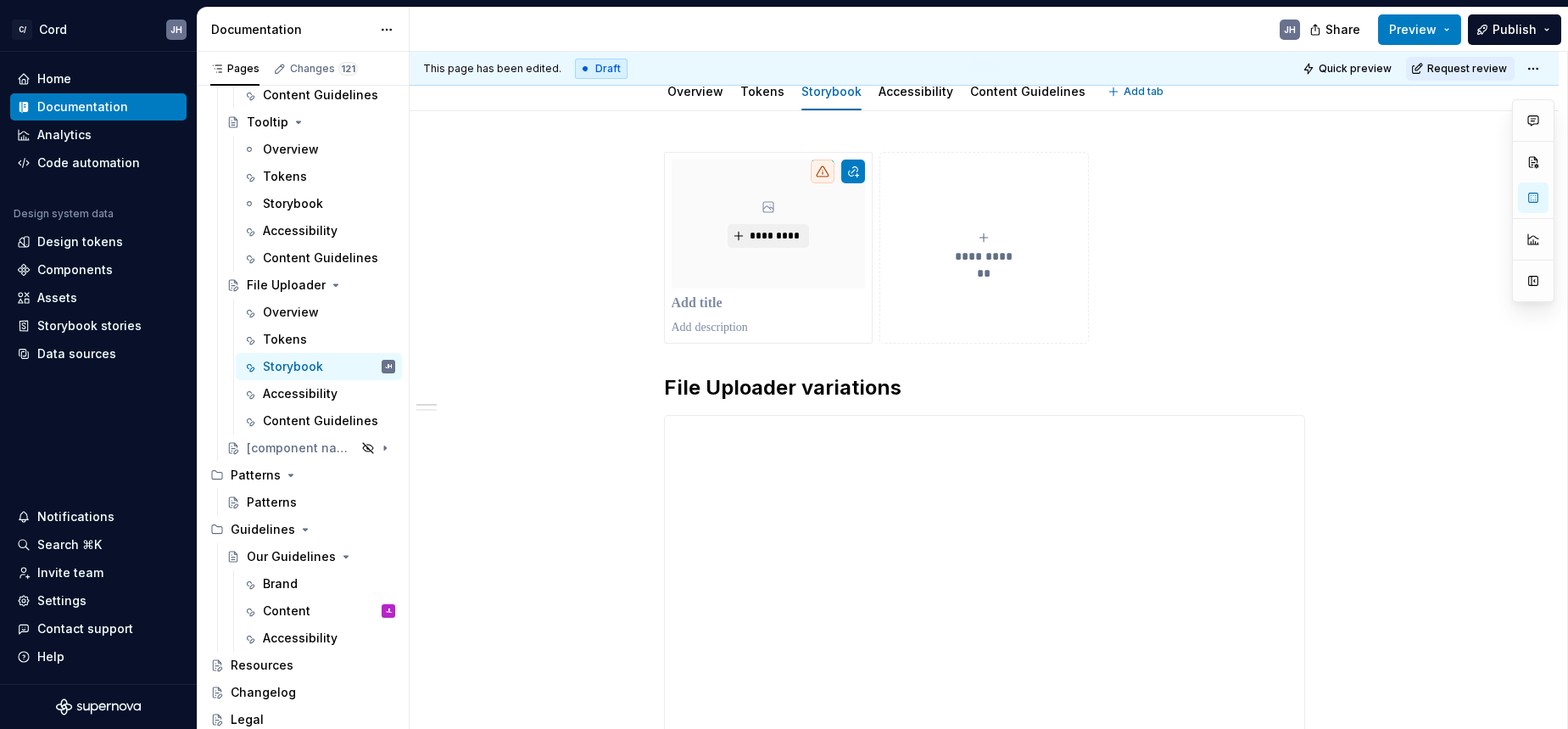
scroll to position [0, 0]
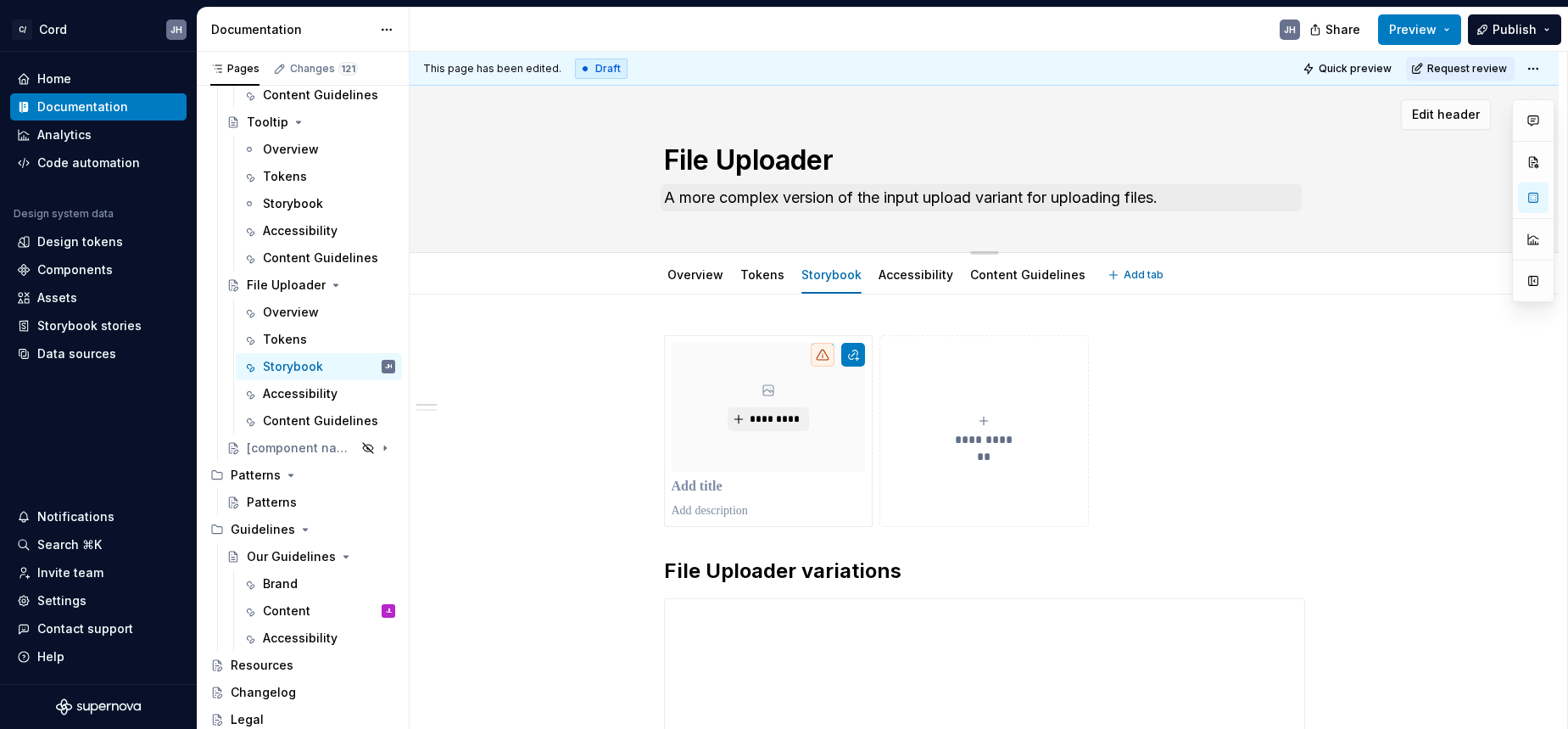
drag, startPoint x: 1085, startPoint y: 181, endPoint x: 977, endPoint y: 186, distance: 108.1
click at [1085, 181] on div "File Uploader A more complex version of the input upload variant for uploading …" at bounding box center [985, 169] width 642 height 167
drag, startPoint x: 918, startPoint y: 191, endPoint x: 820, endPoint y: 205, distance: 99.0
click at [912, 192] on textarea "A more complex version of the input upload variant for uploading files." at bounding box center [982, 198] width 642 height 27
click at [874, 206] on textarea "A more complex version of the input upload variant for uploading files." at bounding box center [982, 198] width 642 height 27
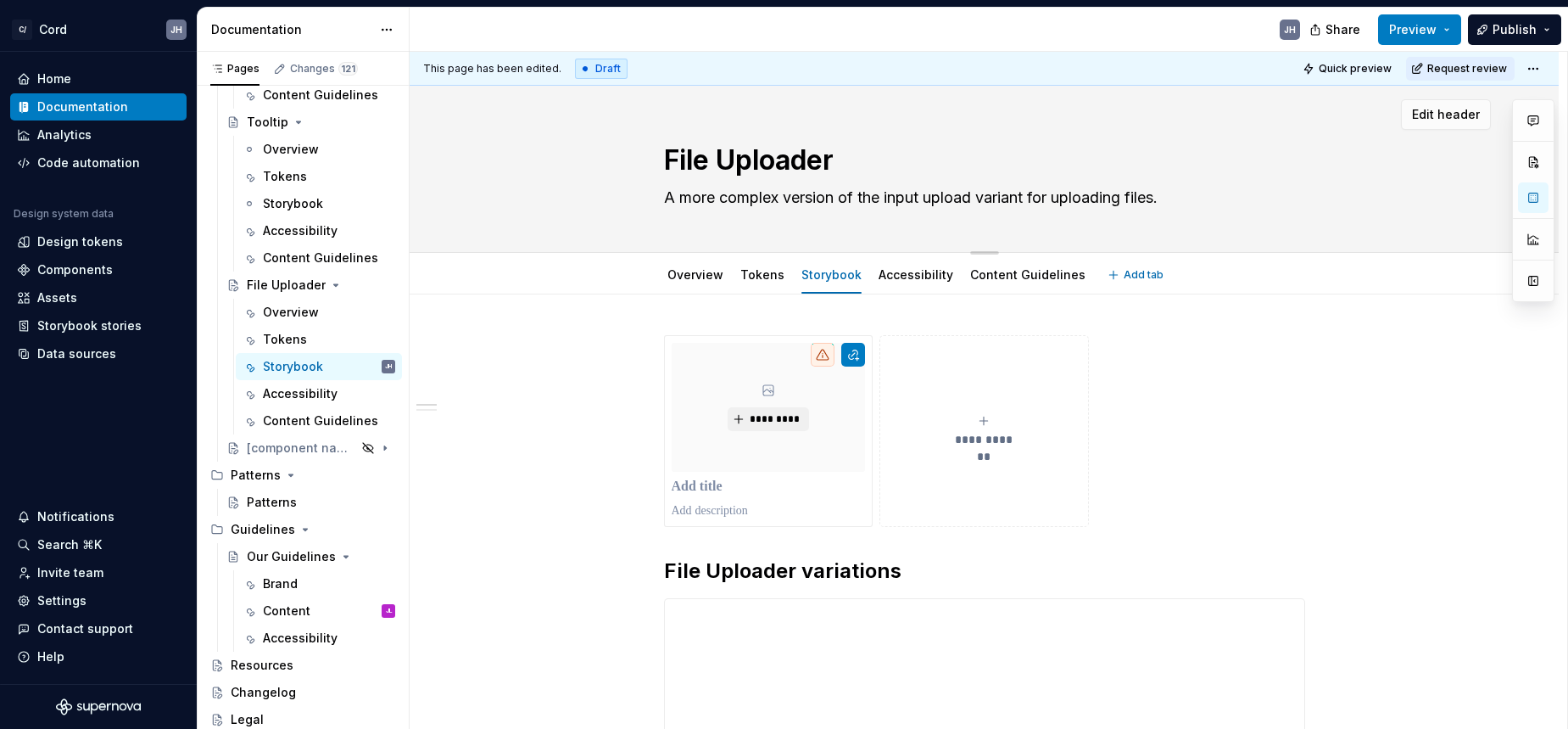
click at [1184, 203] on textarea "A more complex version of the input upload variant for uploading files." at bounding box center [982, 198] width 642 height 27
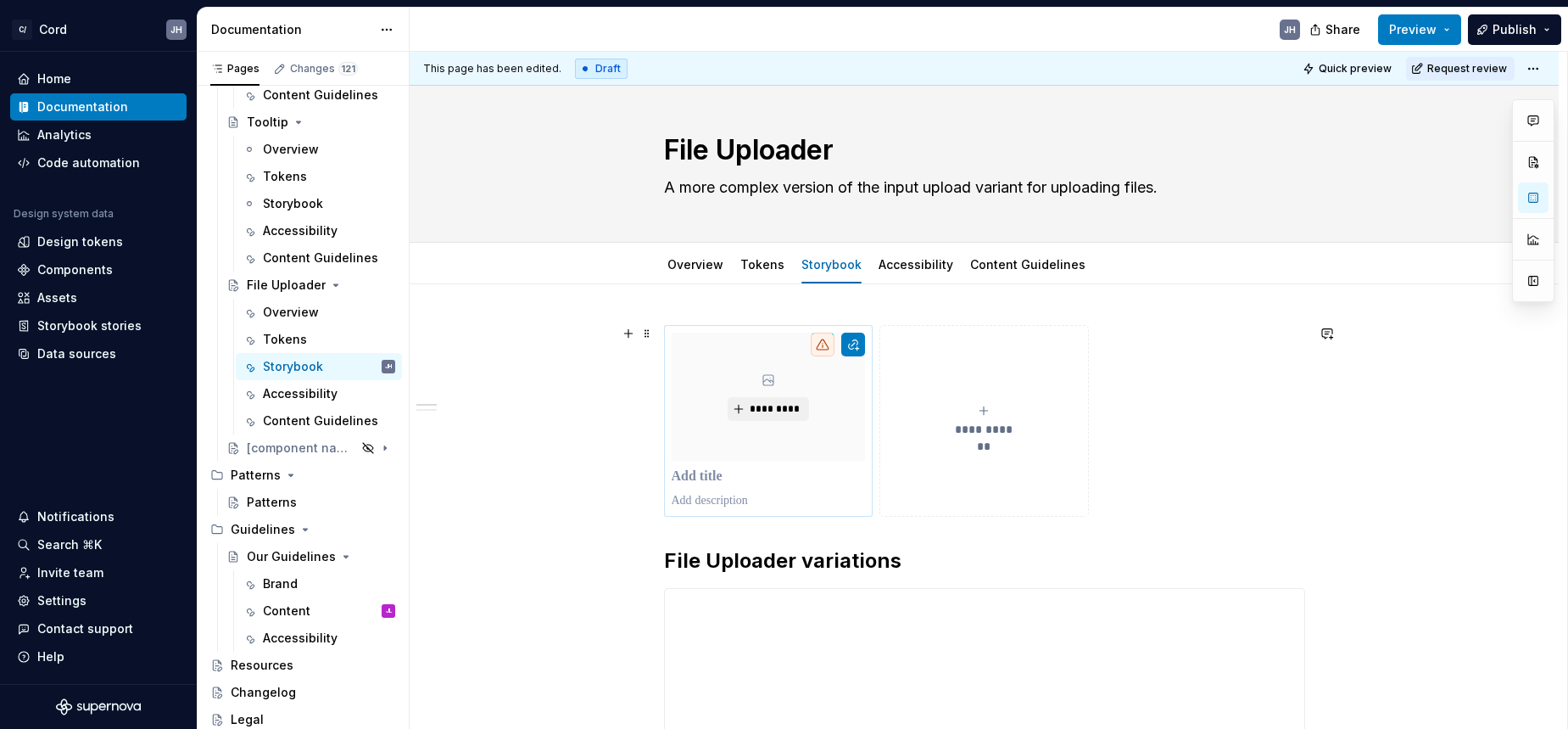
scroll to position [11, 0]
click at [707, 256] on link "Overview" at bounding box center [696, 263] width 56 height 15
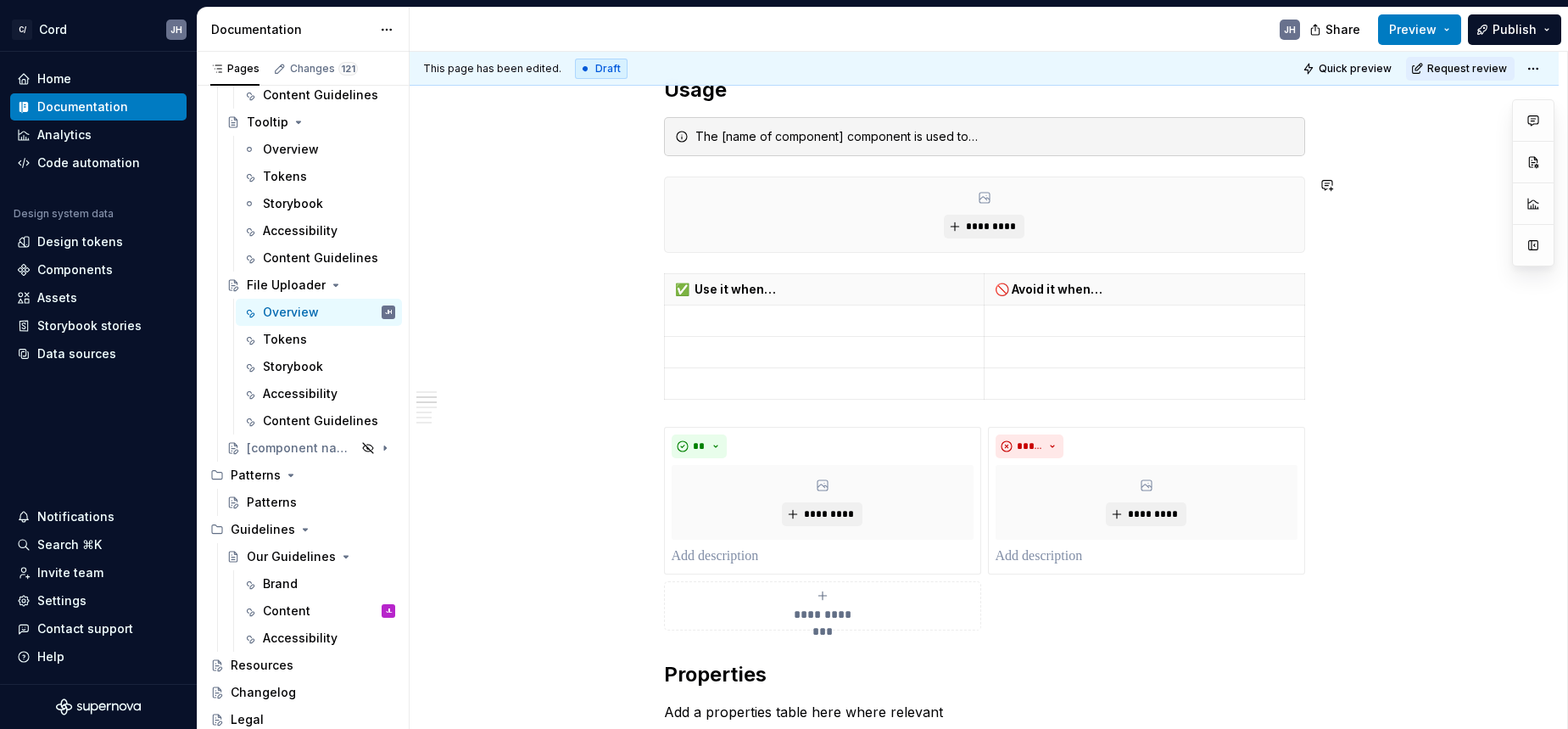
scroll to position [459, 0]
click at [289, 365] on div "Storybook" at bounding box center [293, 366] width 60 height 17
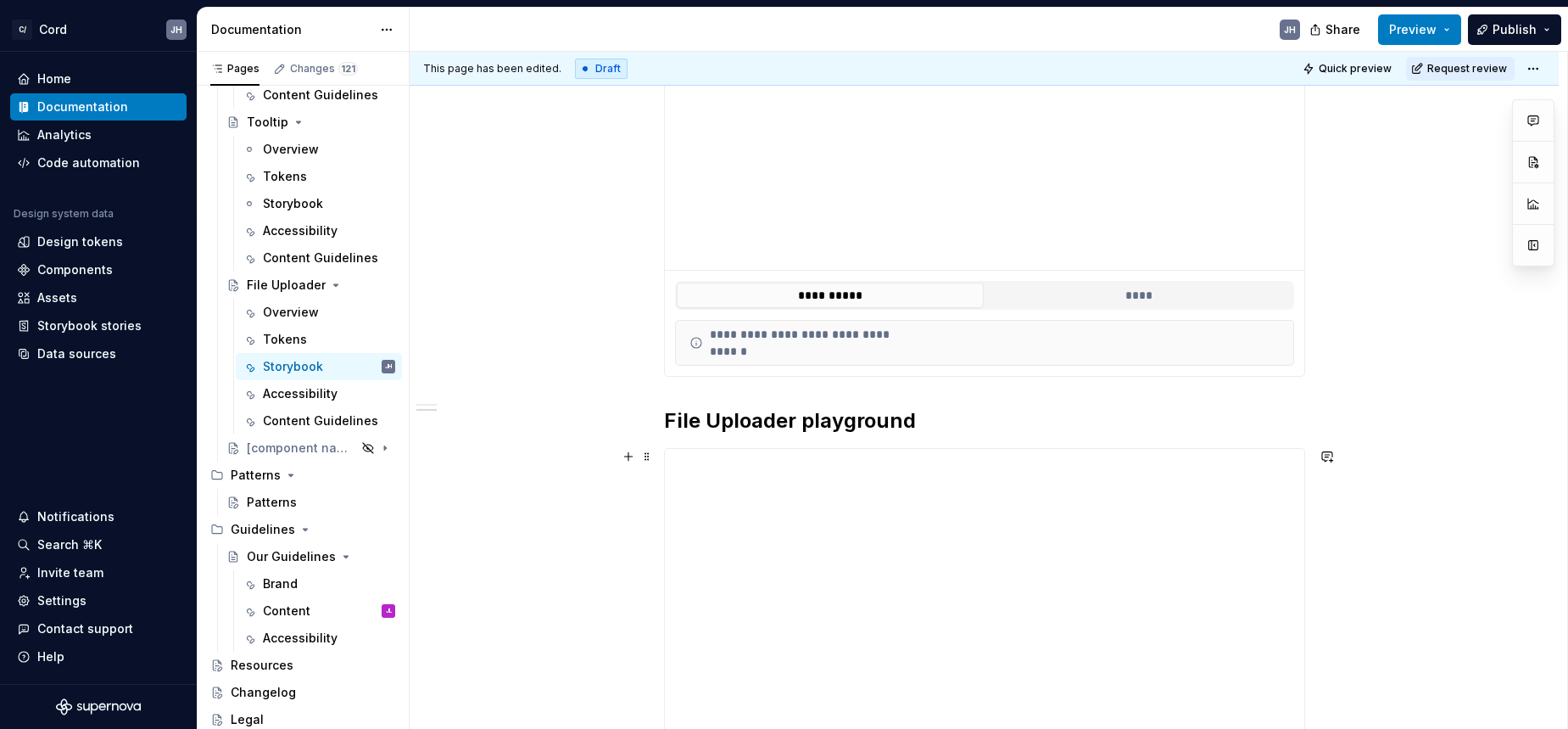
scroll to position [424, 0]
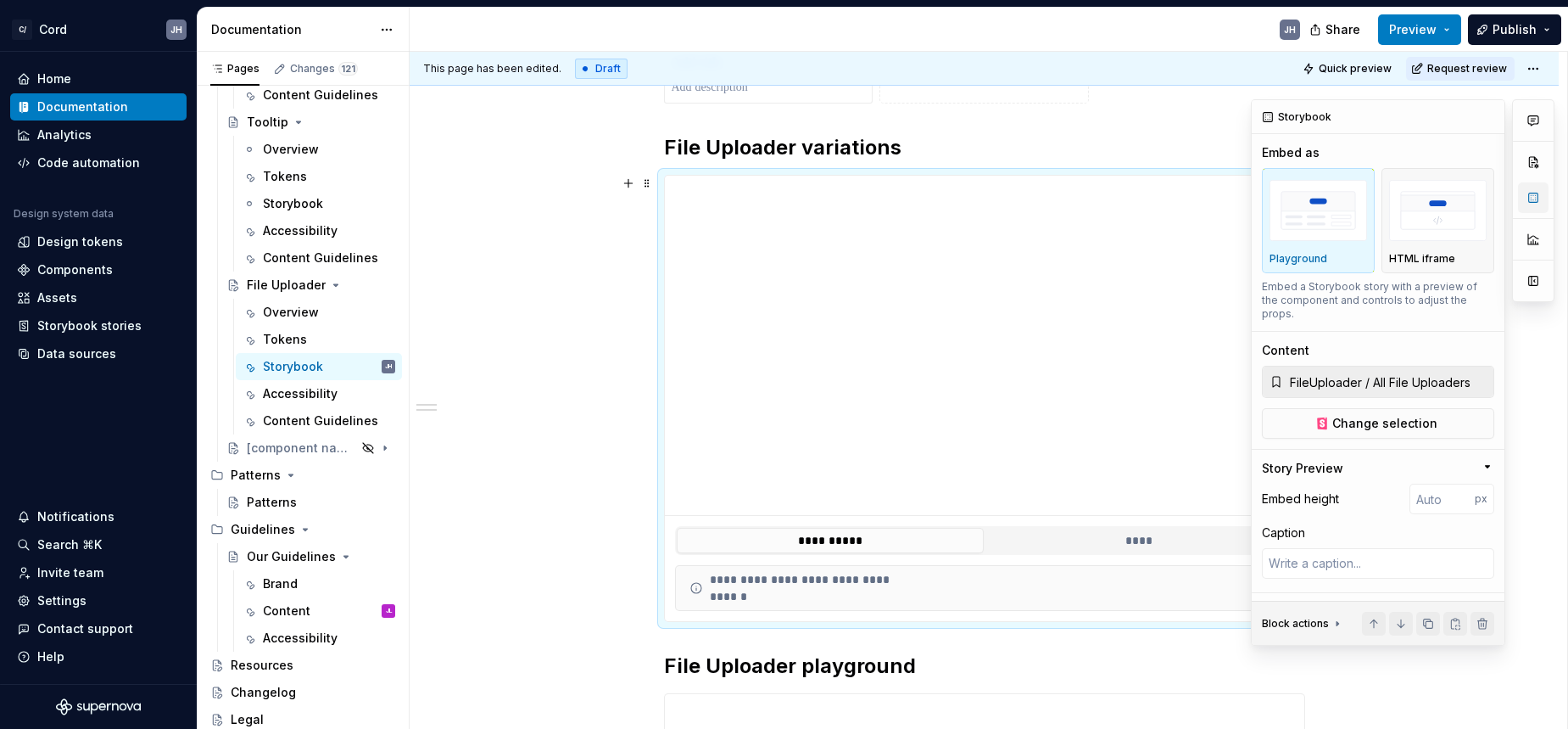
click at [1528, 201] on button "button" at bounding box center [1534, 198] width 31 height 31
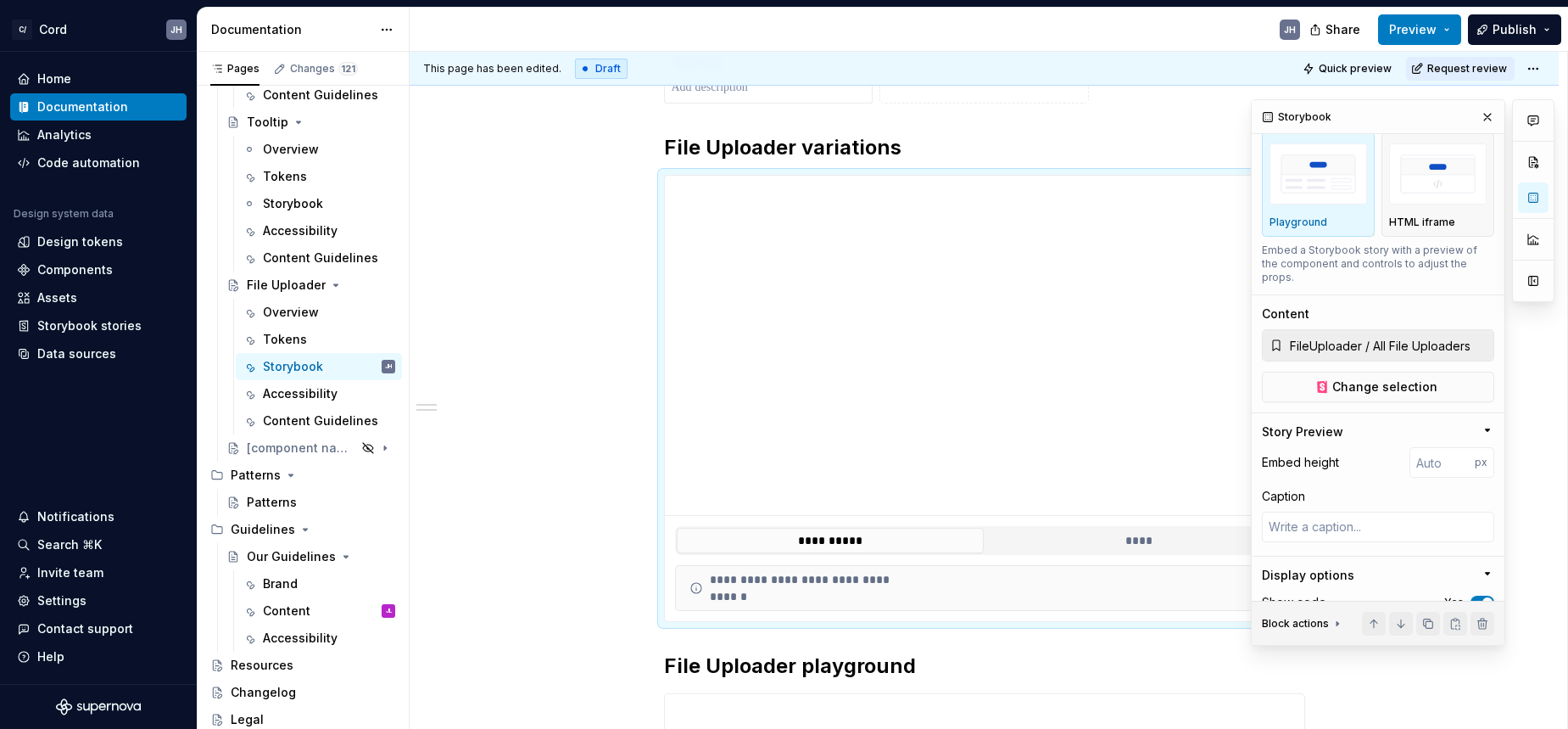
scroll to position [0, 0]
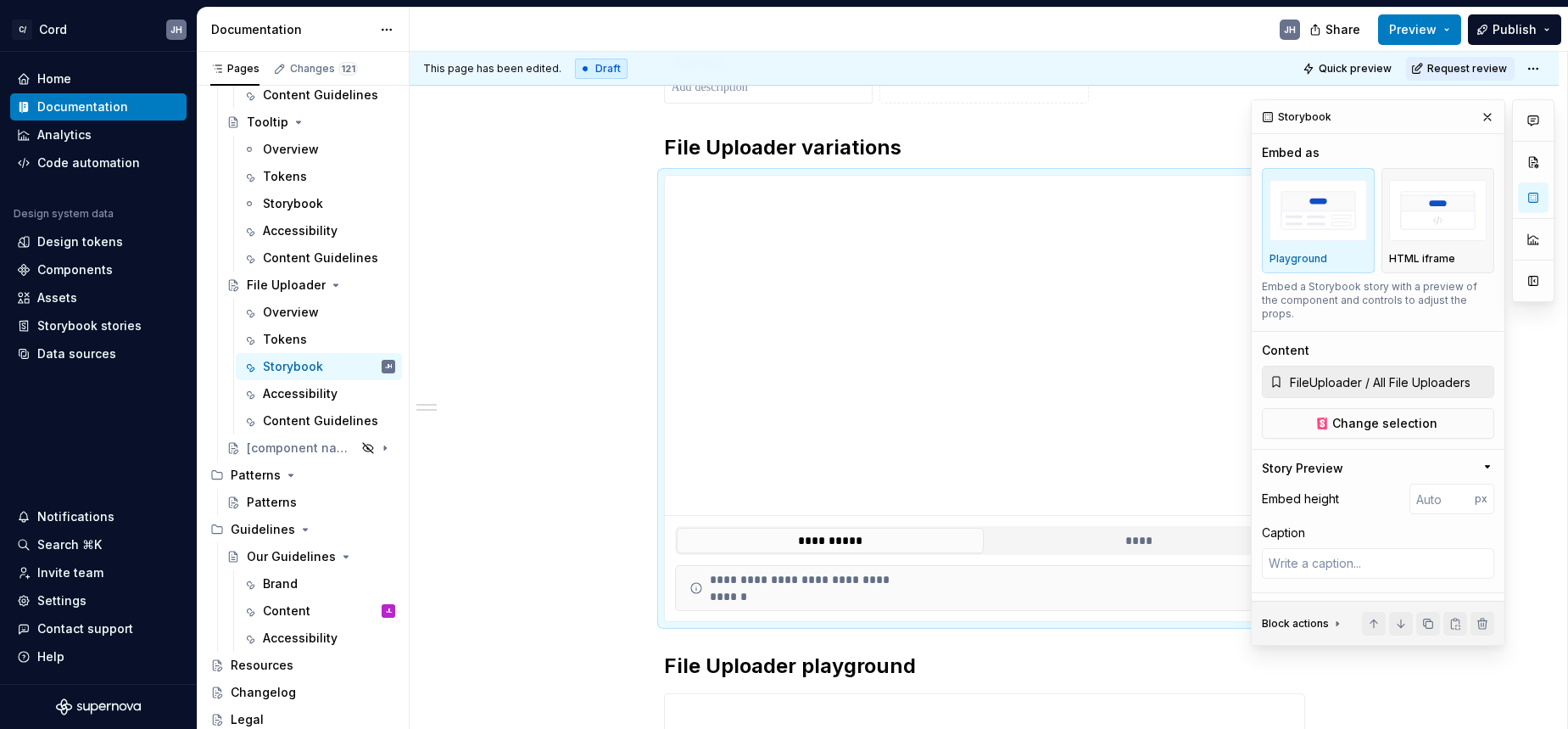
drag, startPoint x: 1138, startPoint y: 124, endPoint x: 1099, endPoint y: 116, distance: 39.8
click at [1138, 124] on div "**********" at bounding box center [985, 653] width 642 height 1484
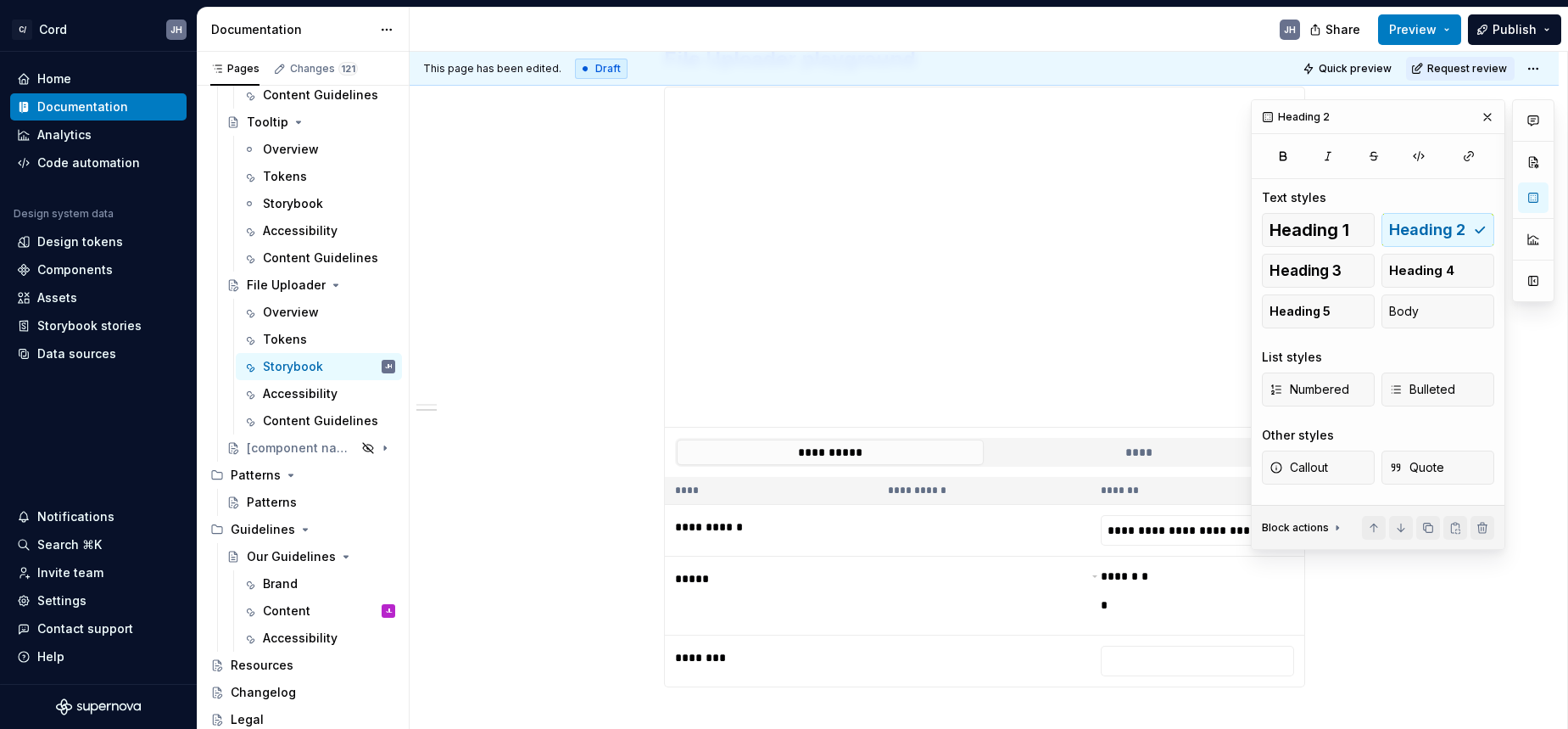
scroll to position [5282, 0]
click at [1487, 116] on button "button" at bounding box center [1488, 117] width 24 height 24
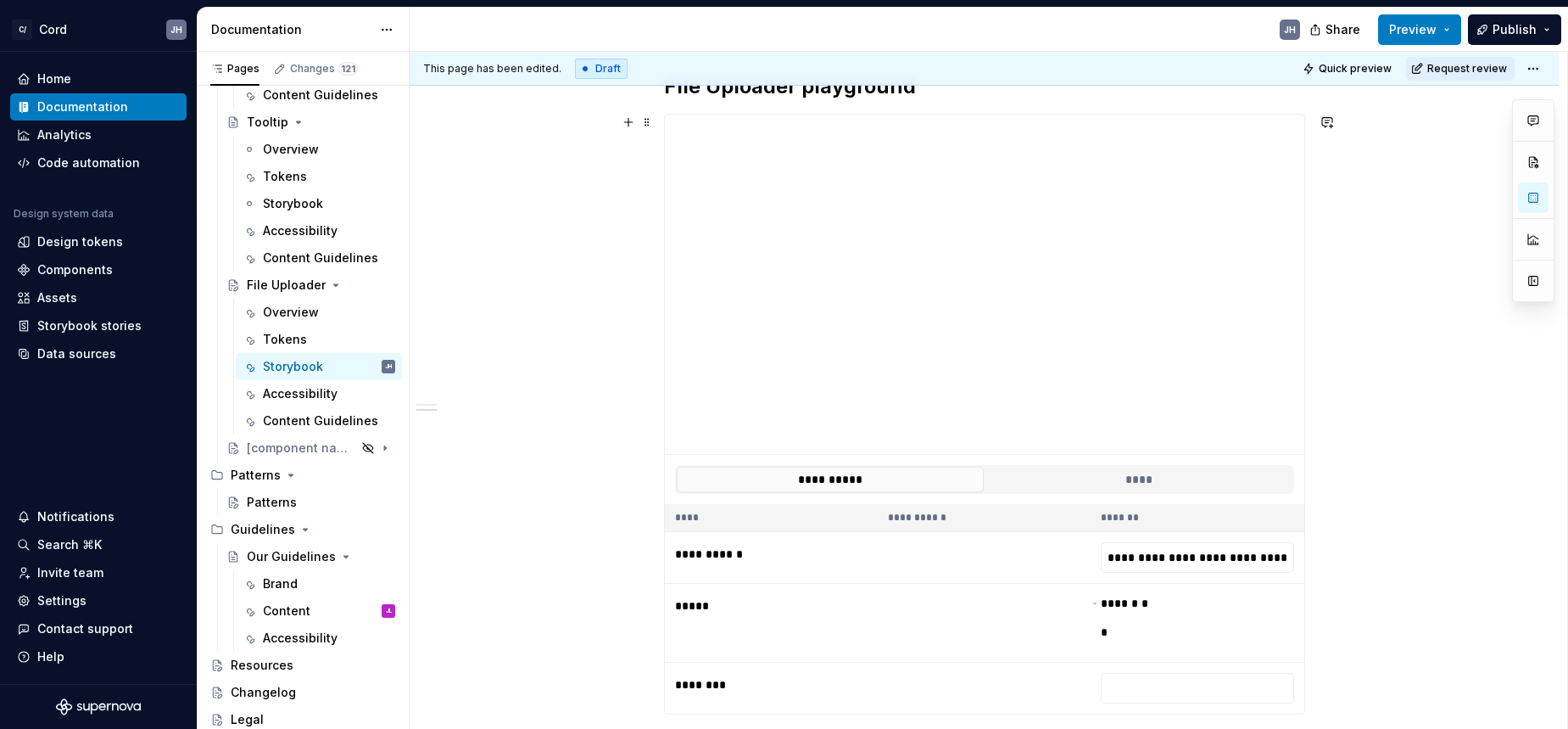
scroll to position [981, 0]
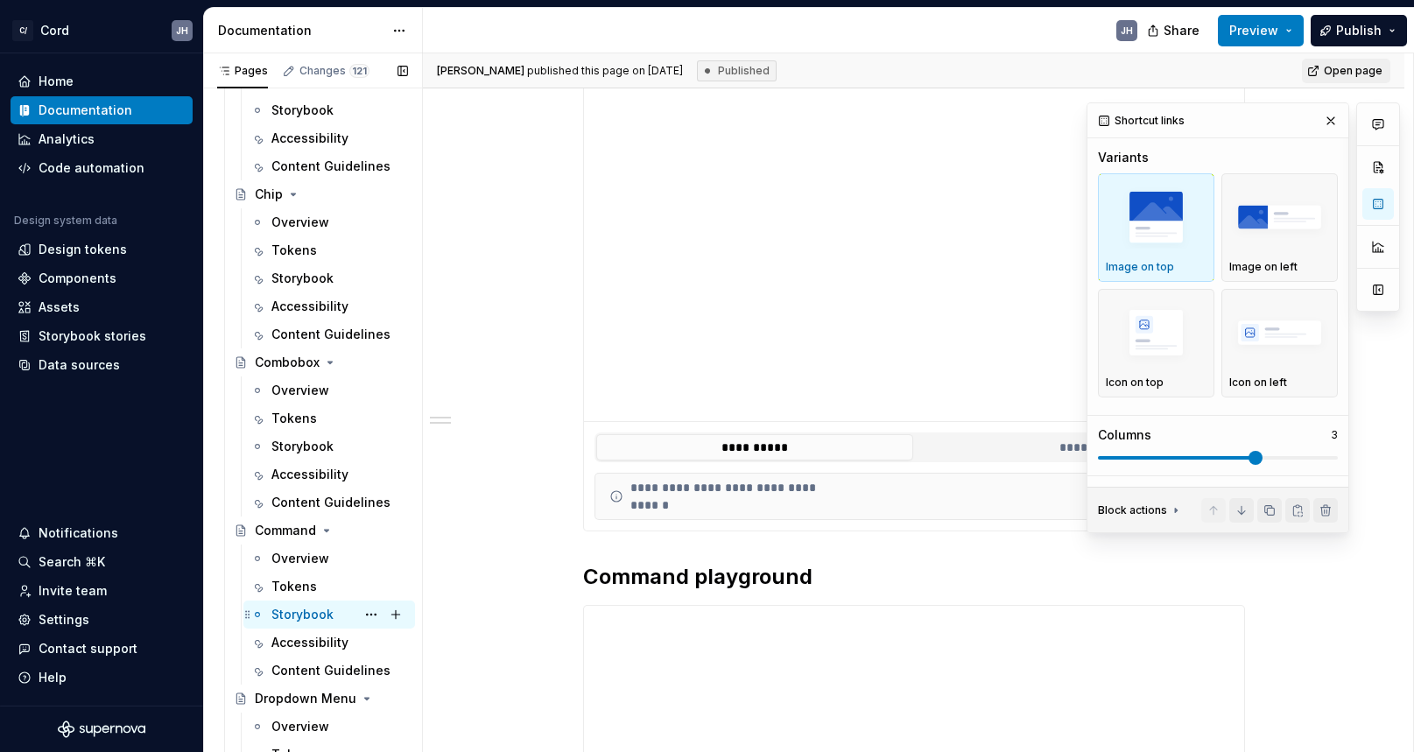
scroll to position [2375, 0]
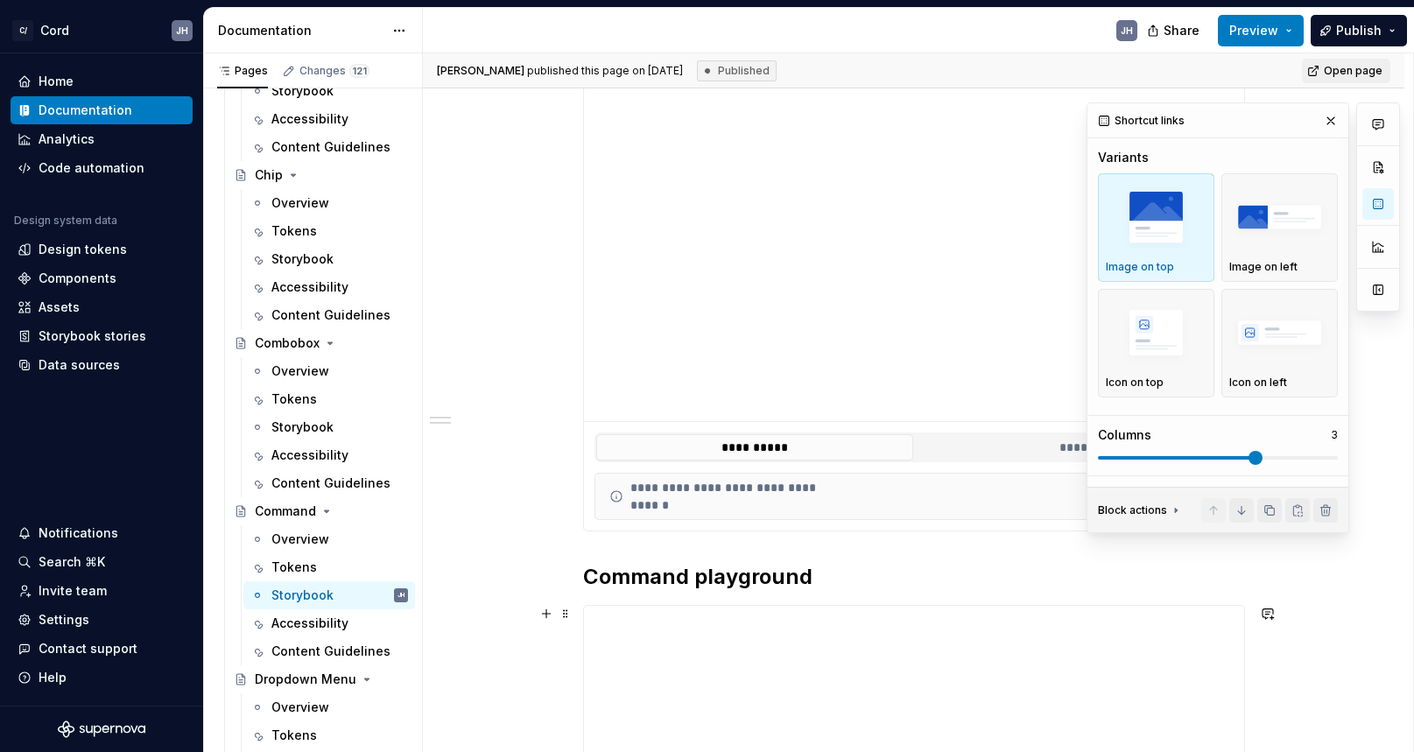
type textarea "*"
